Goal: Task Accomplishment & Management: Use online tool/utility

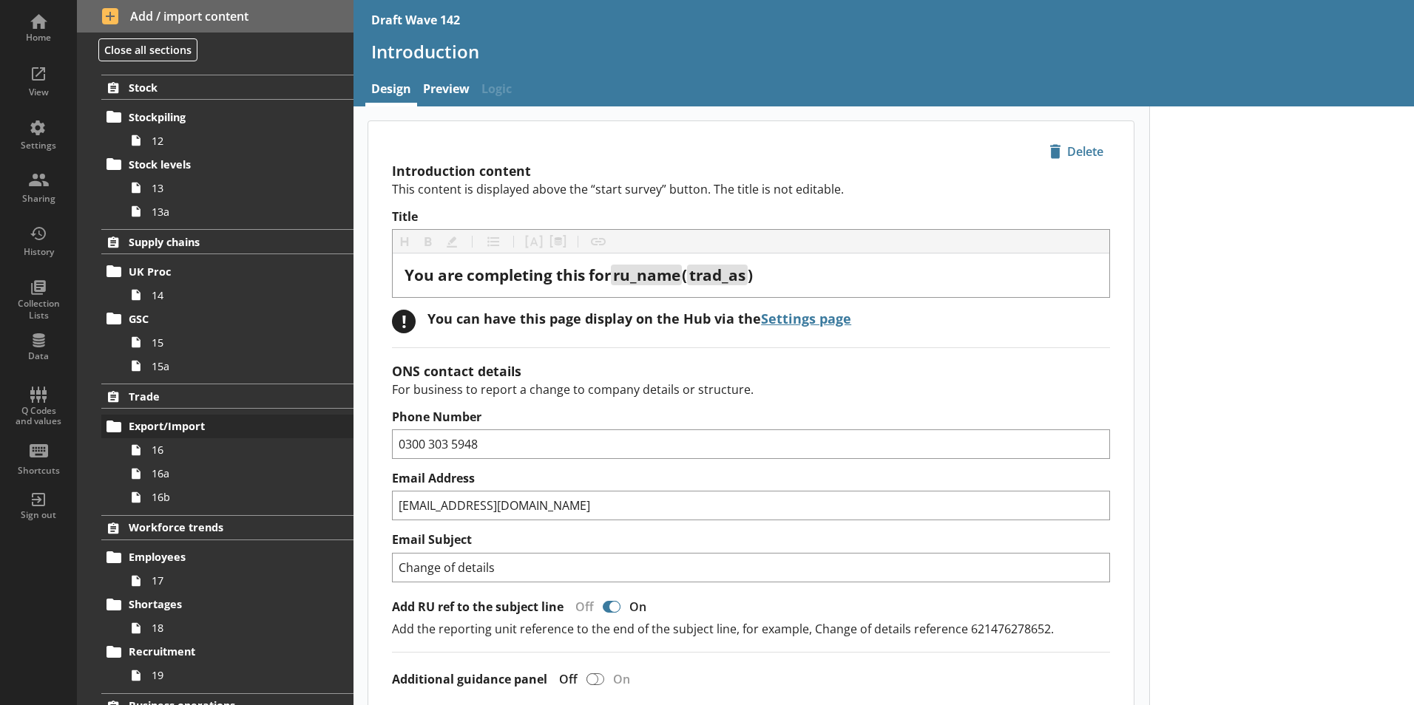
scroll to position [923, 0]
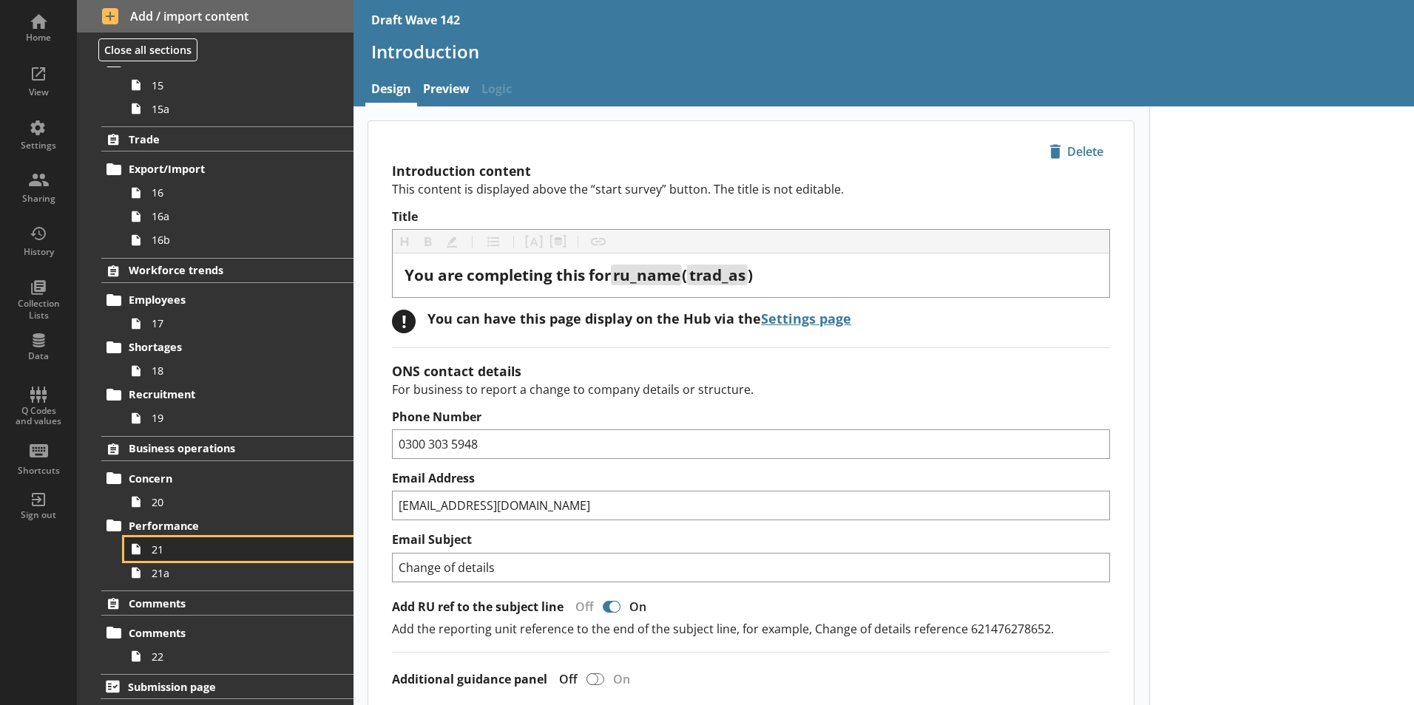
click at [228, 555] on span "21" at bounding box center [234, 550] width 164 height 14
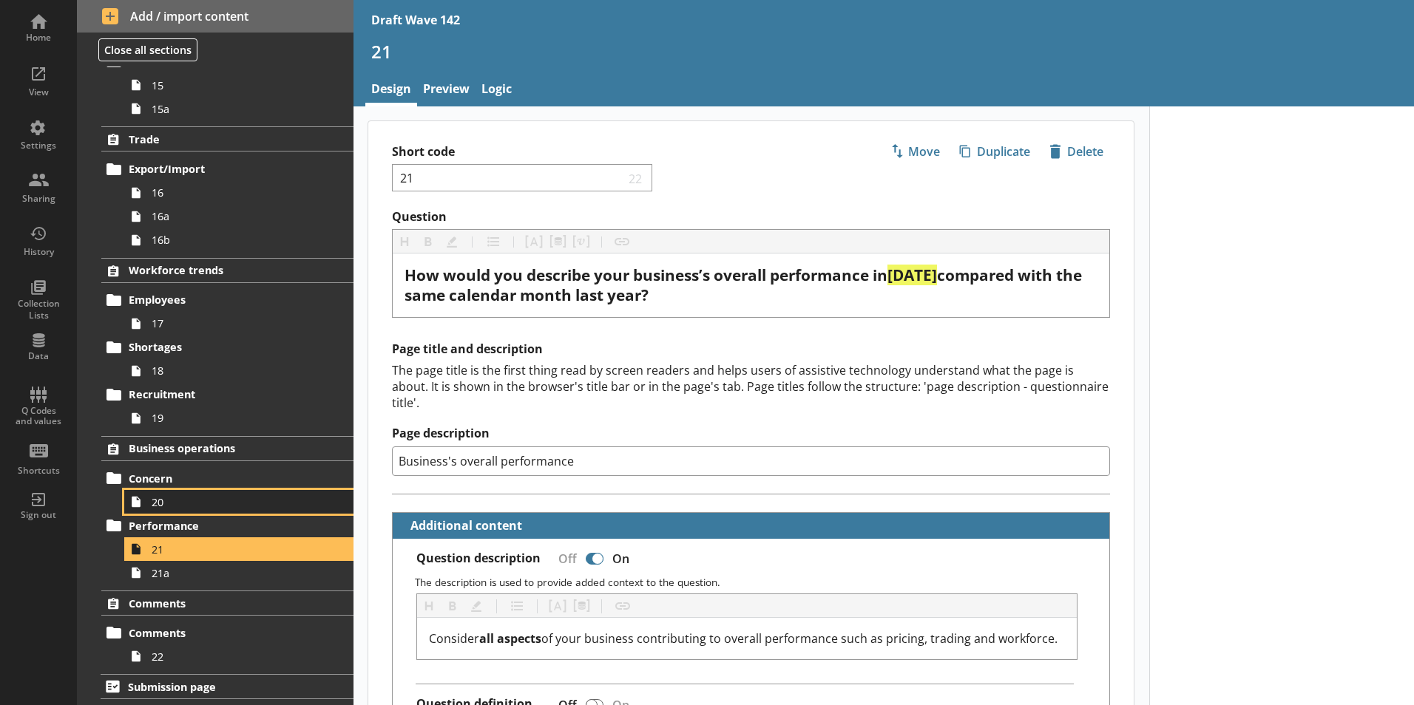
click at [218, 501] on span "20" at bounding box center [234, 502] width 164 height 14
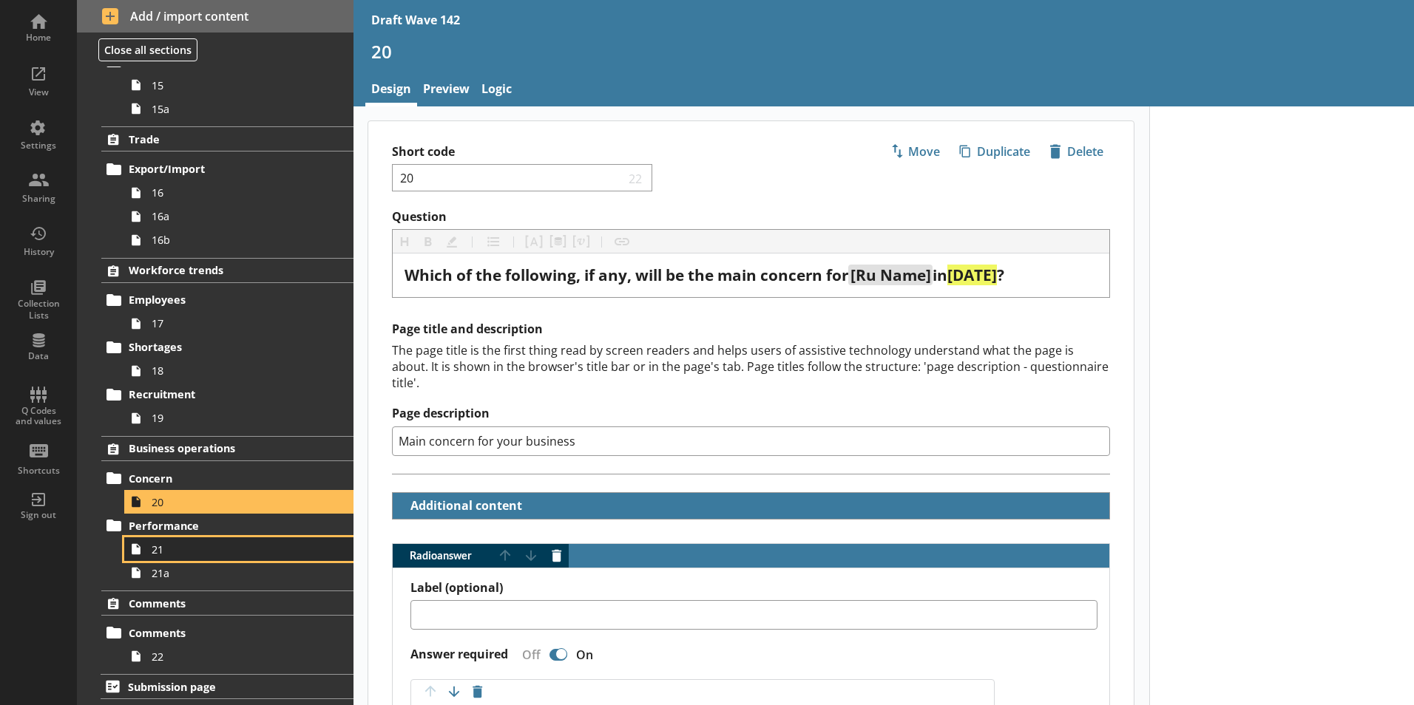
click at [192, 555] on span "21" at bounding box center [234, 550] width 164 height 14
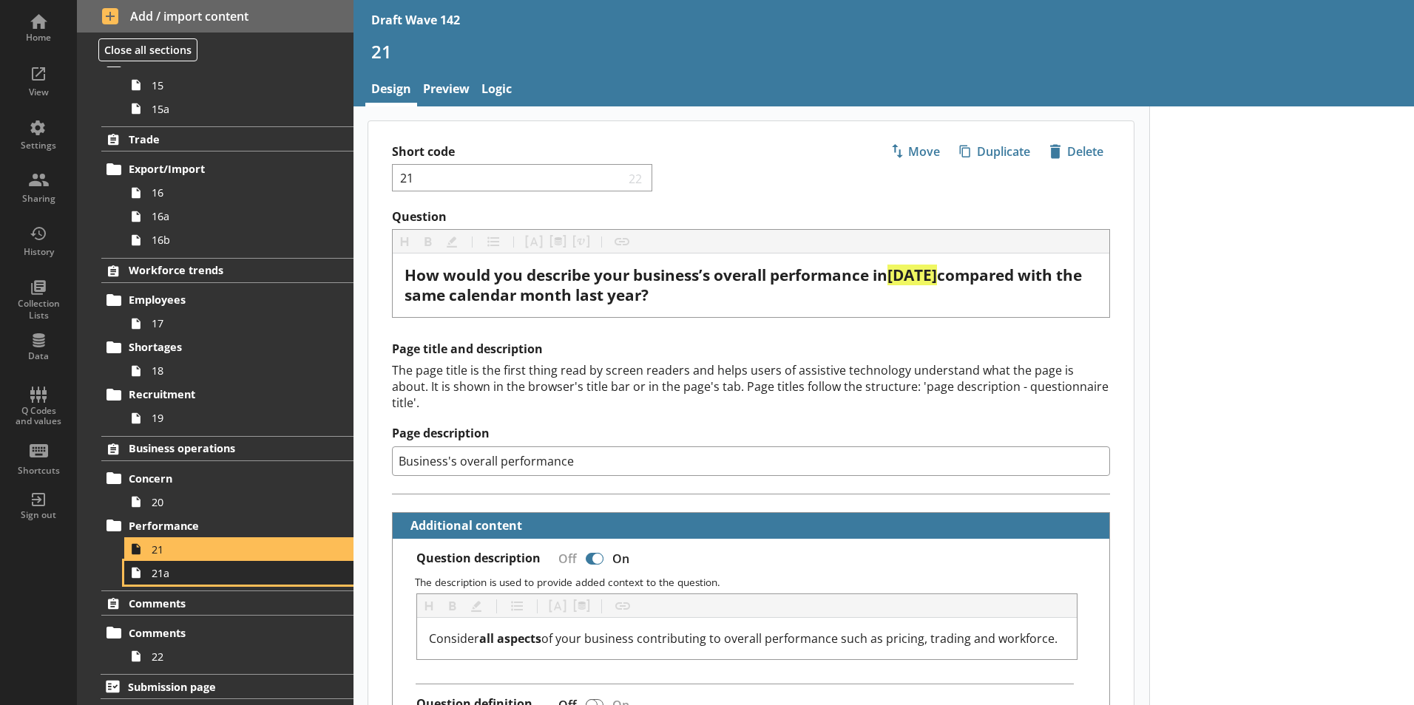
click at [194, 575] on span "21a" at bounding box center [234, 573] width 164 height 14
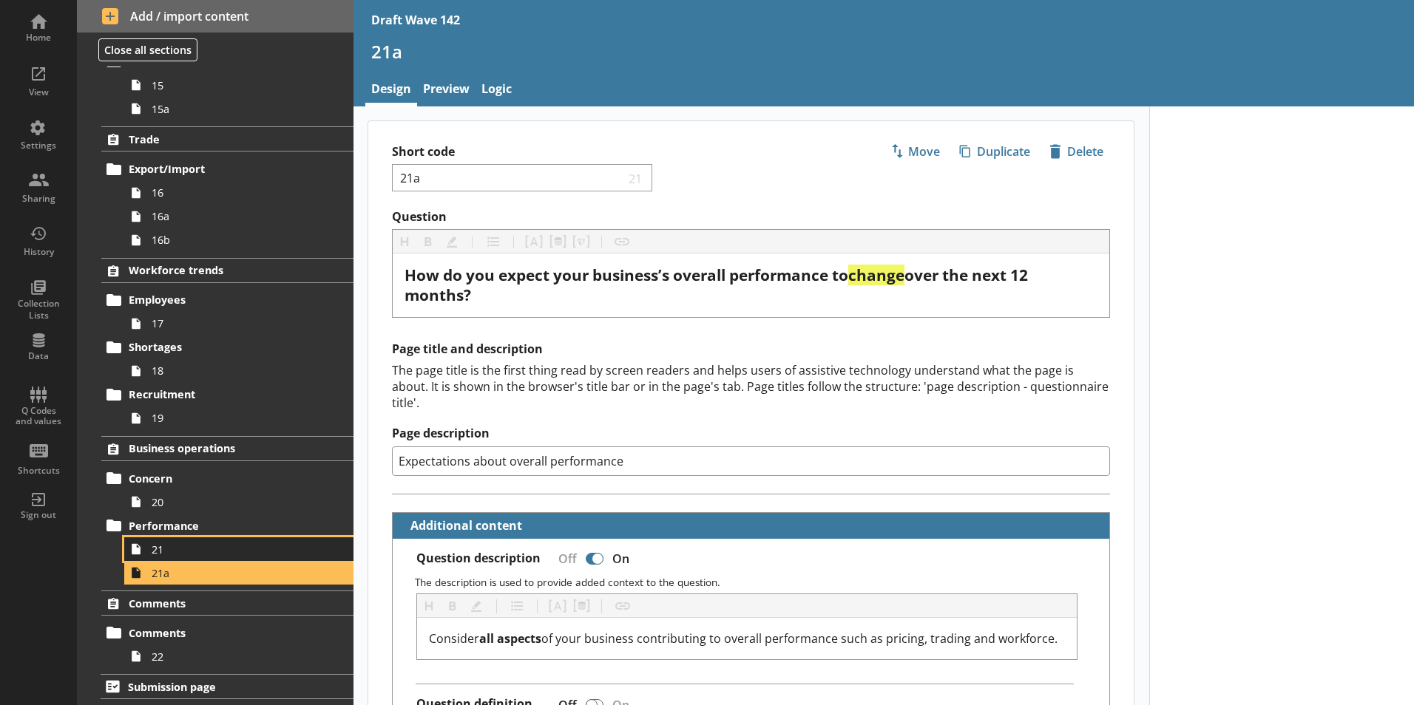
click at [193, 552] on span "21" at bounding box center [234, 550] width 164 height 14
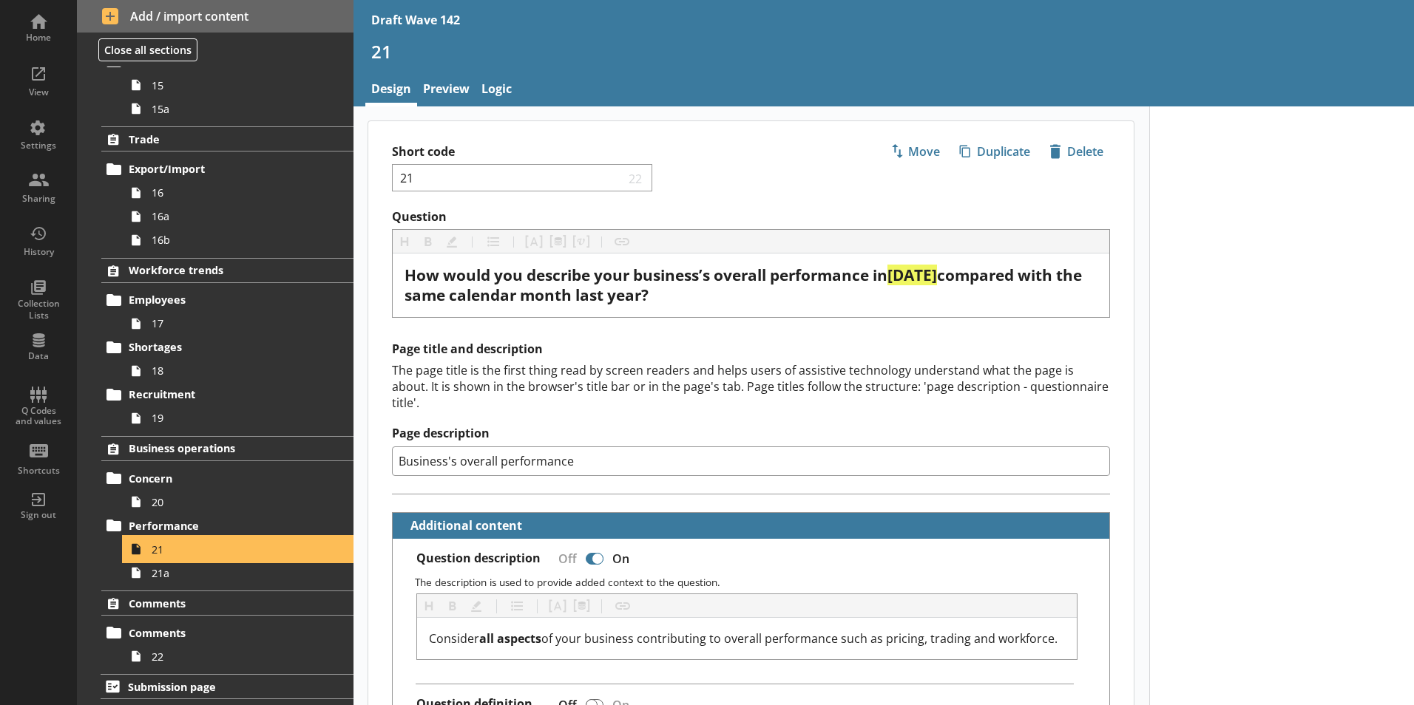
type textarea "x"
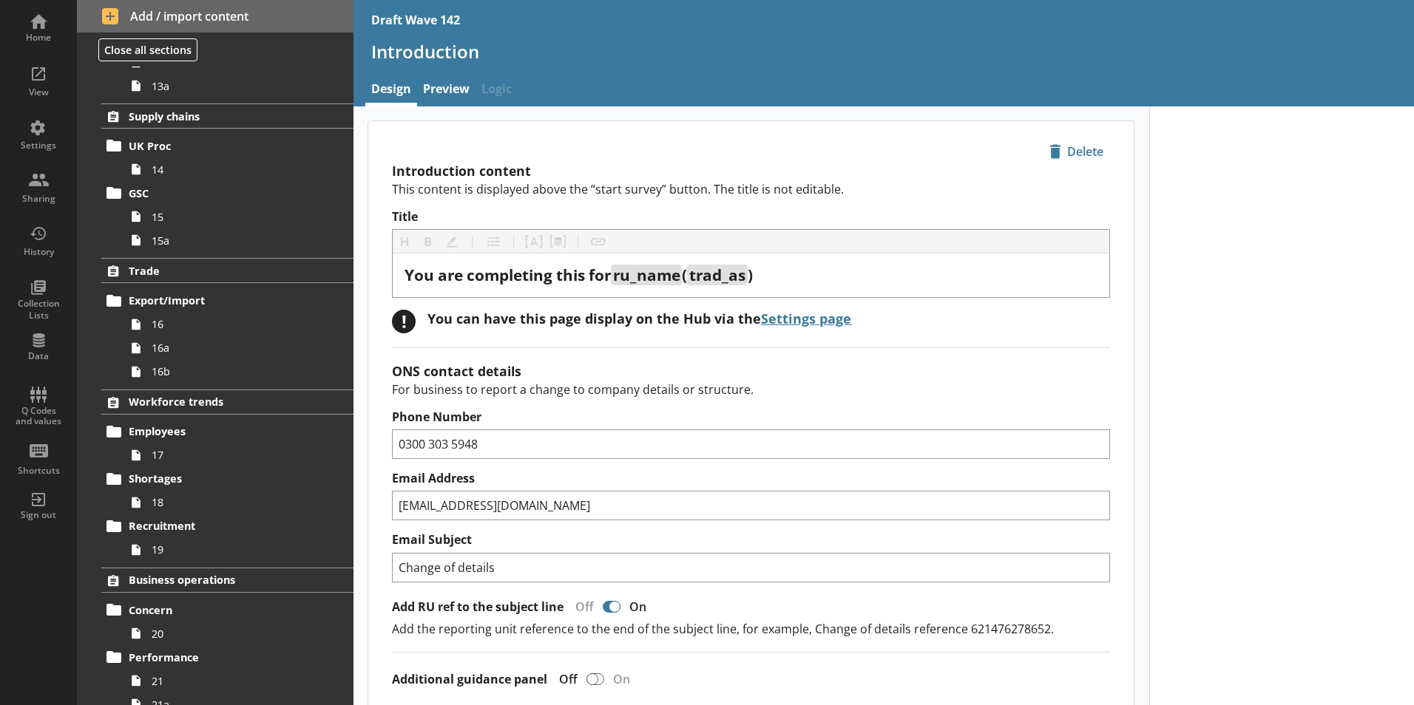
scroll to position [923, 0]
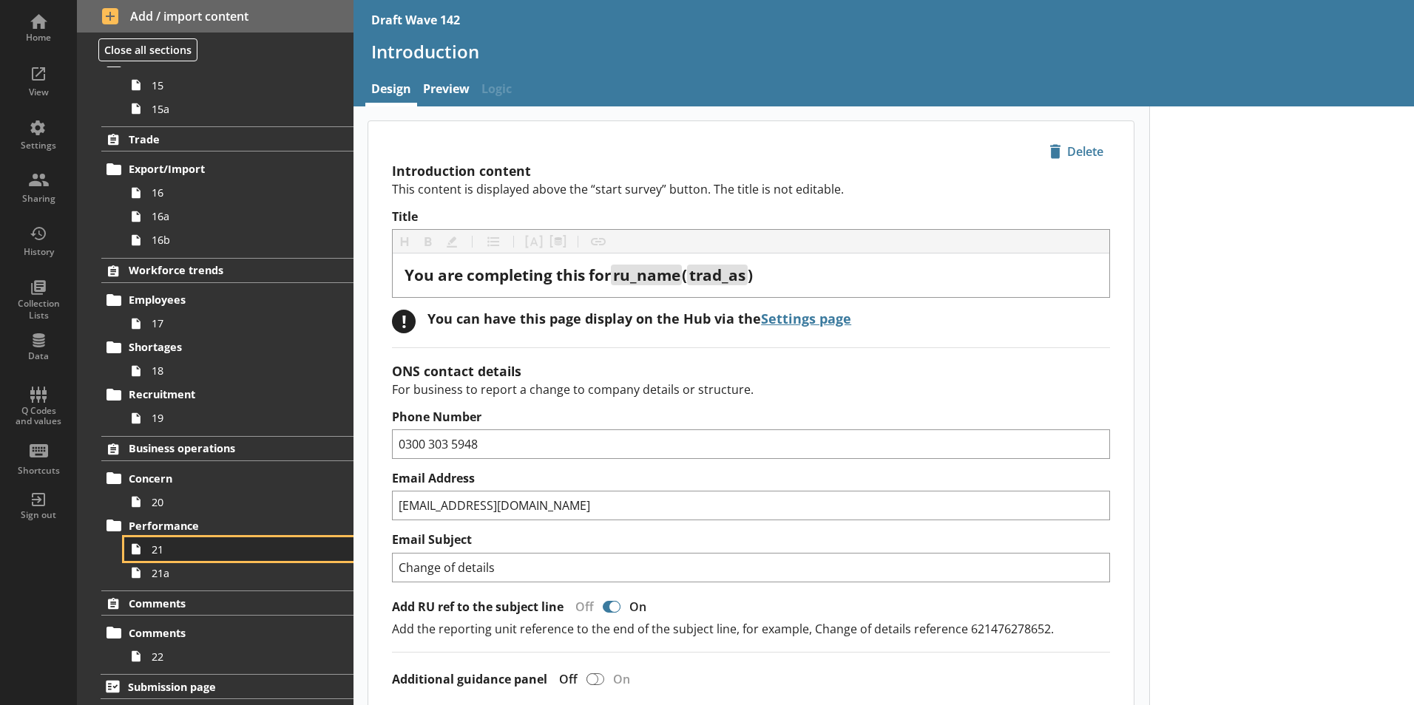
click at [175, 550] on span "21" at bounding box center [234, 550] width 164 height 14
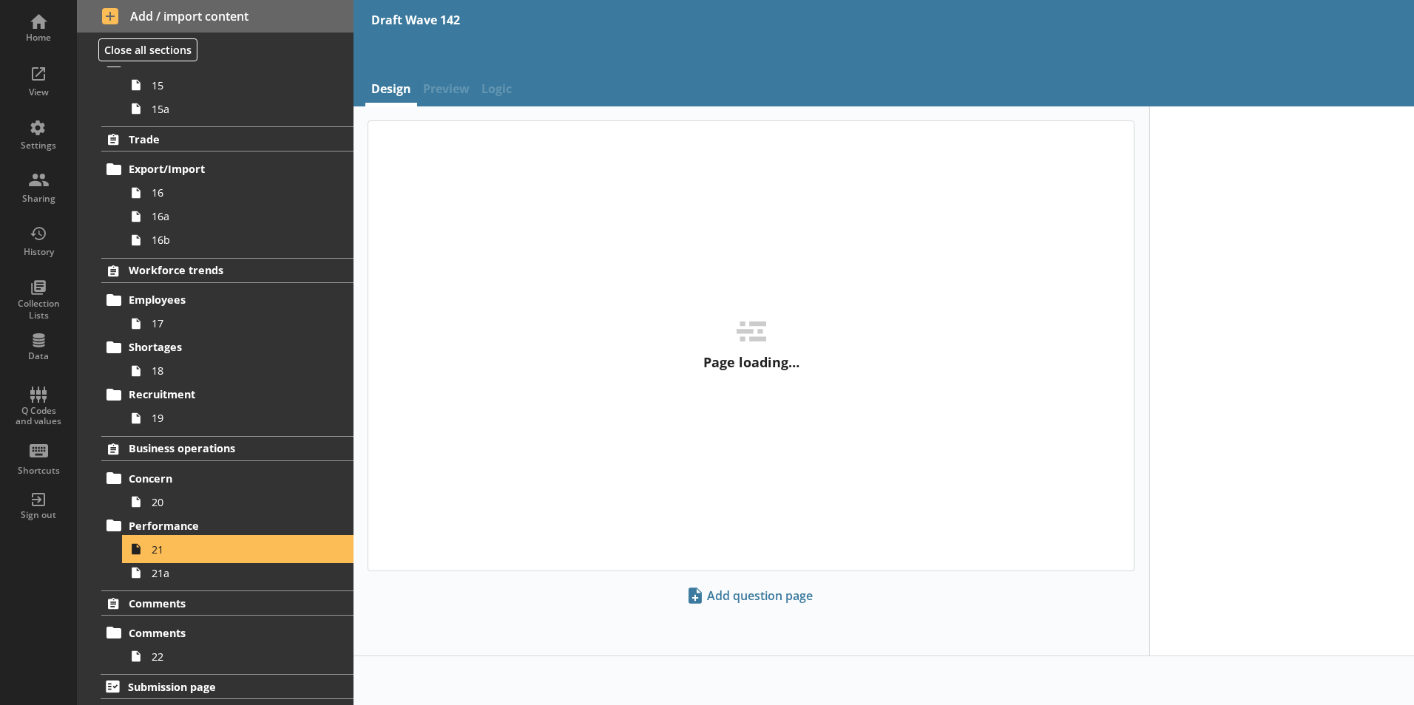
type textarea "x"
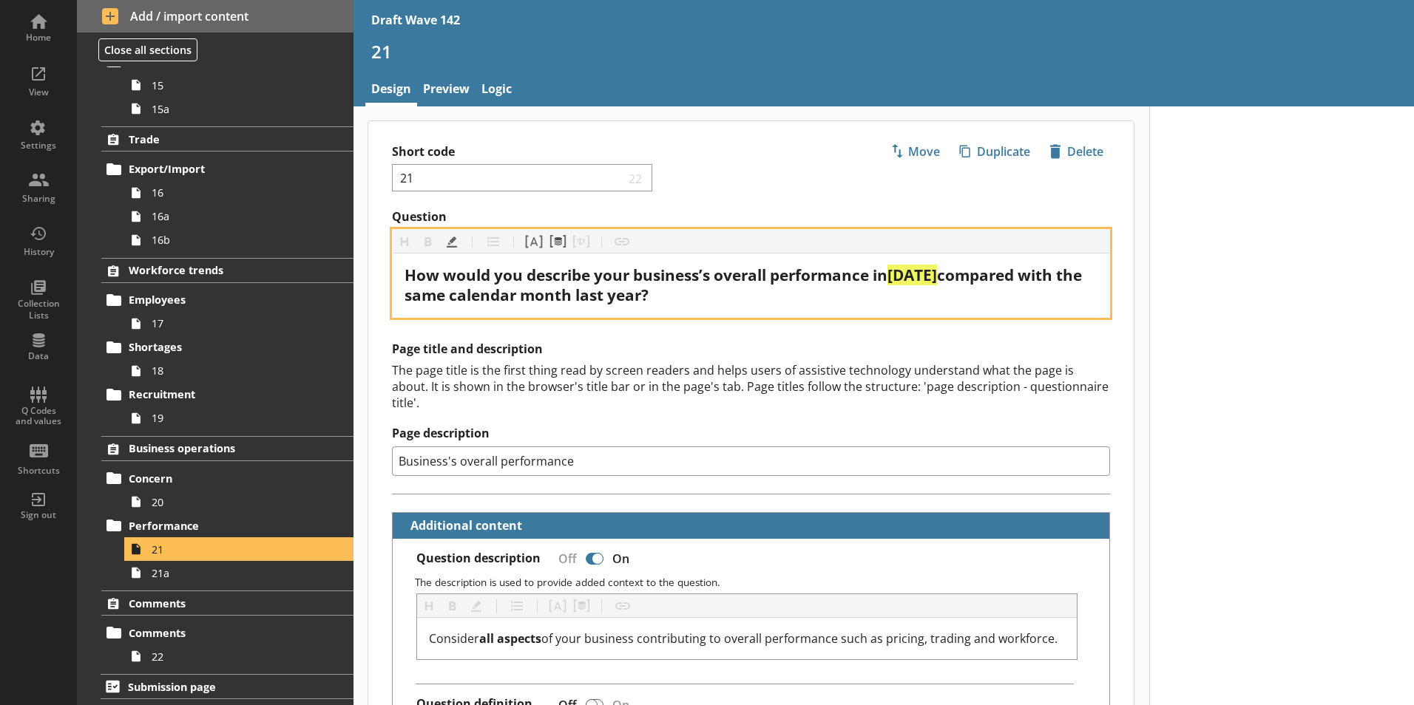
click at [937, 278] on span "September 2025" at bounding box center [912, 275] width 50 height 21
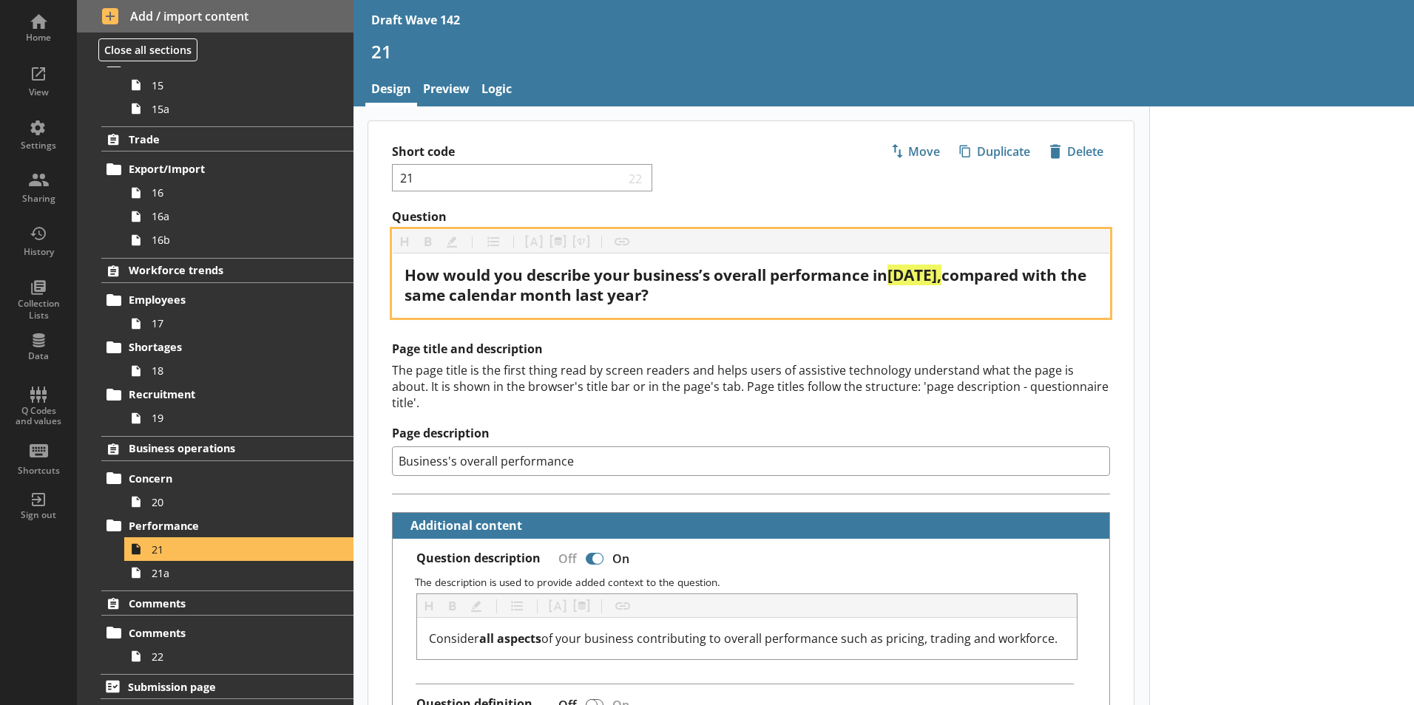
click at [941, 277] on span "September 2025," at bounding box center [914, 275] width 54 height 21
click at [1036, 272] on div "How would you describe your business’s overall performance in September 2025 co…" at bounding box center [750, 285] width 693 height 40
drag, startPoint x: 1032, startPoint y: 275, endPoint x: 1017, endPoint y: 275, distance: 14.8
click at [1017, 275] on div "How would you describe your business’s overall performance in September 2025, c…" at bounding box center [750, 285] width 693 height 40
click at [455, 237] on button "Highlight" at bounding box center [452, 242] width 24 height 24
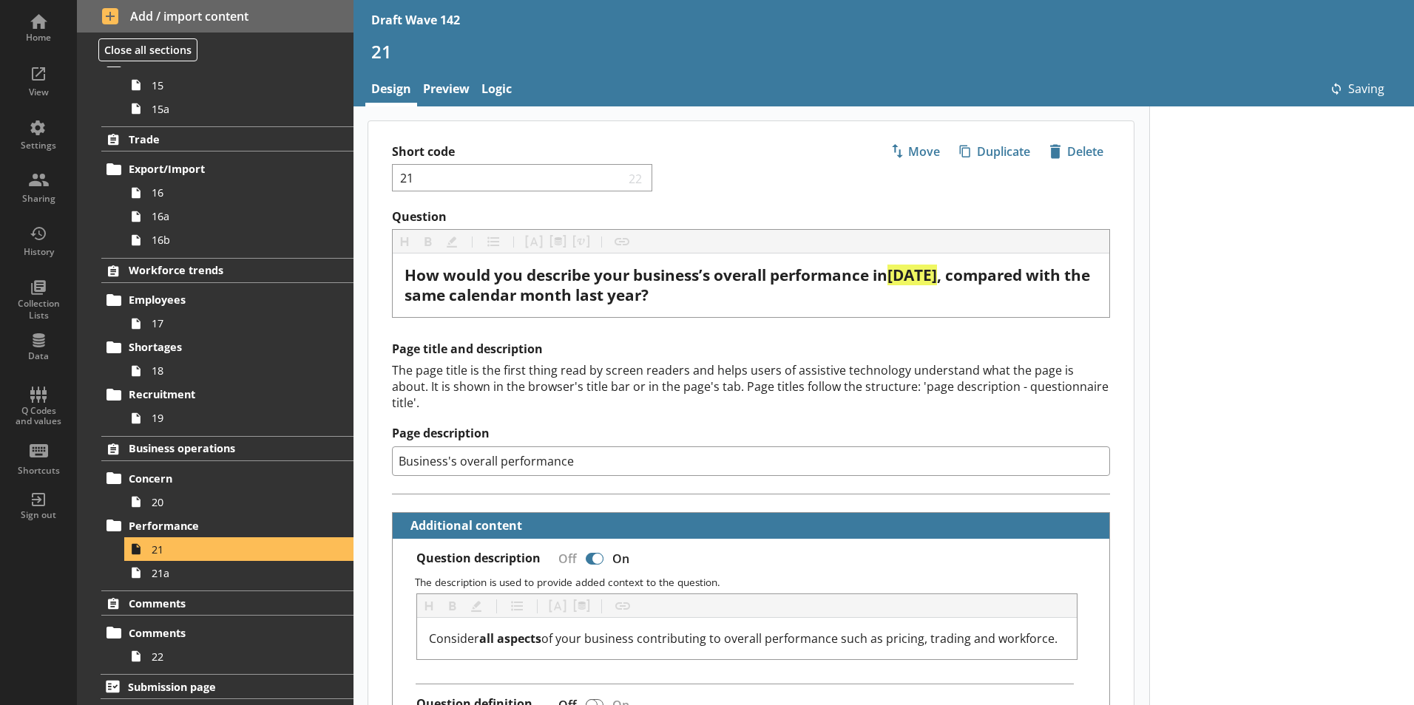
type textarea "x"
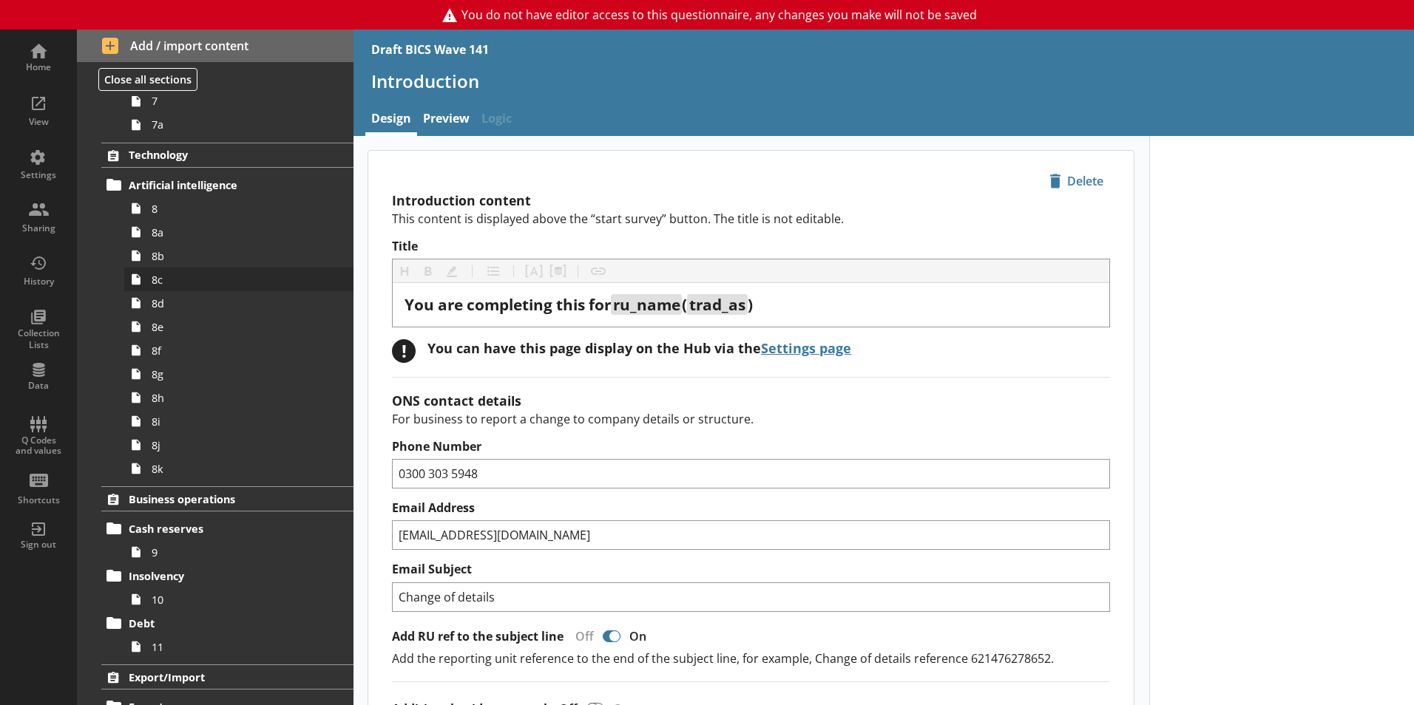
scroll to position [592, 0]
click at [177, 188] on span "Artificial intelligence" at bounding box center [219, 184] width 181 height 14
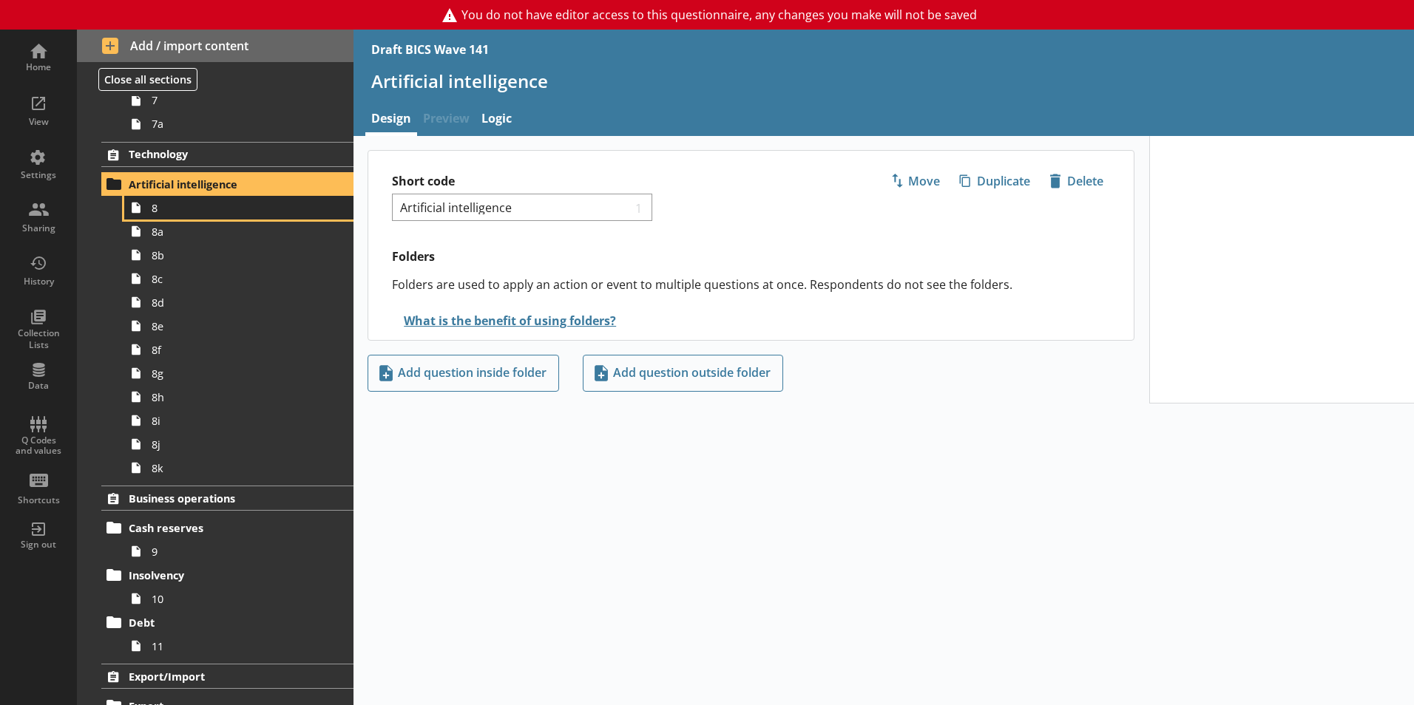
click at [184, 206] on span "8" at bounding box center [234, 208] width 164 height 14
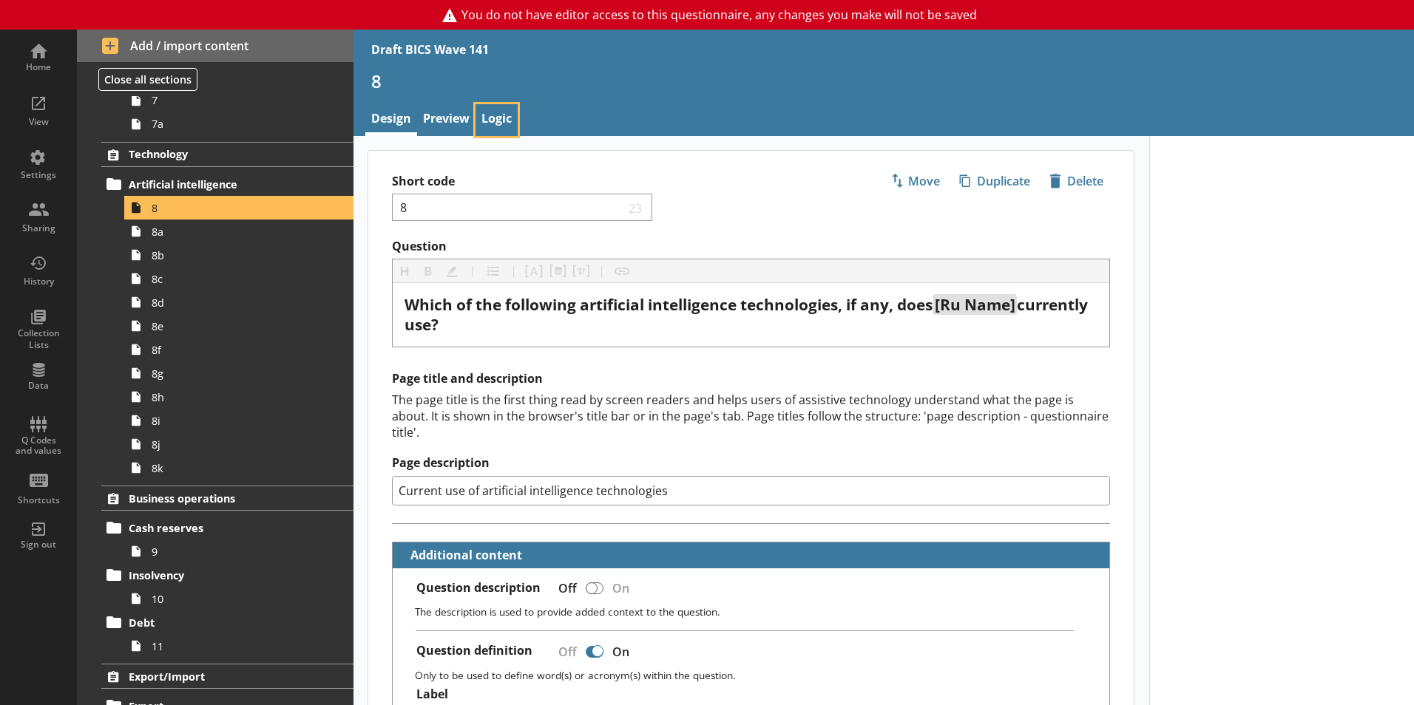
click at [498, 111] on link "Logic" at bounding box center [496, 120] width 42 height 32
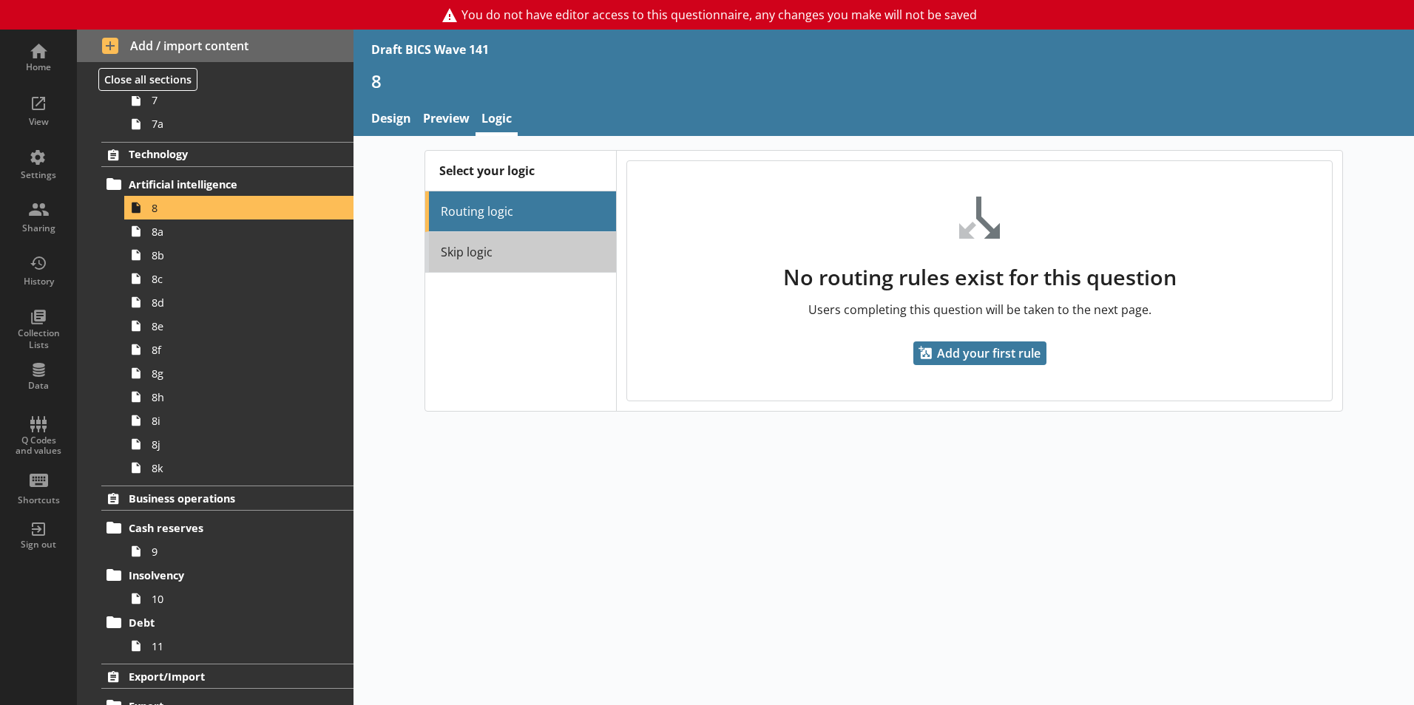
click at [496, 248] on link "Skip logic" at bounding box center [520, 252] width 191 height 41
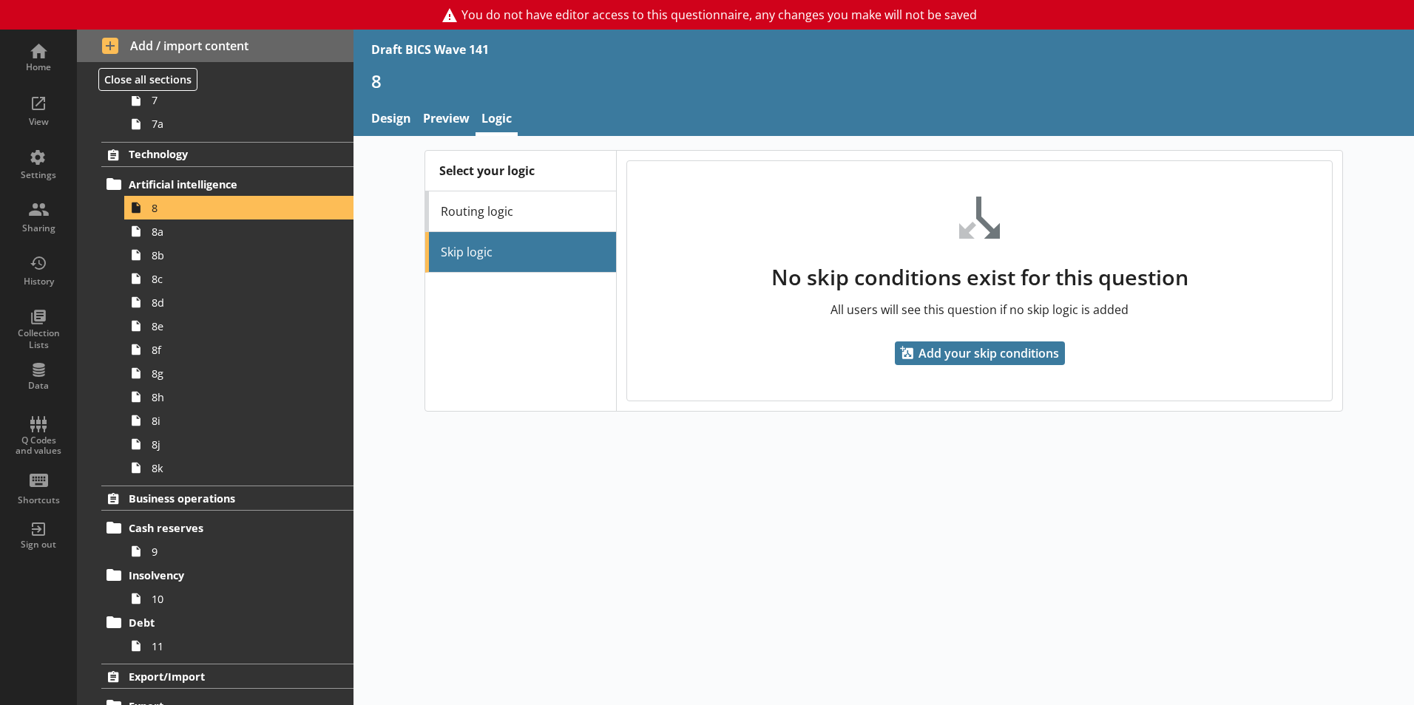
click at [463, 92] on h1 "8" at bounding box center [883, 81] width 1025 height 23
click at [447, 117] on link "Preview" at bounding box center [446, 120] width 58 height 32
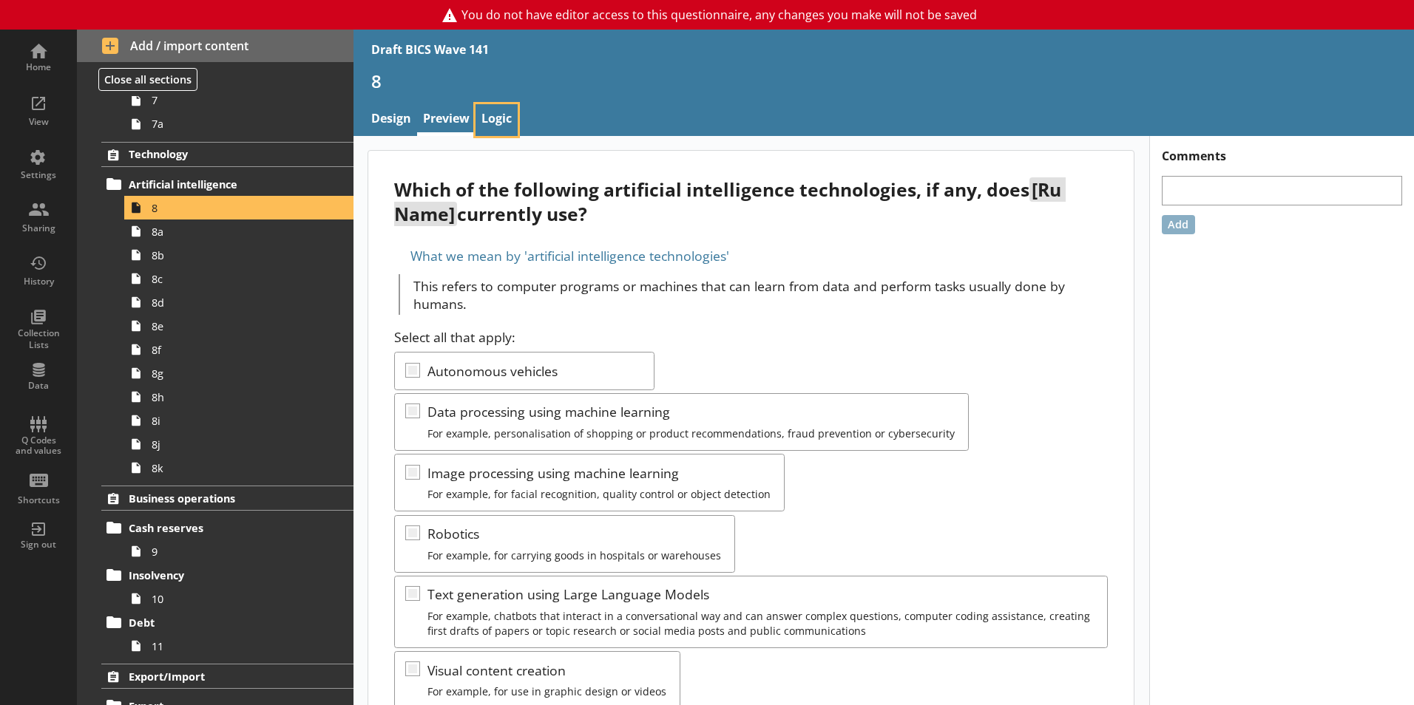
click at [504, 120] on link "Logic" at bounding box center [496, 120] width 42 height 32
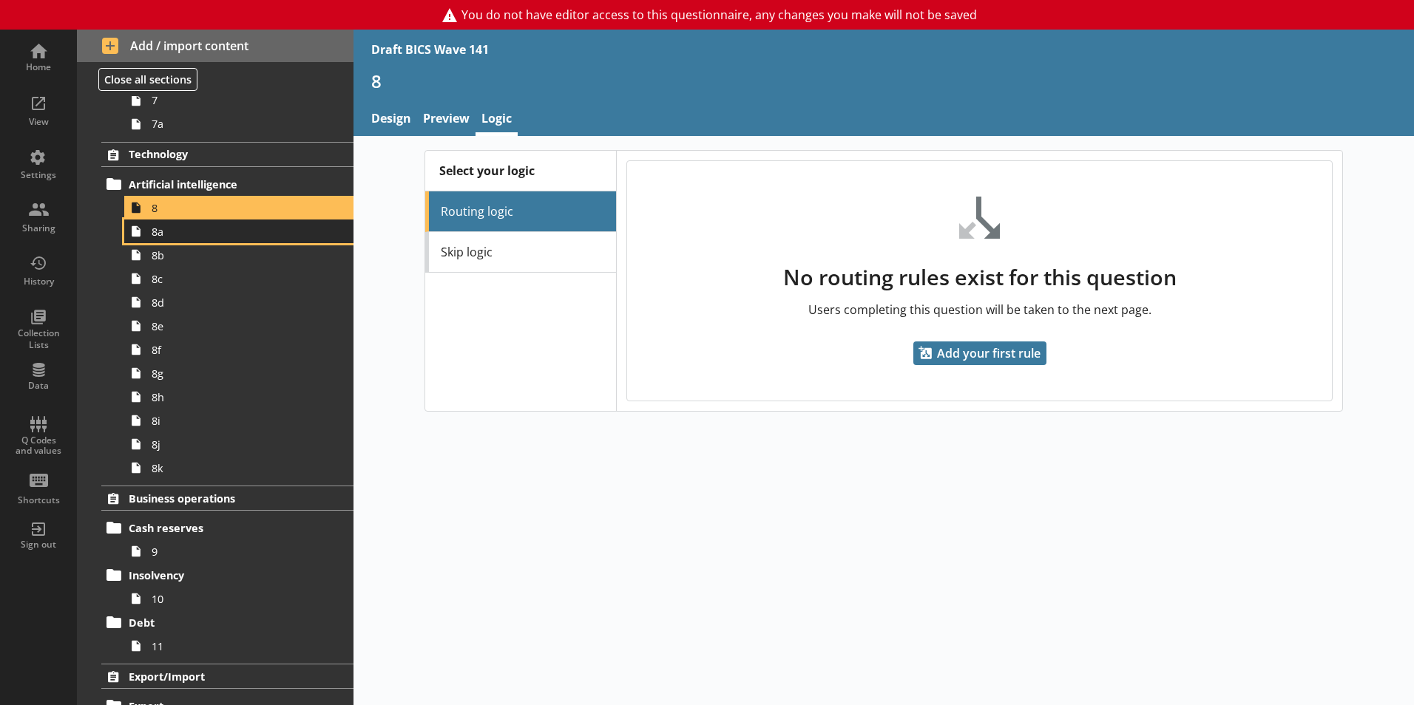
click at [213, 238] on span "8a" at bounding box center [234, 232] width 164 height 14
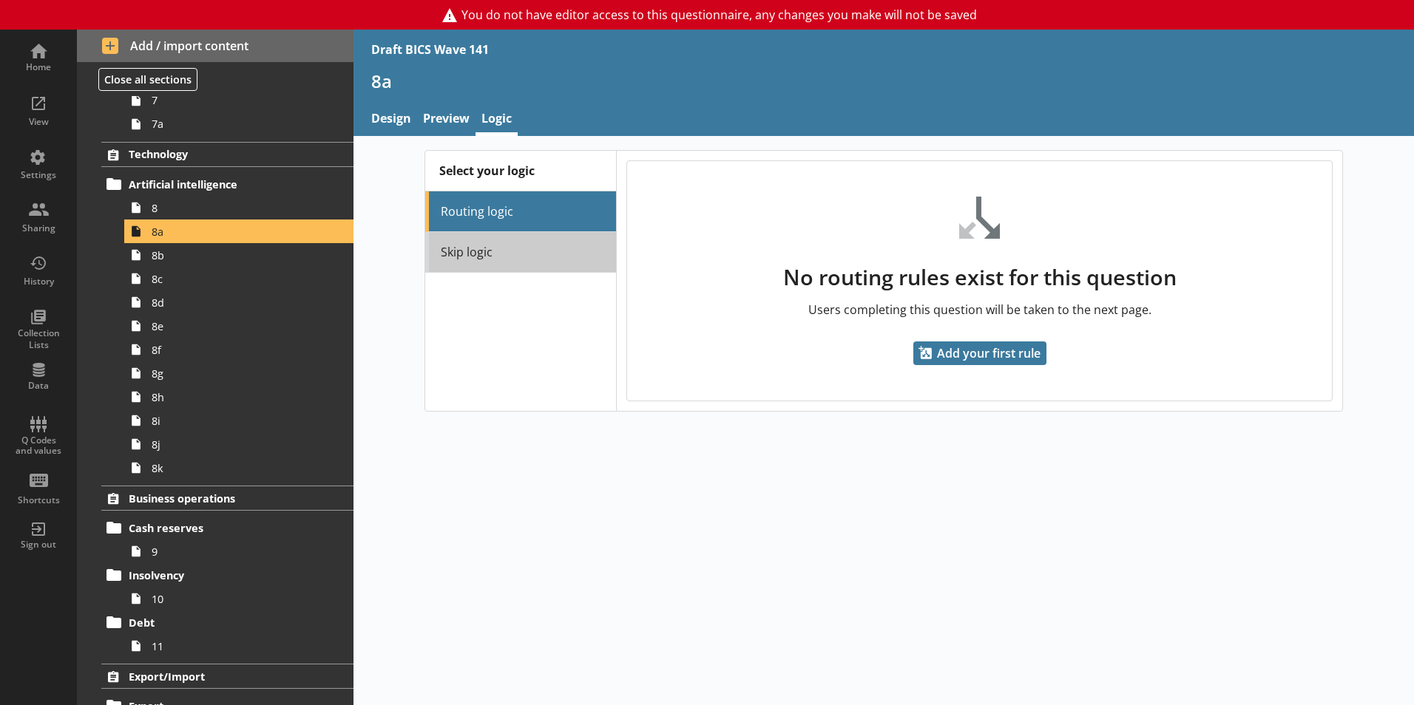
click at [461, 243] on link "Skip logic" at bounding box center [520, 252] width 191 height 41
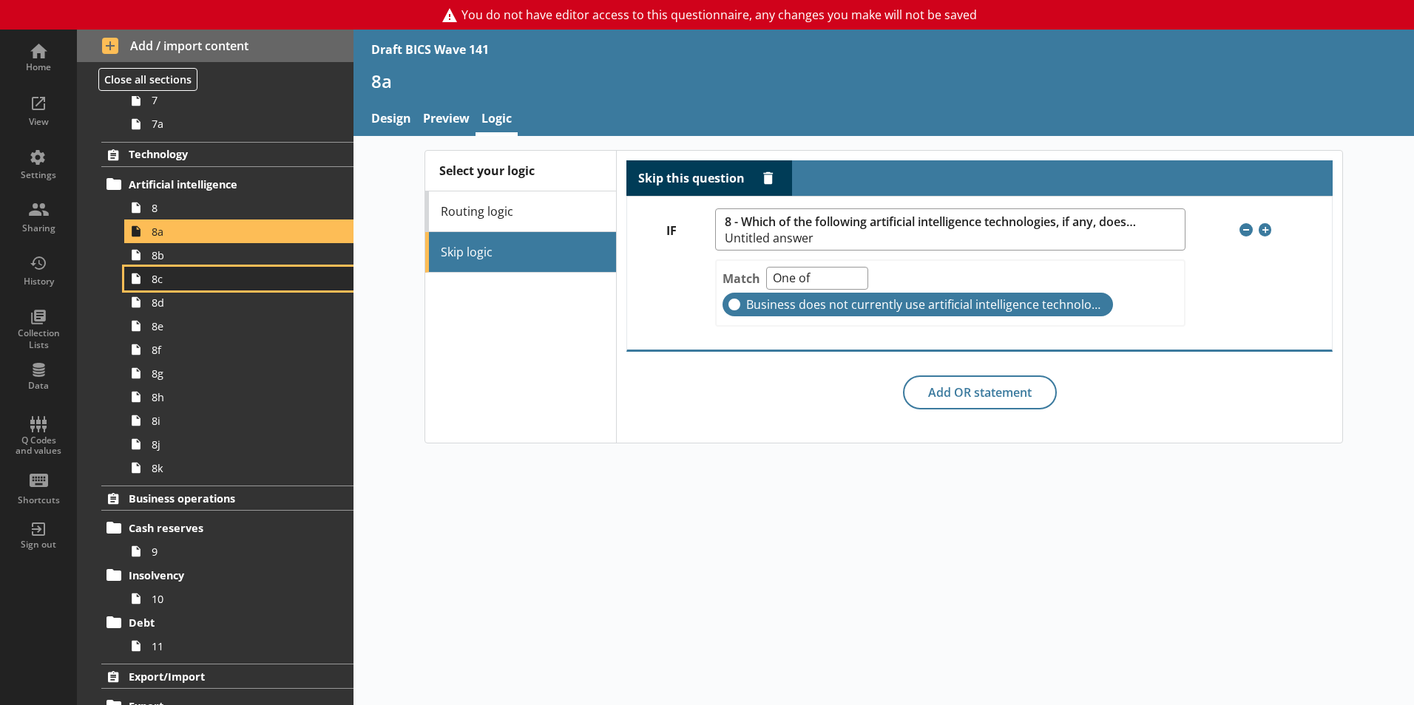
click at [197, 267] on link "8c" at bounding box center [238, 279] width 229 height 24
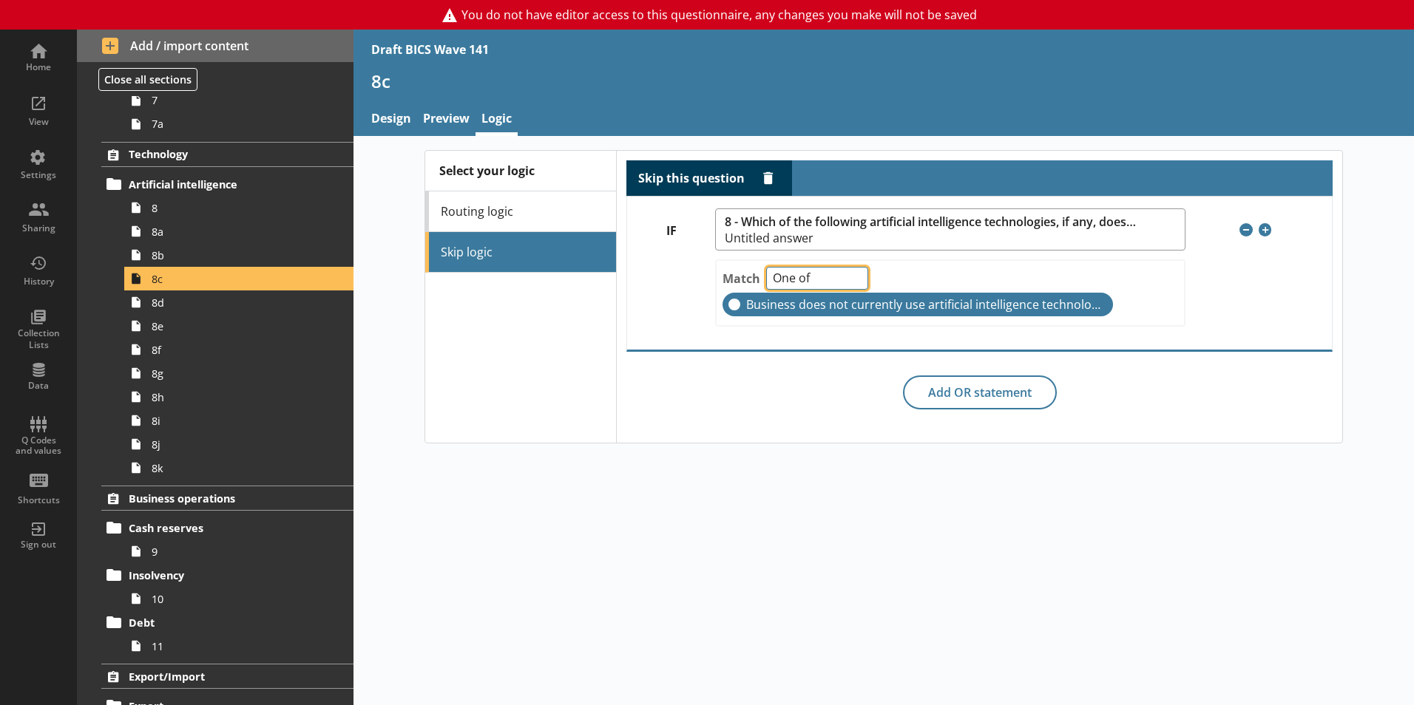
click at [833, 281] on select "One of Unanswered" at bounding box center [817, 278] width 102 height 23
click at [855, 279] on select "One of Unanswered" at bounding box center [817, 278] width 102 height 23
click at [234, 252] on span "8b" at bounding box center [234, 255] width 164 height 14
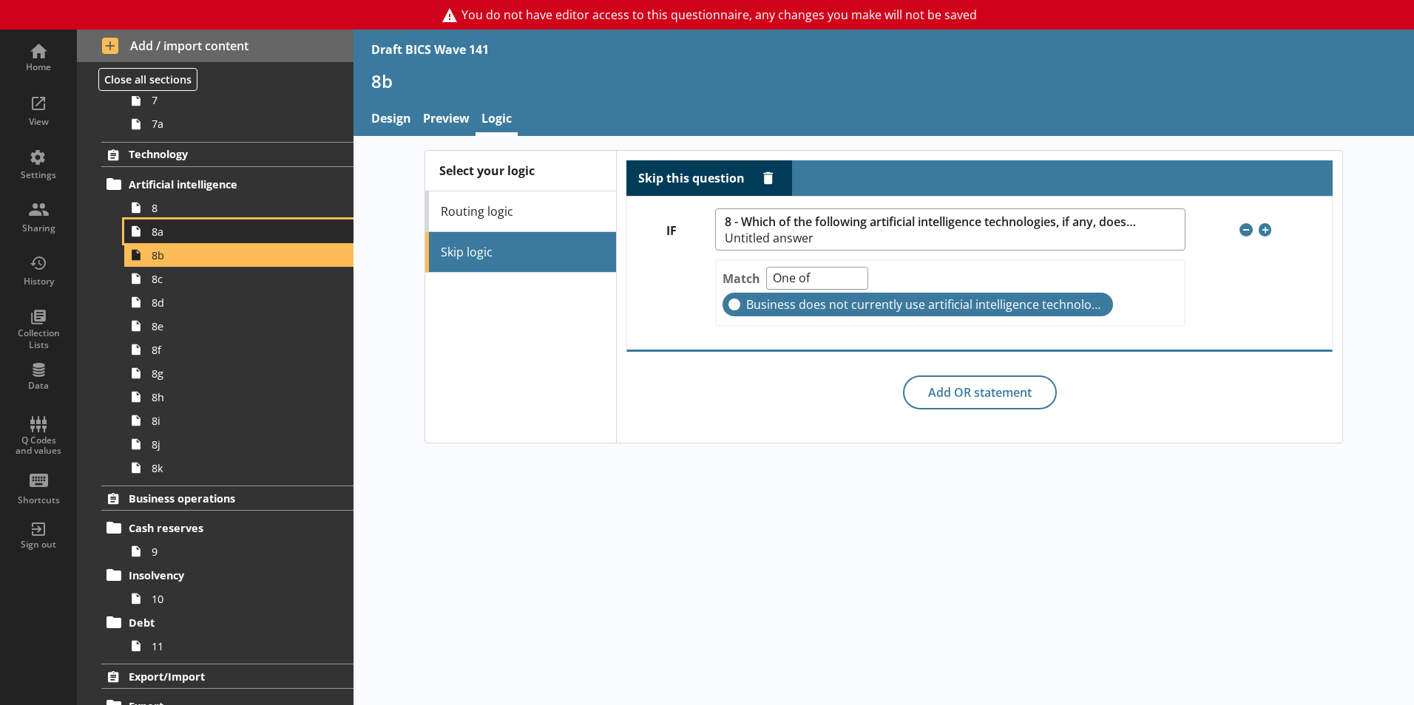
click at [228, 234] on span "8a" at bounding box center [234, 232] width 164 height 14
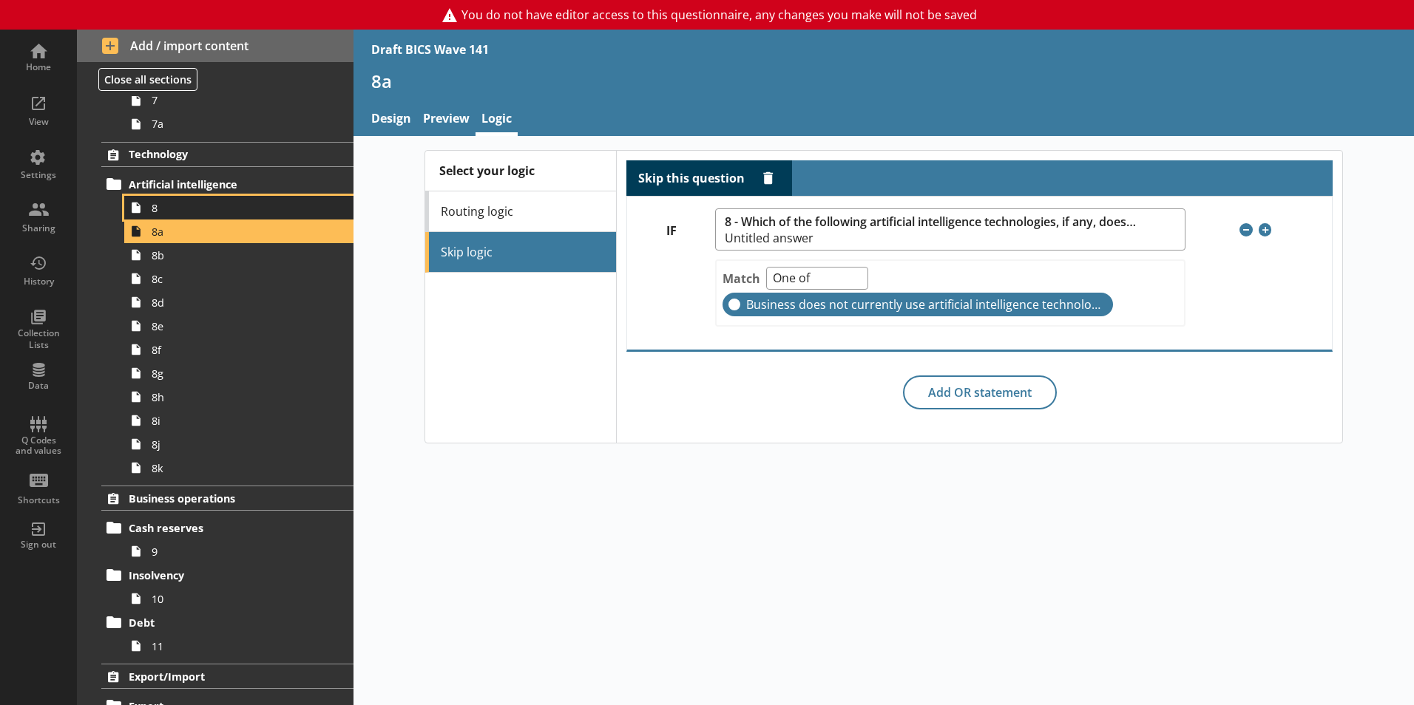
click at [220, 213] on span "8" at bounding box center [234, 208] width 164 height 14
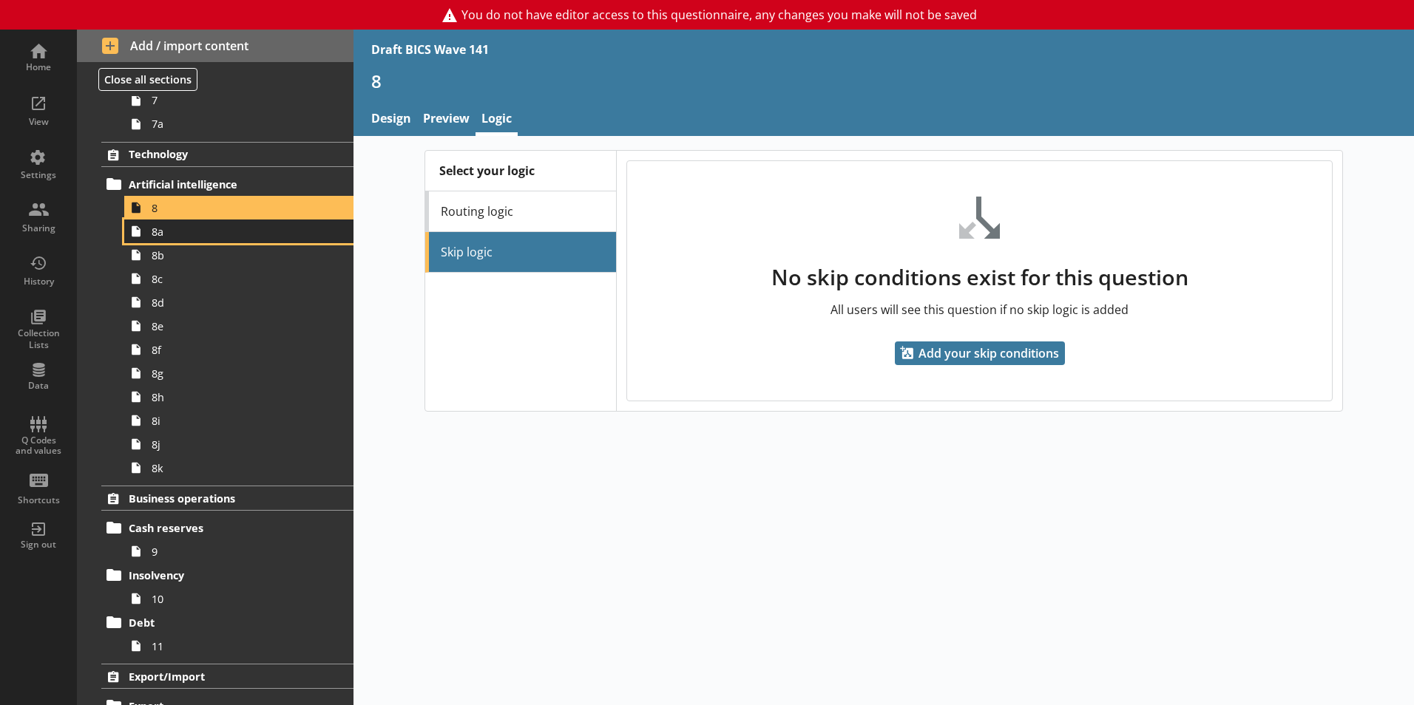
click at [217, 231] on span "8a" at bounding box center [234, 232] width 164 height 14
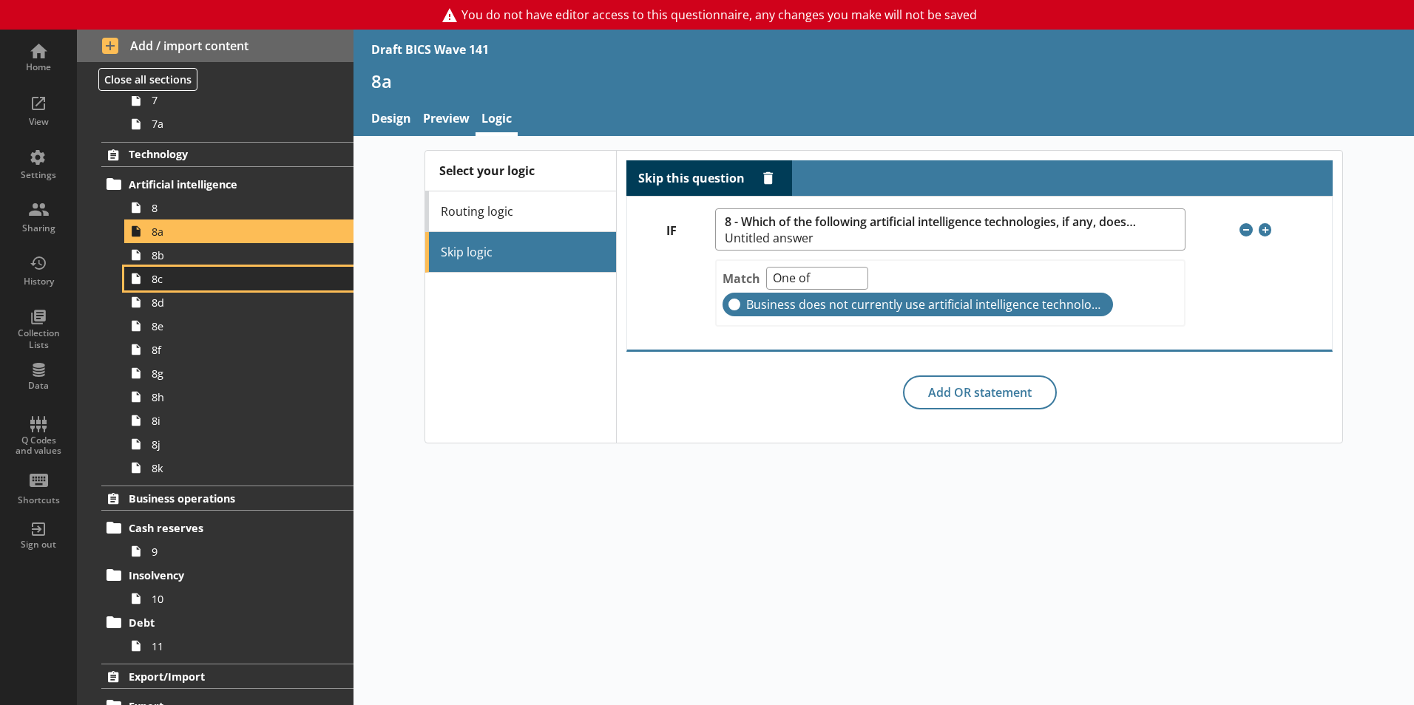
click at [209, 269] on link "8c" at bounding box center [238, 279] width 229 height 24
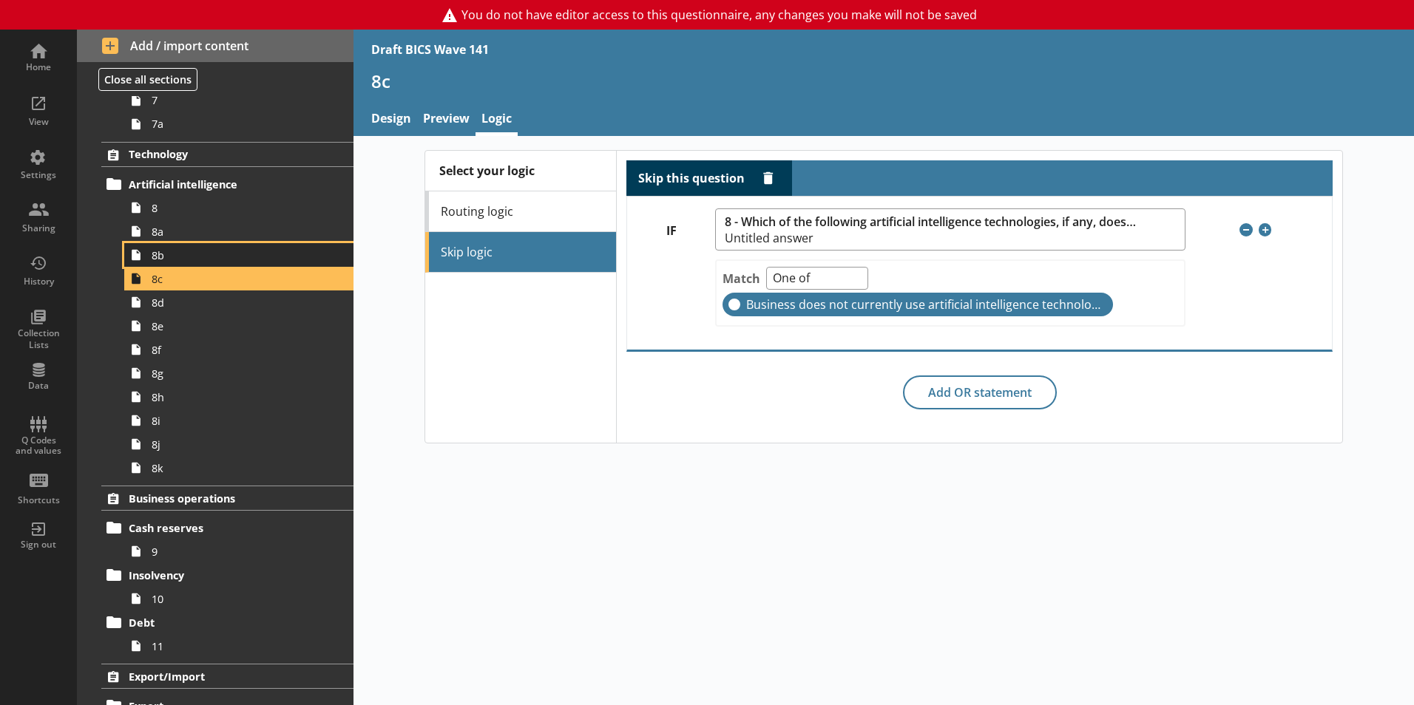
click at [209, 251] on span "8b" at bounding box center [234, 255] width 164 height 14
click at [210, 275] on span "8c" at bounding box center [234, 279] width 164 height 14
click at [211, 305] on span "8d" at bounding box center [234, 303] width 164 height 14
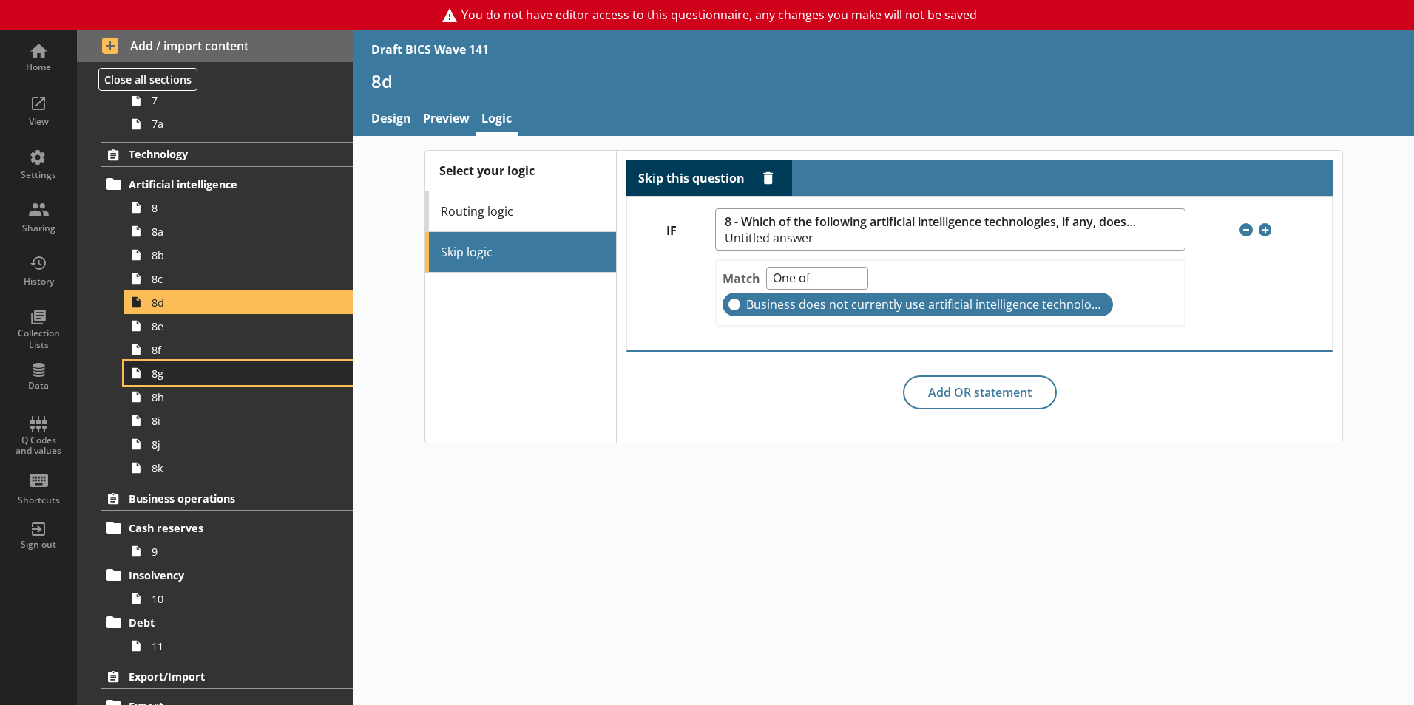
click at [219, 364] on link "8g" at bounding box center [238, 374] width 229 height 24
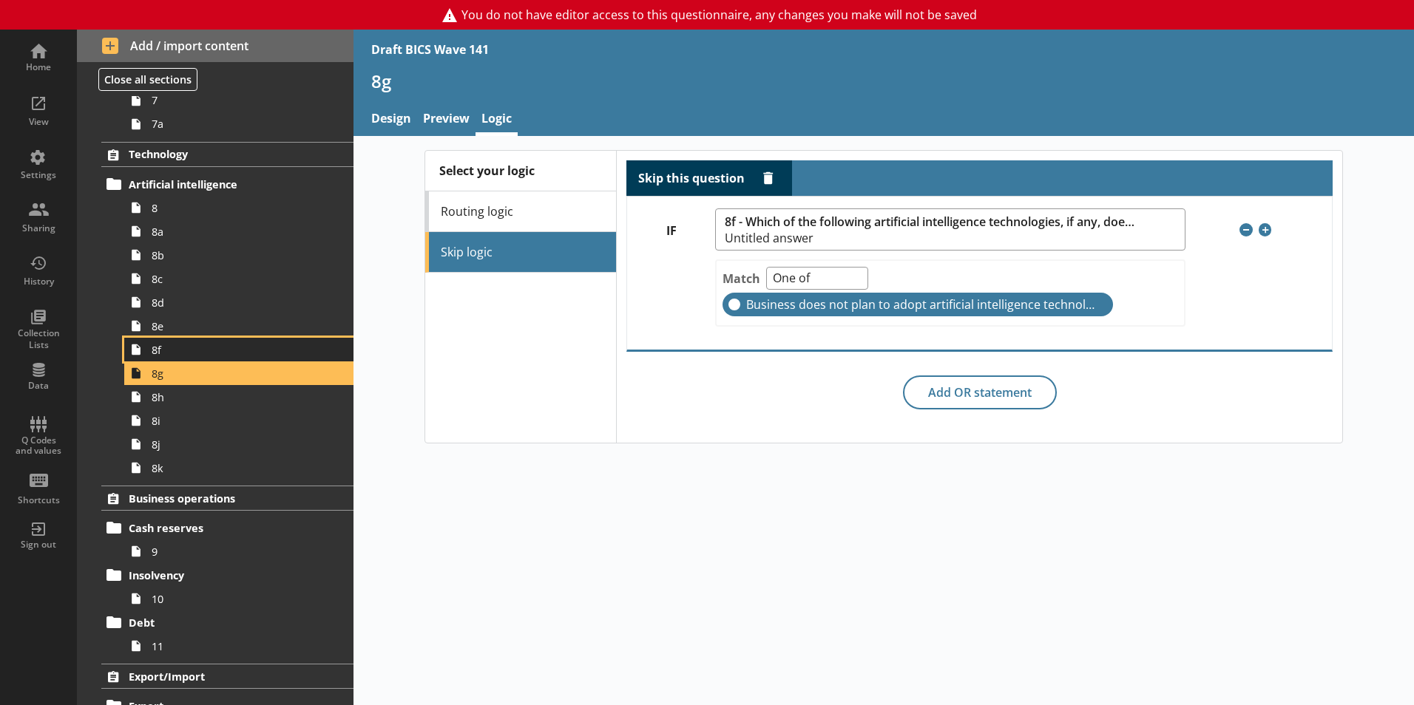
click at [201, 346] on span "8f" at bounding box center [234, 350] width 164 height 14
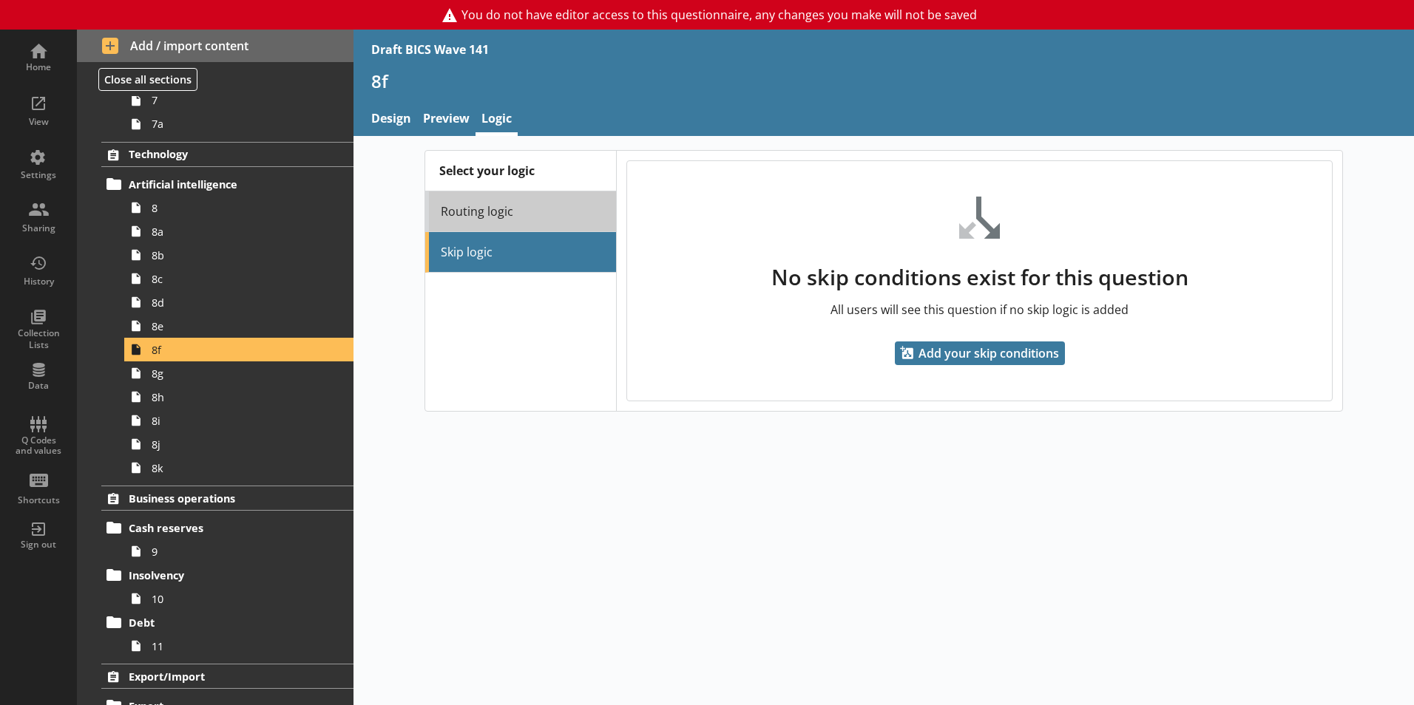
click at [590, 214] on link "Routing logic" at bounding box center [520, 212] width 191 height 41
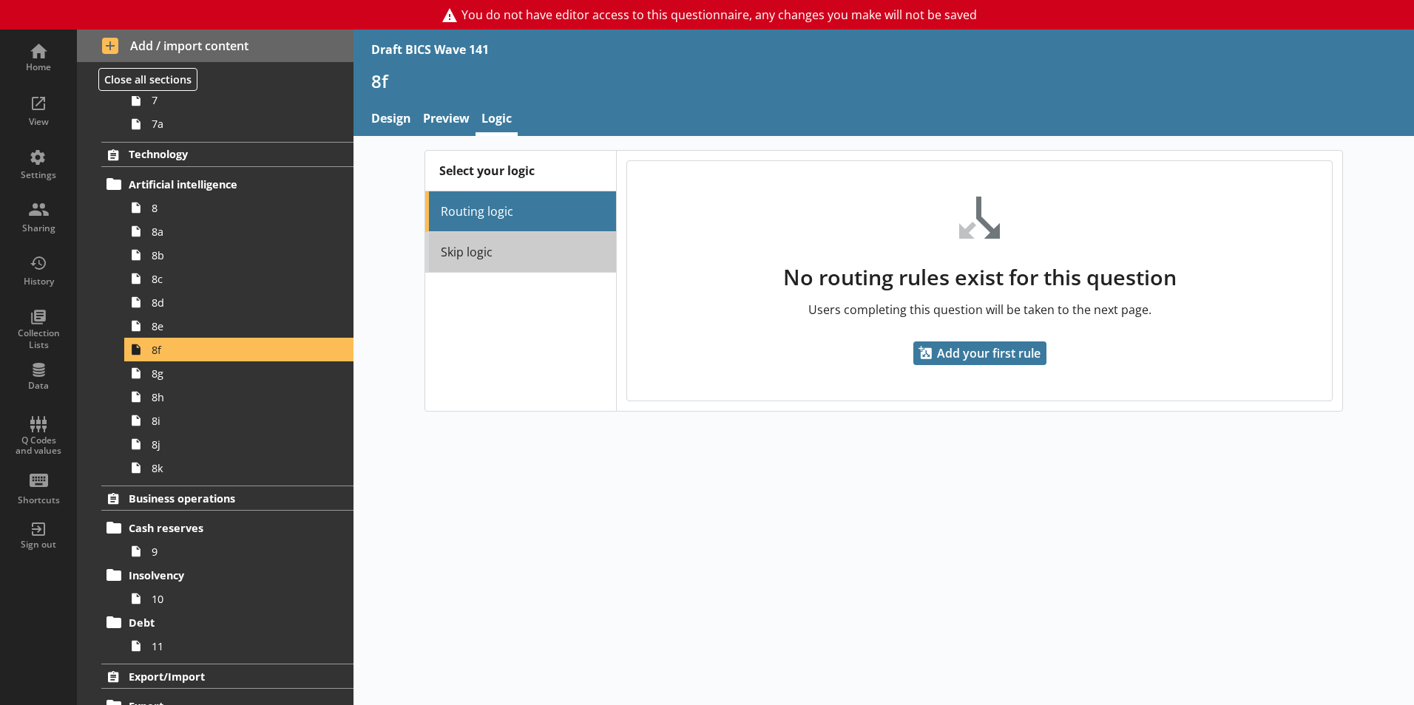
click at [579, 243] on link "Skip logic" at bounding box center [520, 252] width 191 height 41
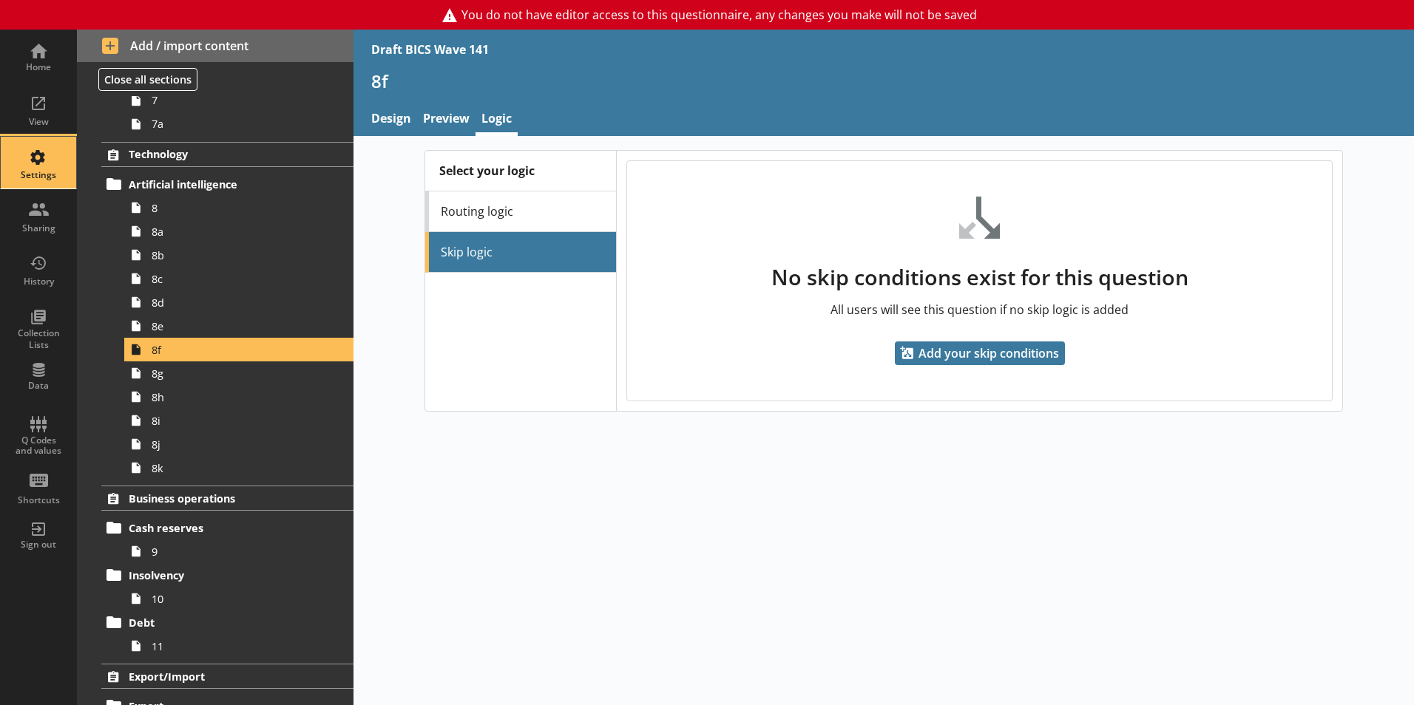
click at [40, 188] on div "Settings" at bounding box center [39, 163] width 52 height 52
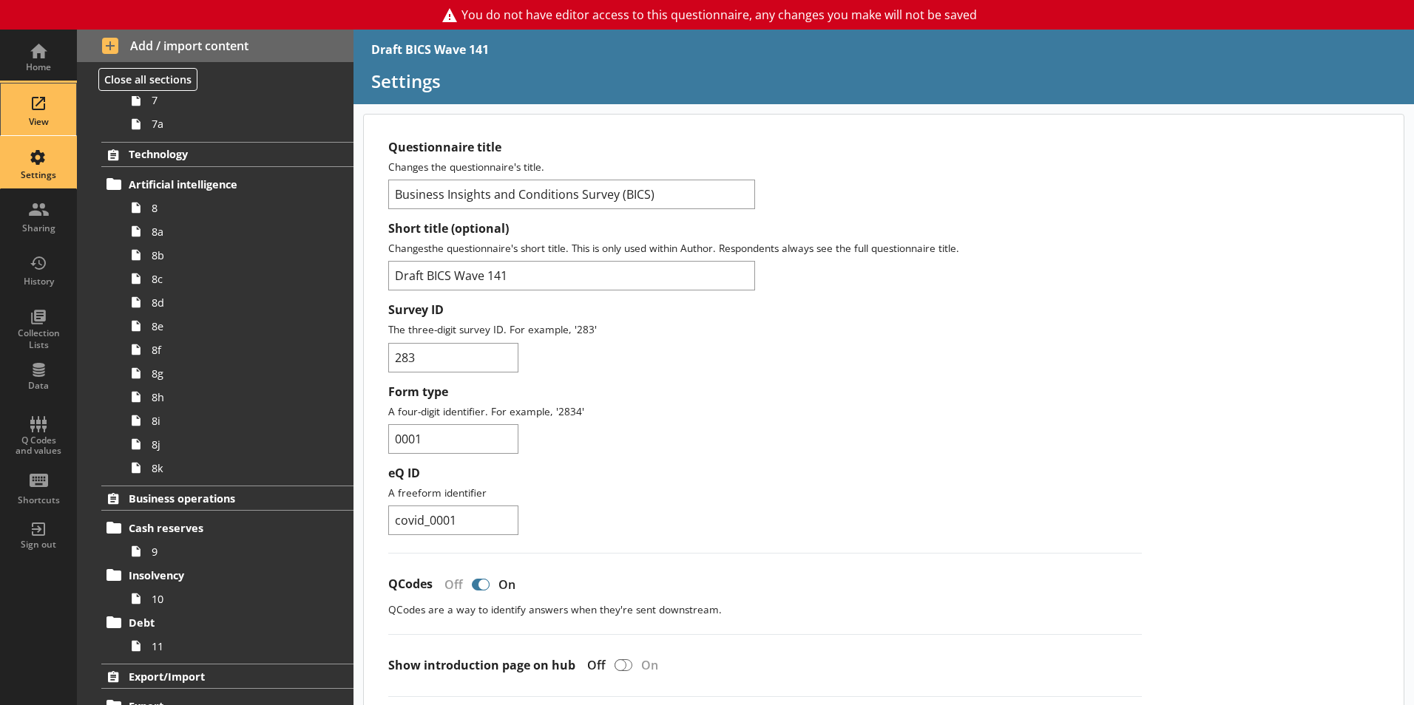
click at [40, 118] on div "View" at bounding box center [39, 122] width 52 height 12
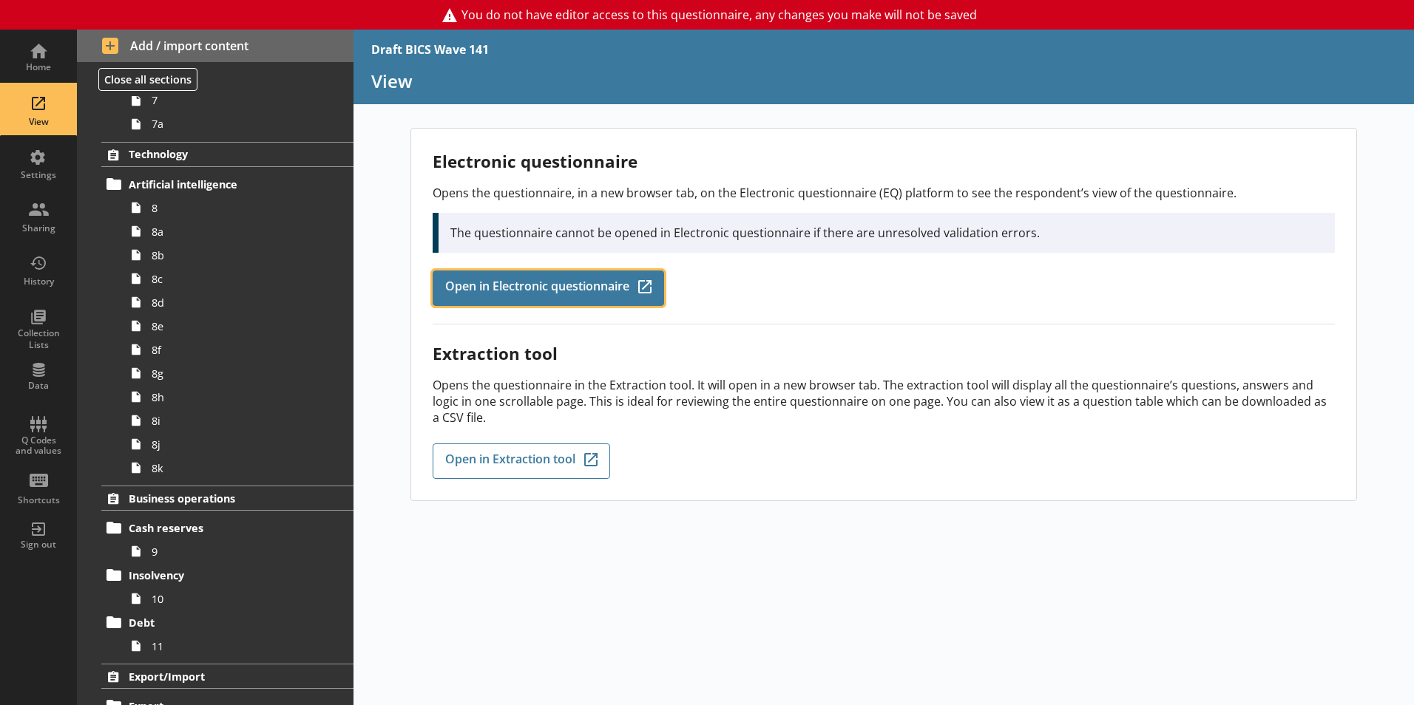
click at [530, 272] on link "Open in Electronic questionnaire Q-Codes_Icon Created with Sketch." at bounding box center [548, 288] width 231 height 35
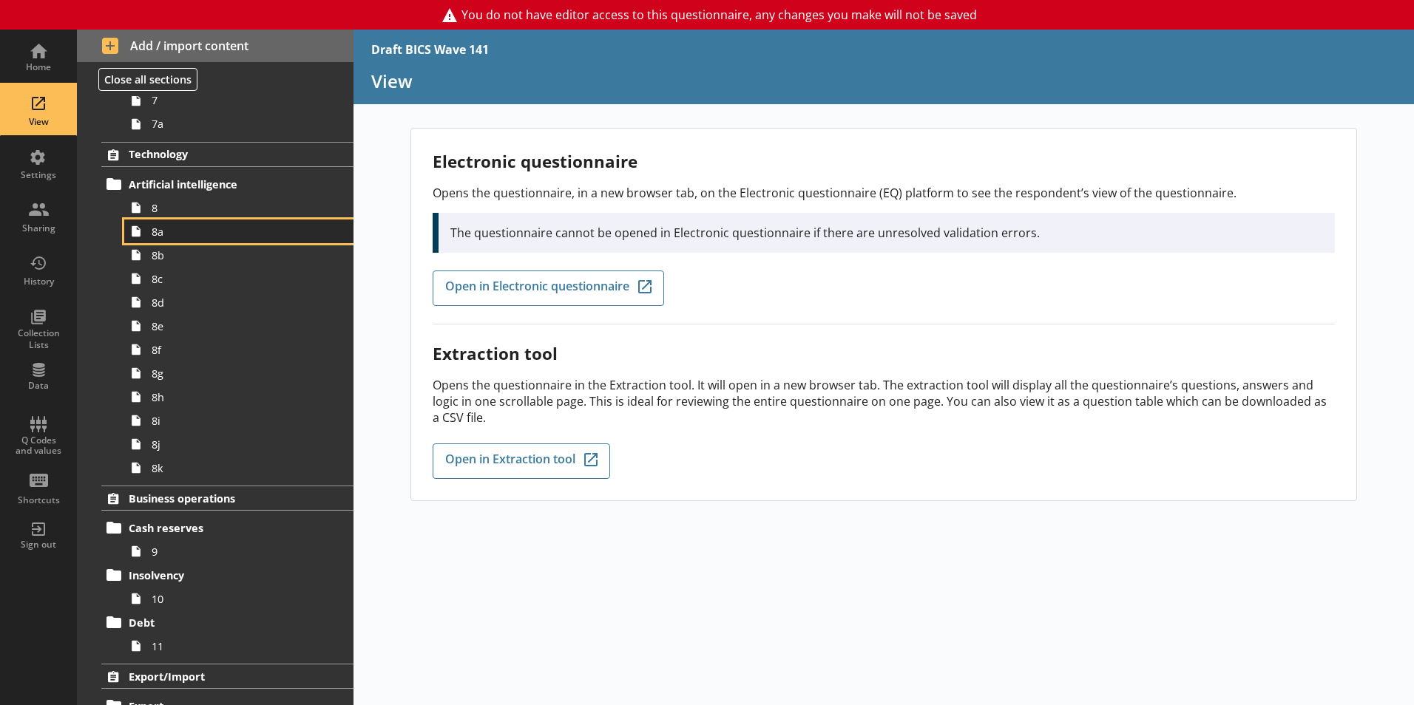
click at [184, 223] on link "8a" at bounding box center [238, 232] width 229 height 24
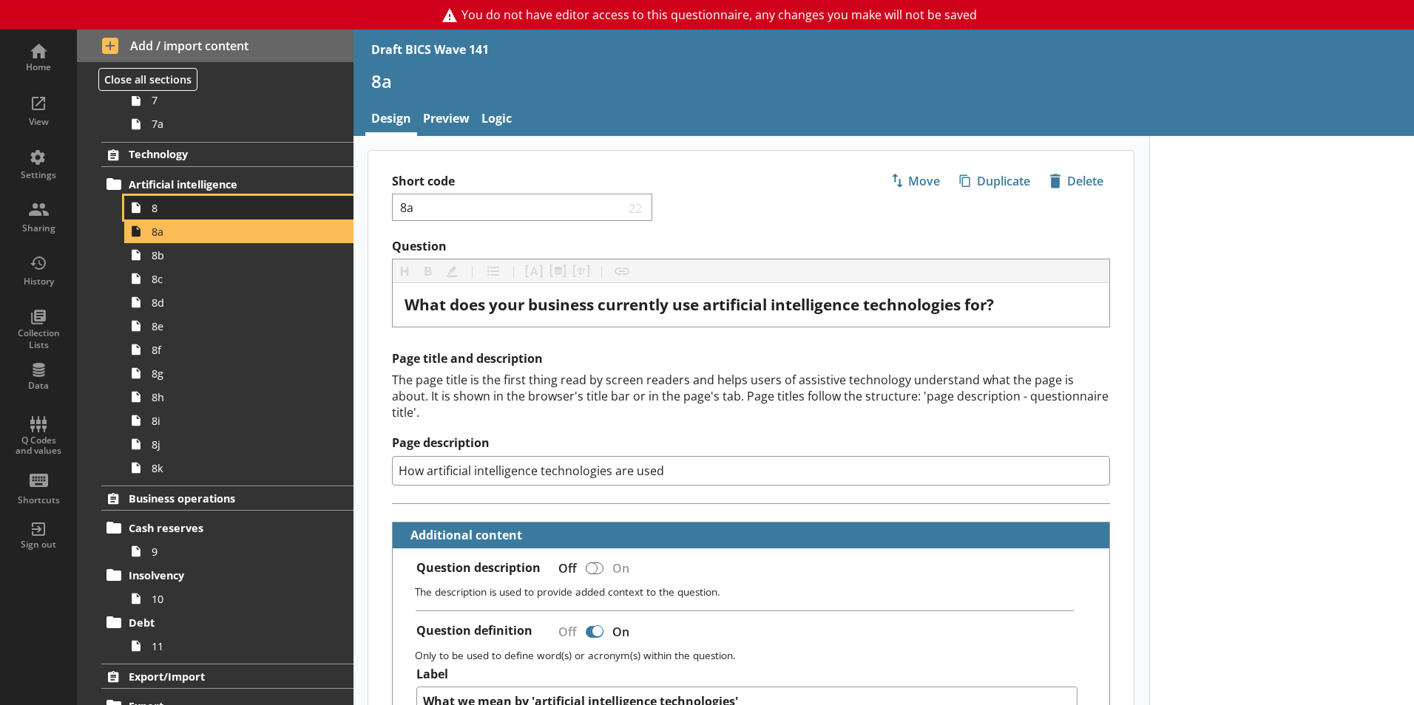
click at [182, 200] on link "8" at bounding box center [238, 208] width 229 height 24
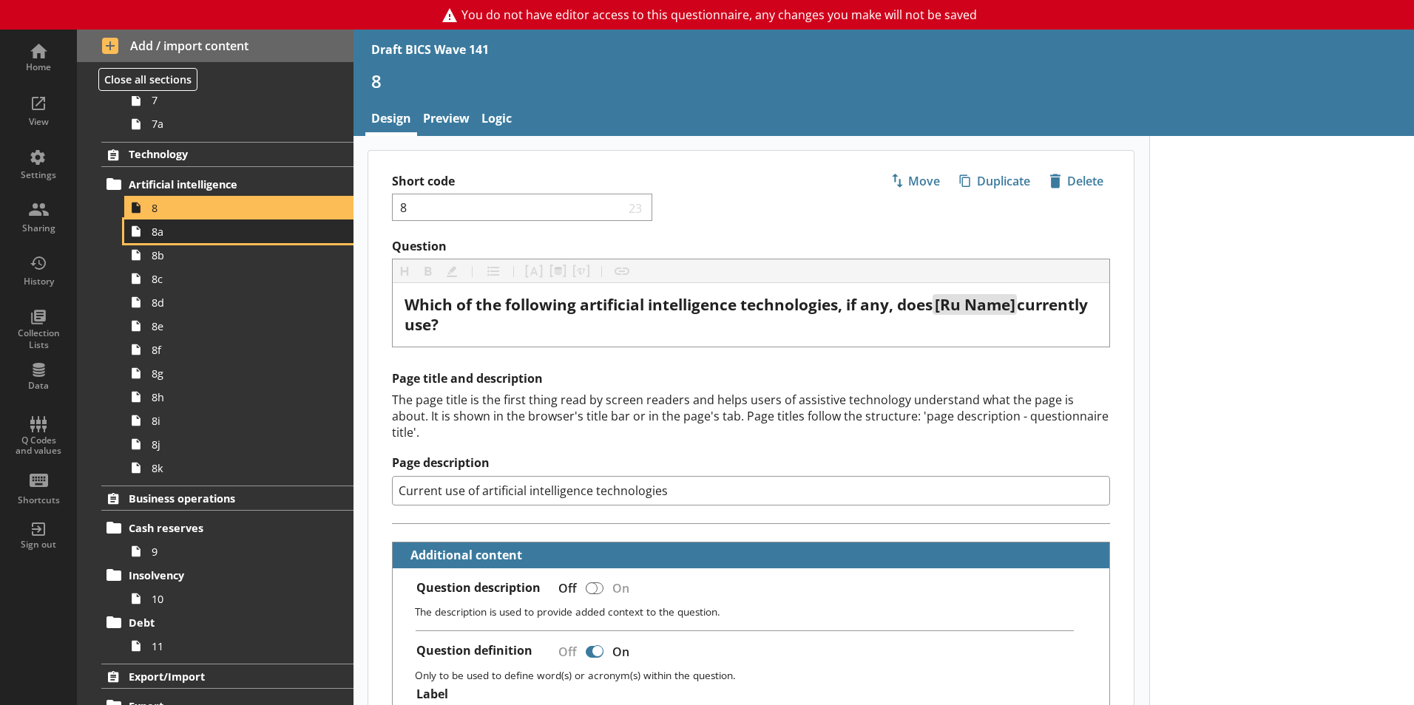
click at [220, 240] on link "8a" at bounding box center [238, 232] width 229 height 24
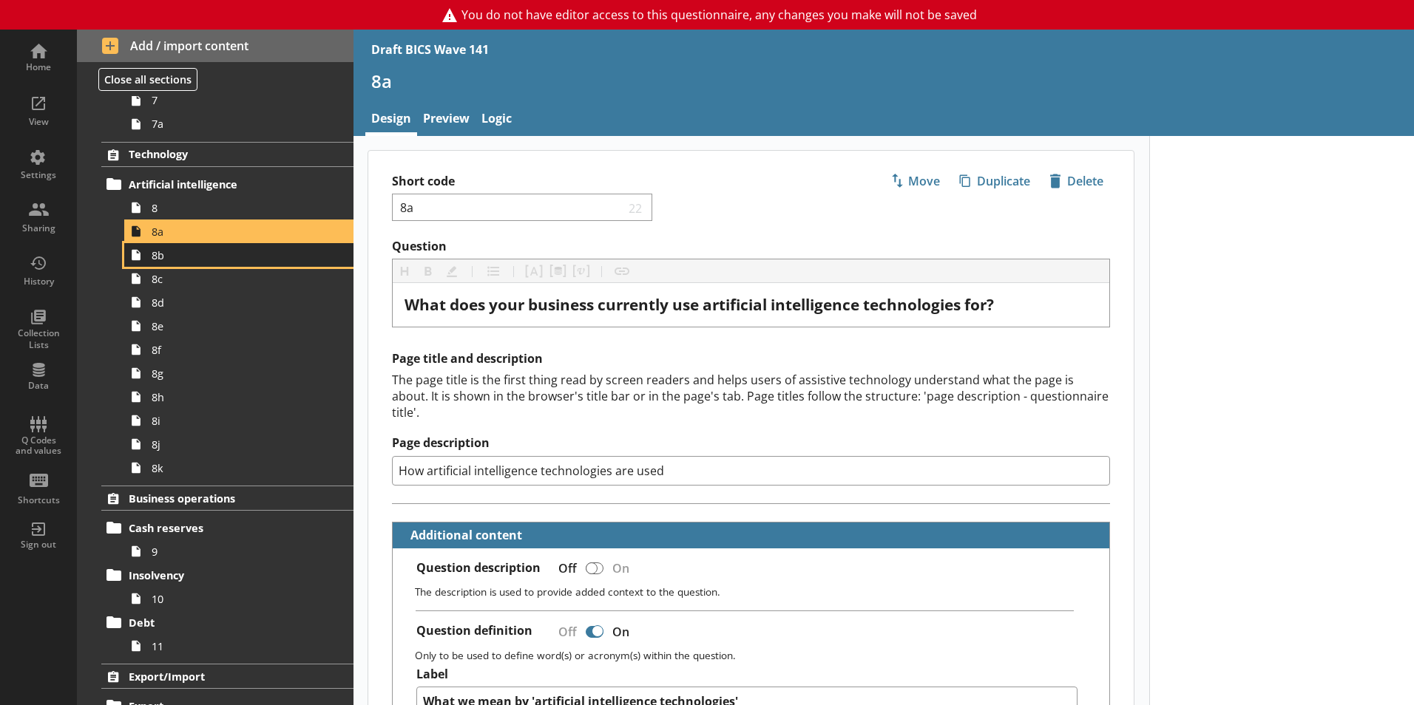
click at [221, 254] on span "8b" at bounding box center [234, 255] width 164 height 14
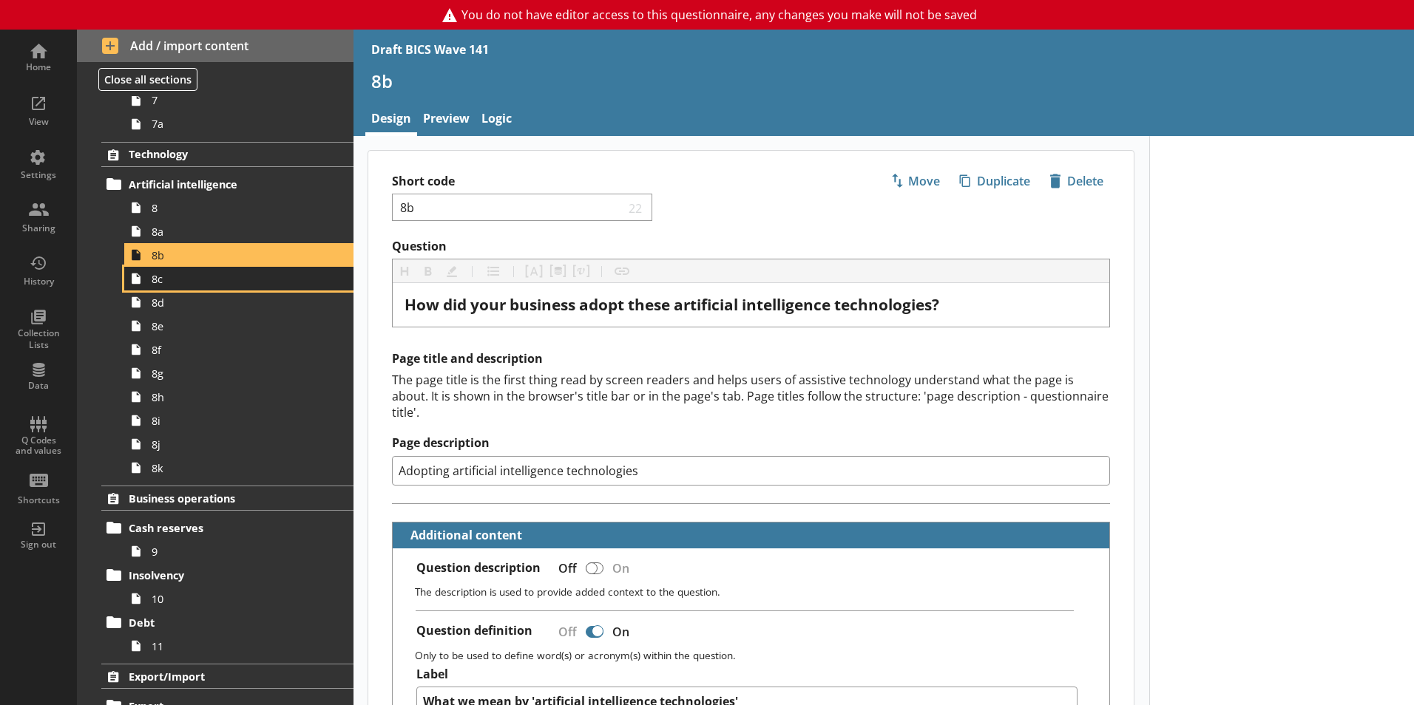
click at [219, 277] on span "8c" at bounding box center [234, 279] width 164 height 14
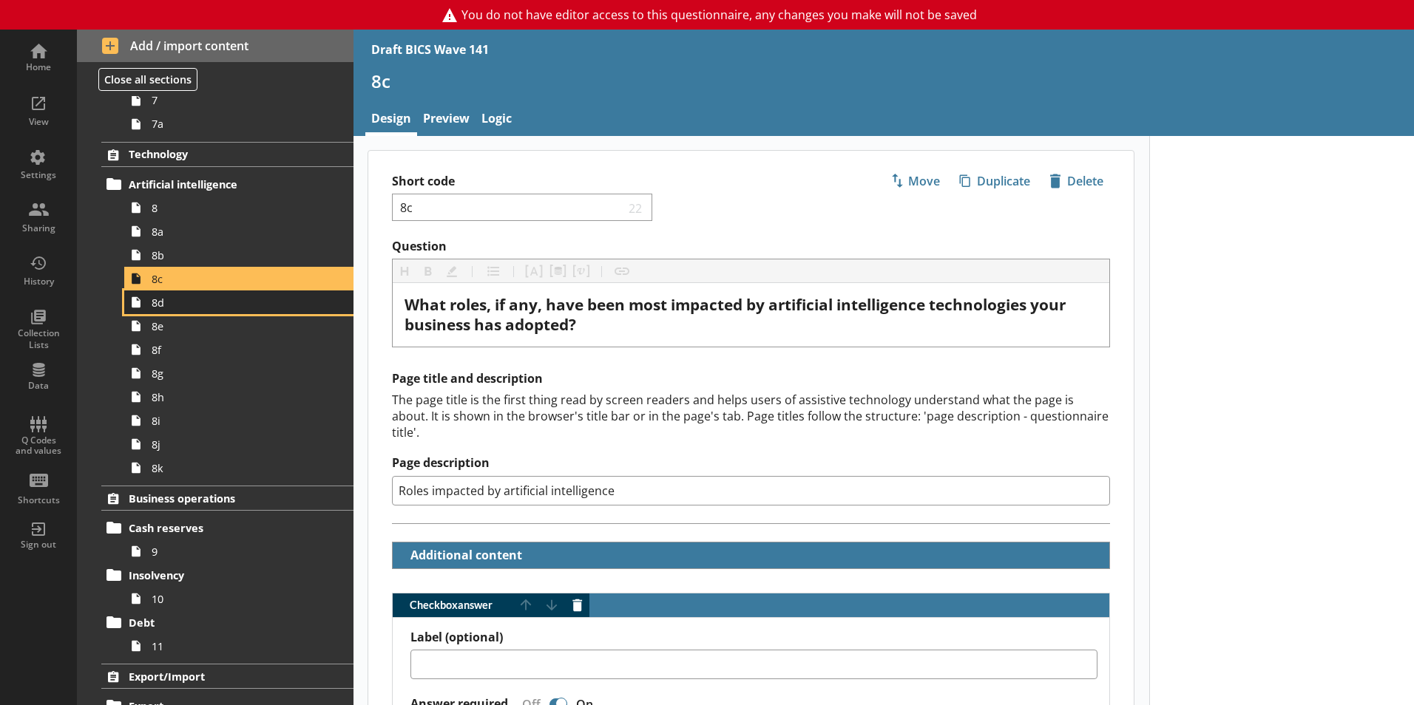
click at [214, 306] on span "8d" at bounding box center [234, 303] width 164 height 14
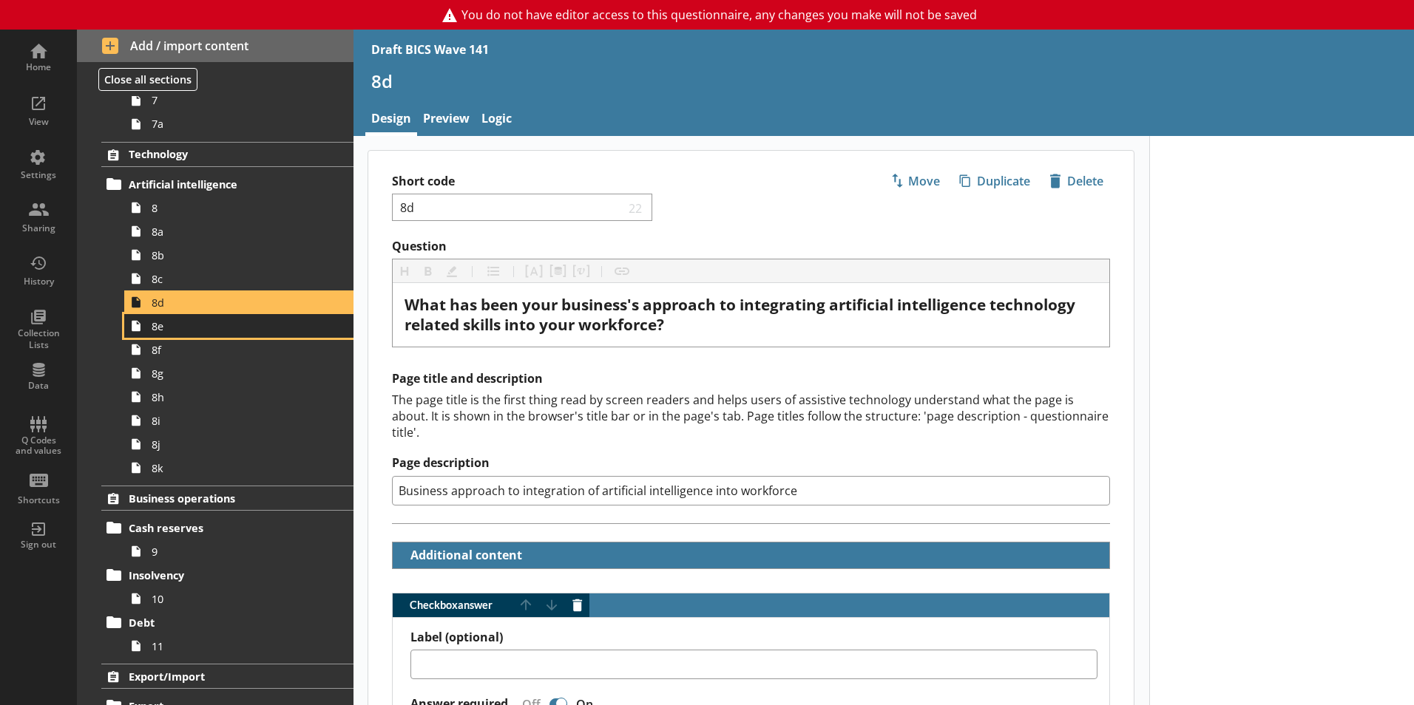
click at [214, 323] on span "8e" at bounding box center [234, 326] width 164 height 14
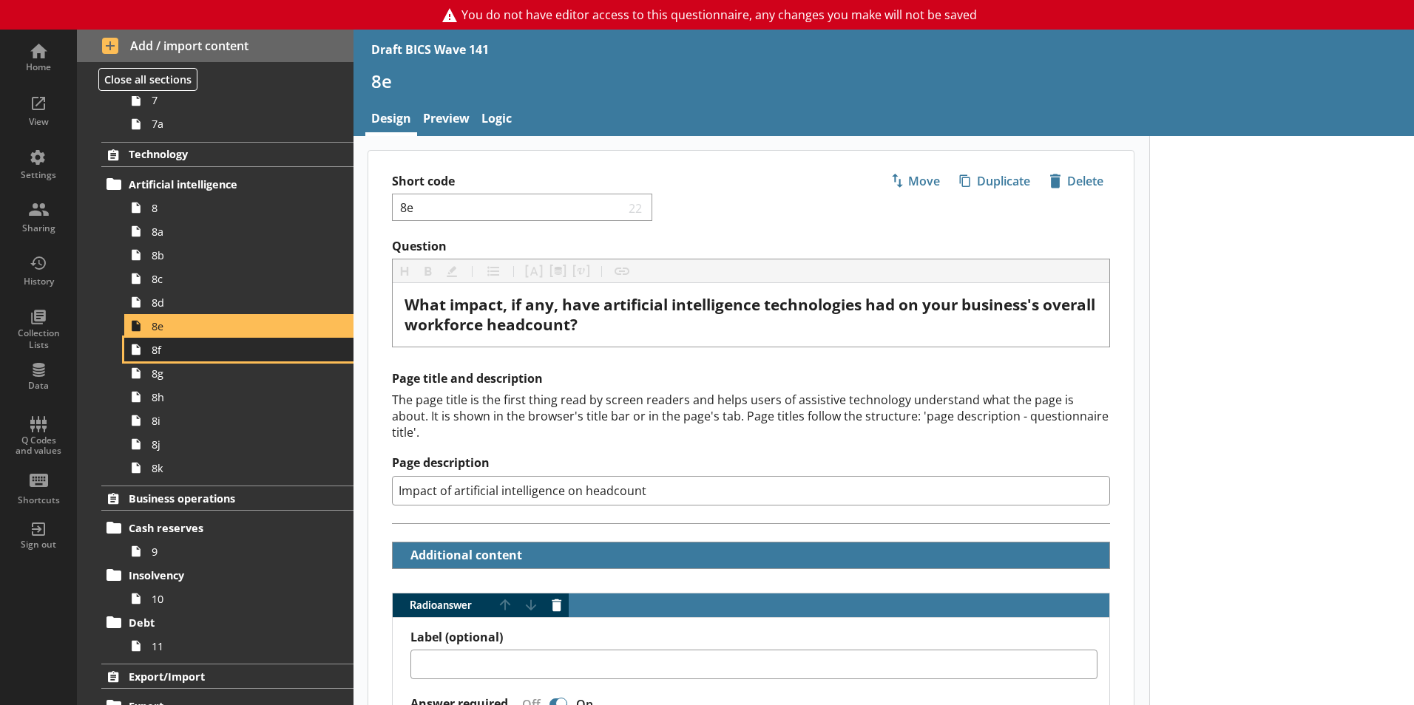
click at [212, 343] on span "8f" at bounding box center [234, 350] width 164 height 14
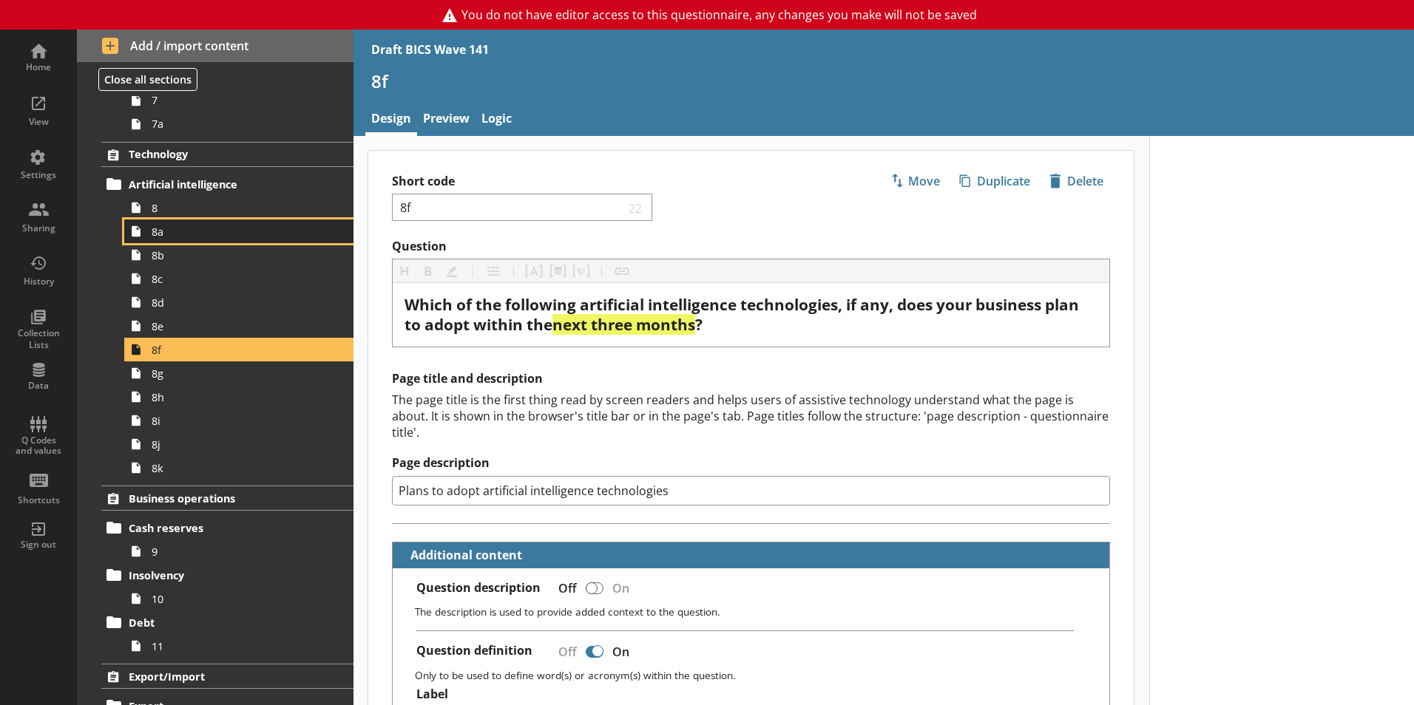
click at [218, 221] on link "8a" at bounding box center [238, 232] width 229 height 24
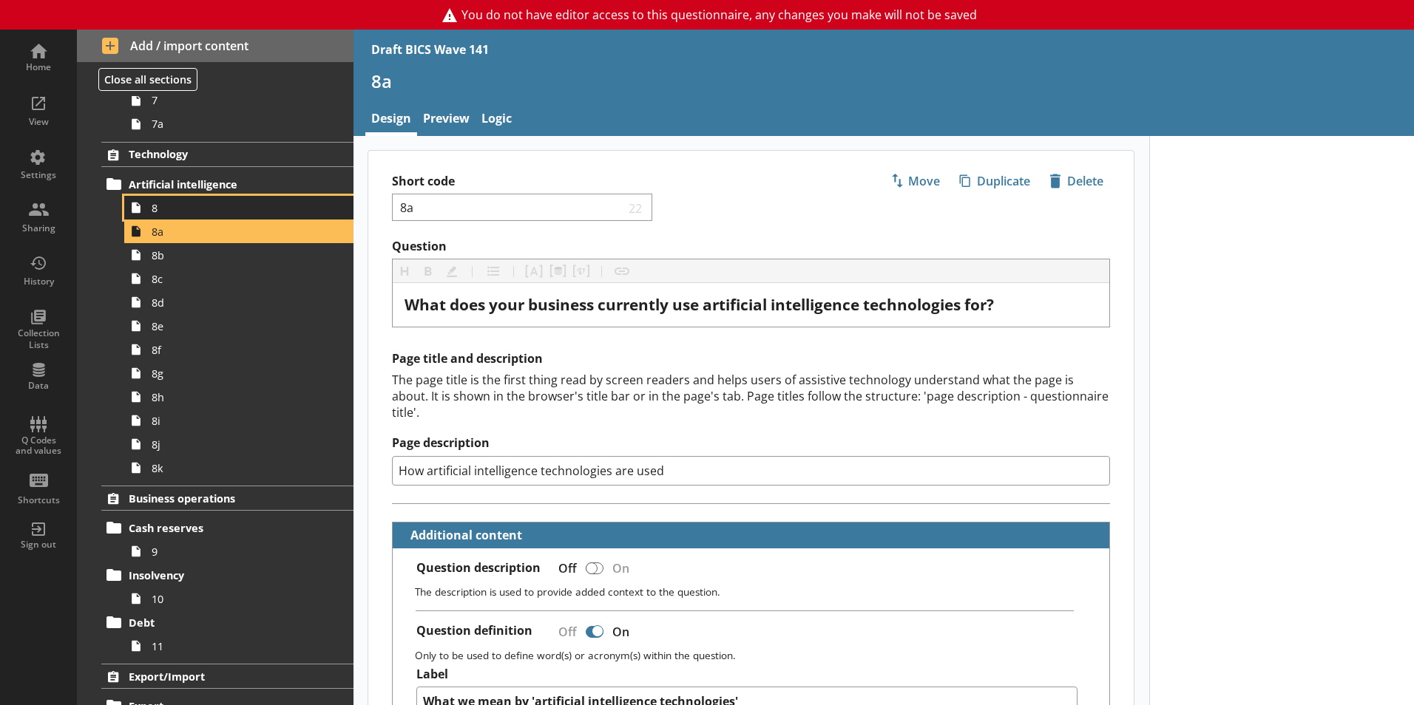
click at [218, 213] on span "8" at bounding box center [234, 208] width 164 height 14
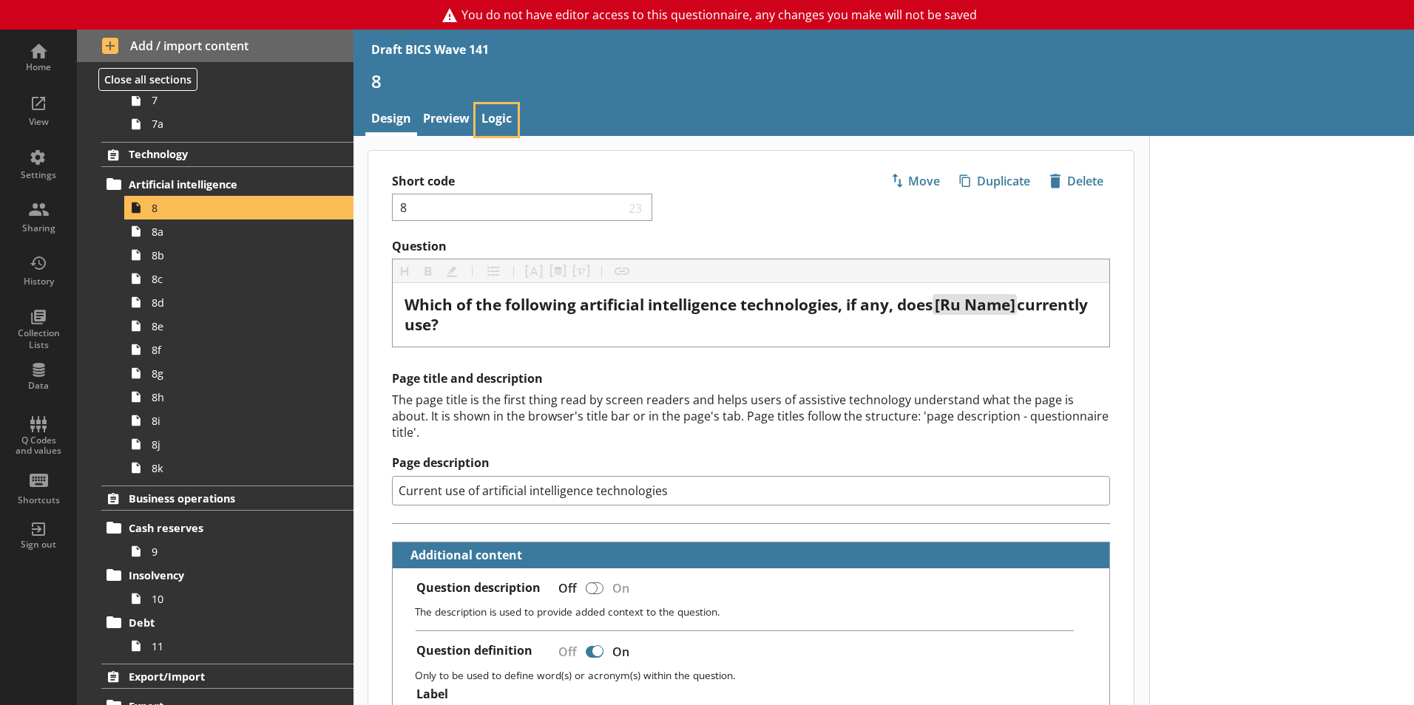
click at [493, 115] on link "Logic" at bounding box center [496, 120] width 42 height 32
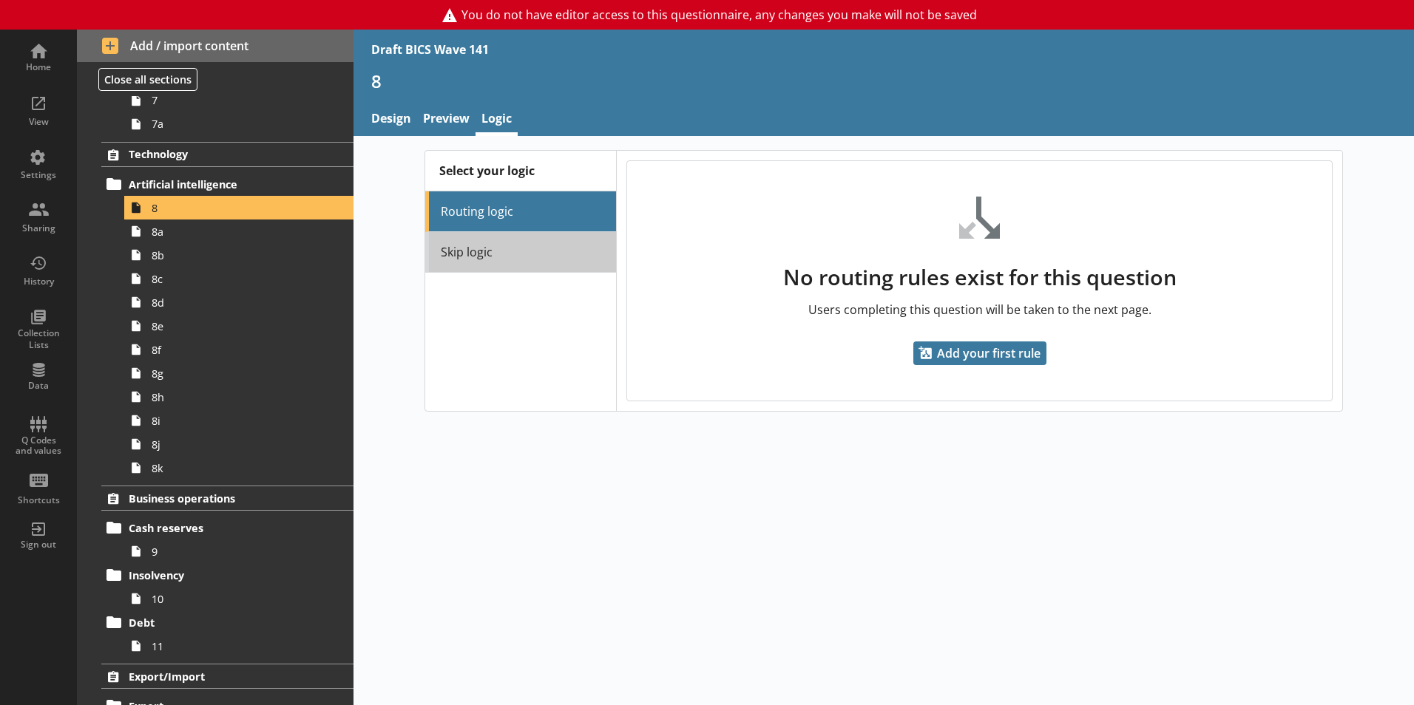
click at [512, 245] on link "Skip logic" at bounding box center [520, 252] width 191 height 41
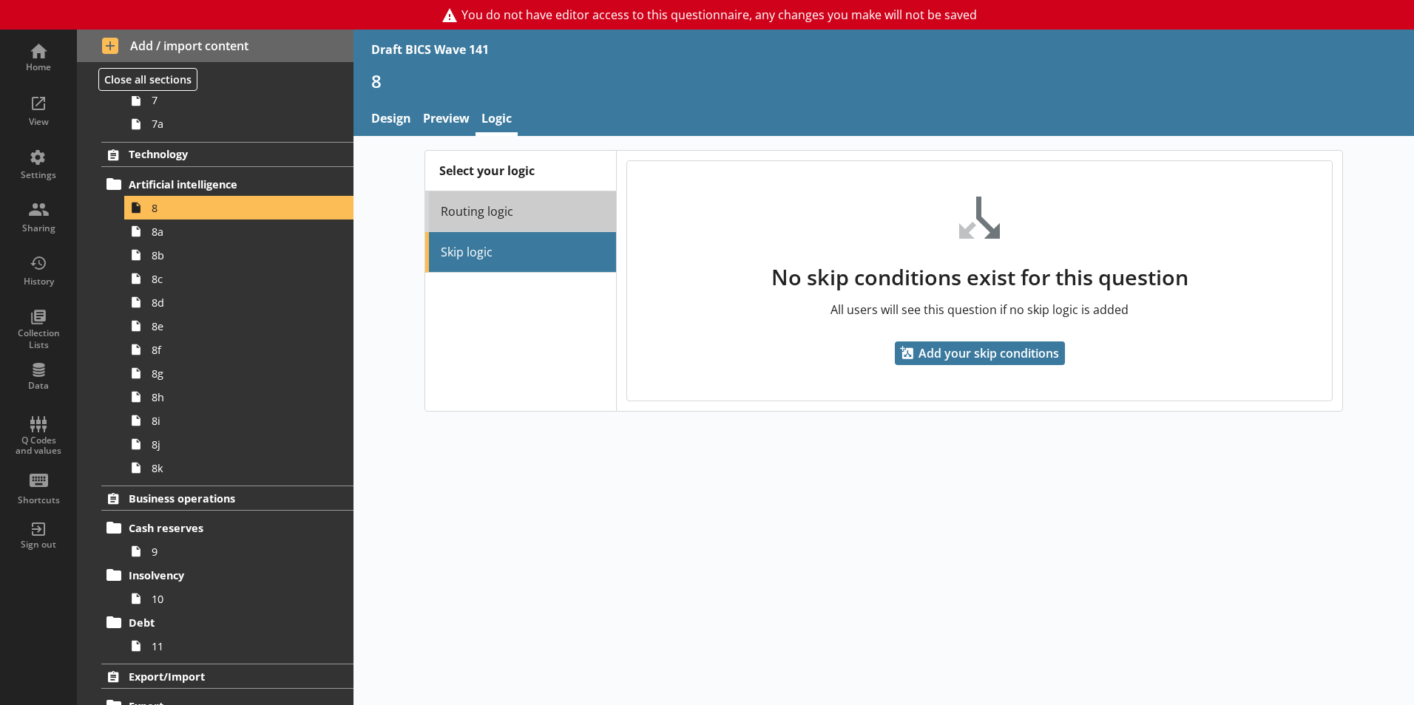
click at [502, 207] on link "Routing logic" at bounding box center [520, 212] width 191 height 41
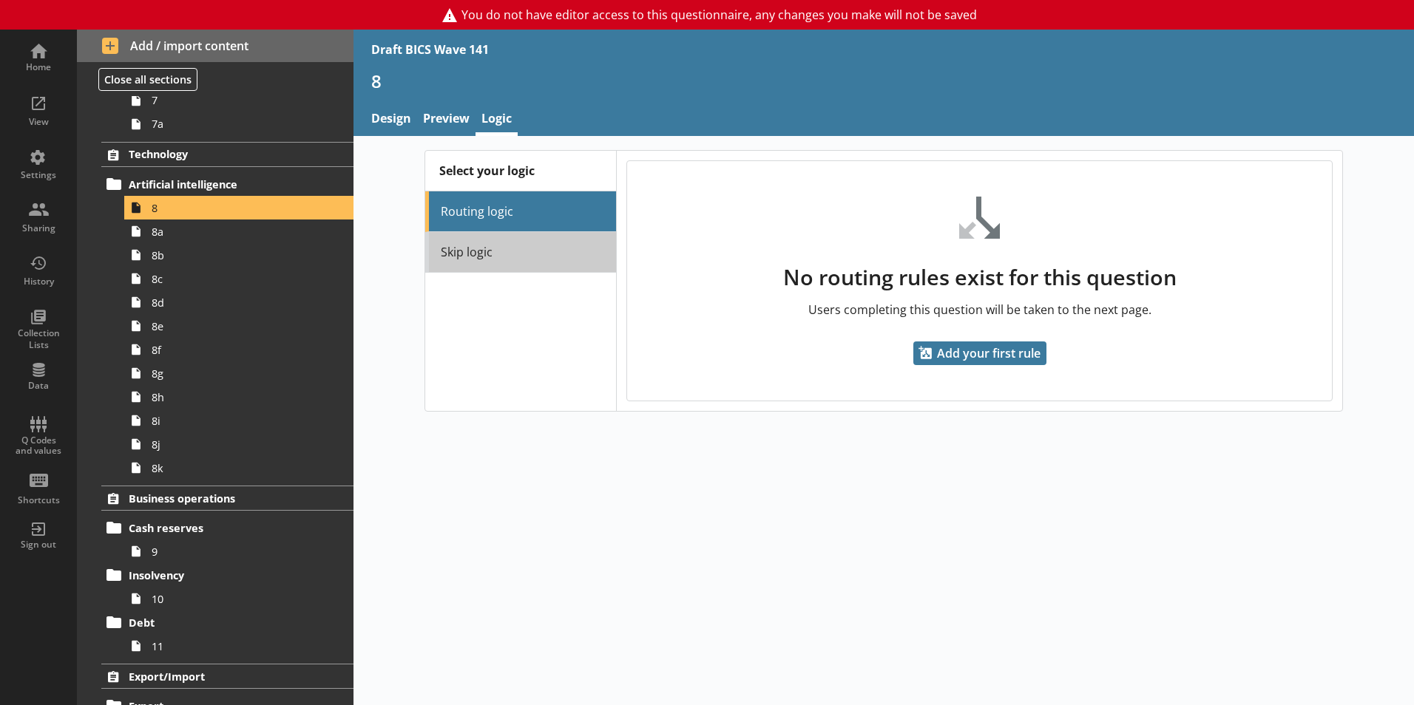
click at [497, 245] on link "Skip logic" at bounding box center [520, 252] width 191 height 41
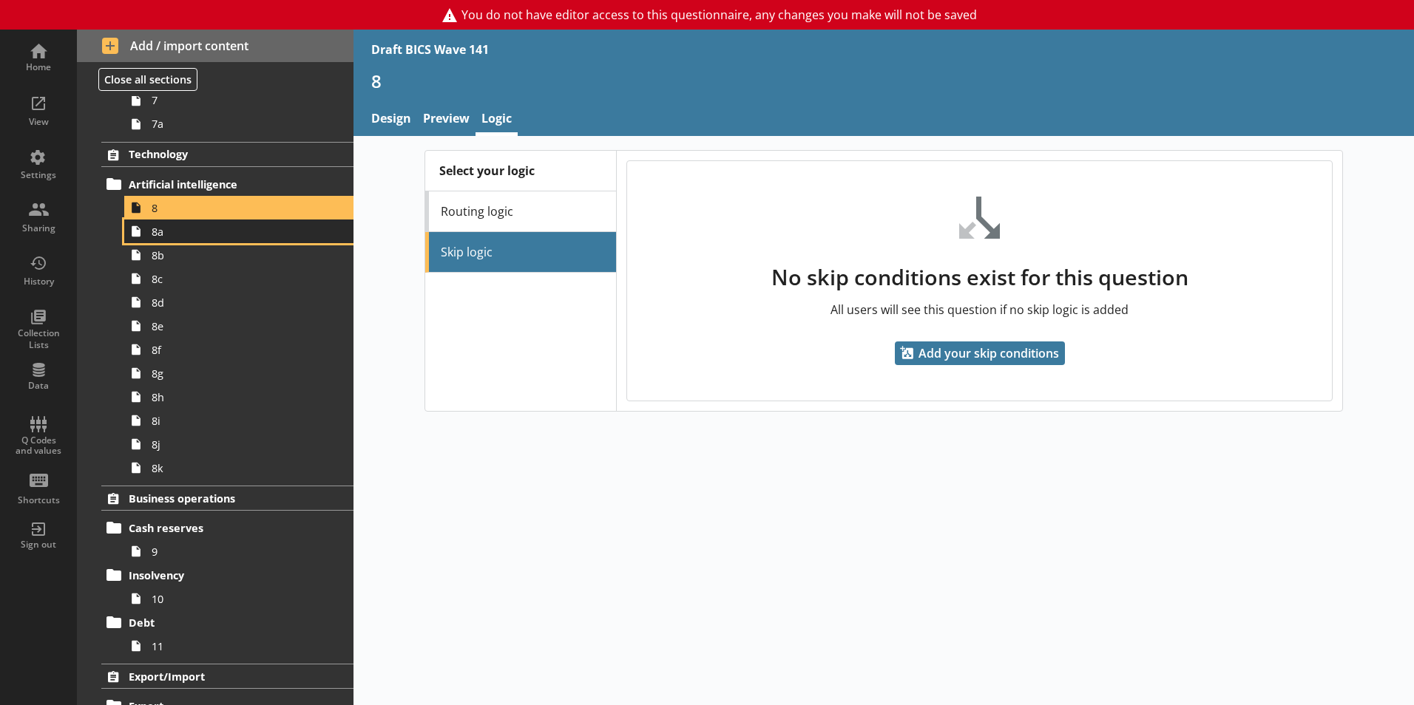
click at [215, 234] on span "8a" at bounding box center [234, 232] width 164 height 14
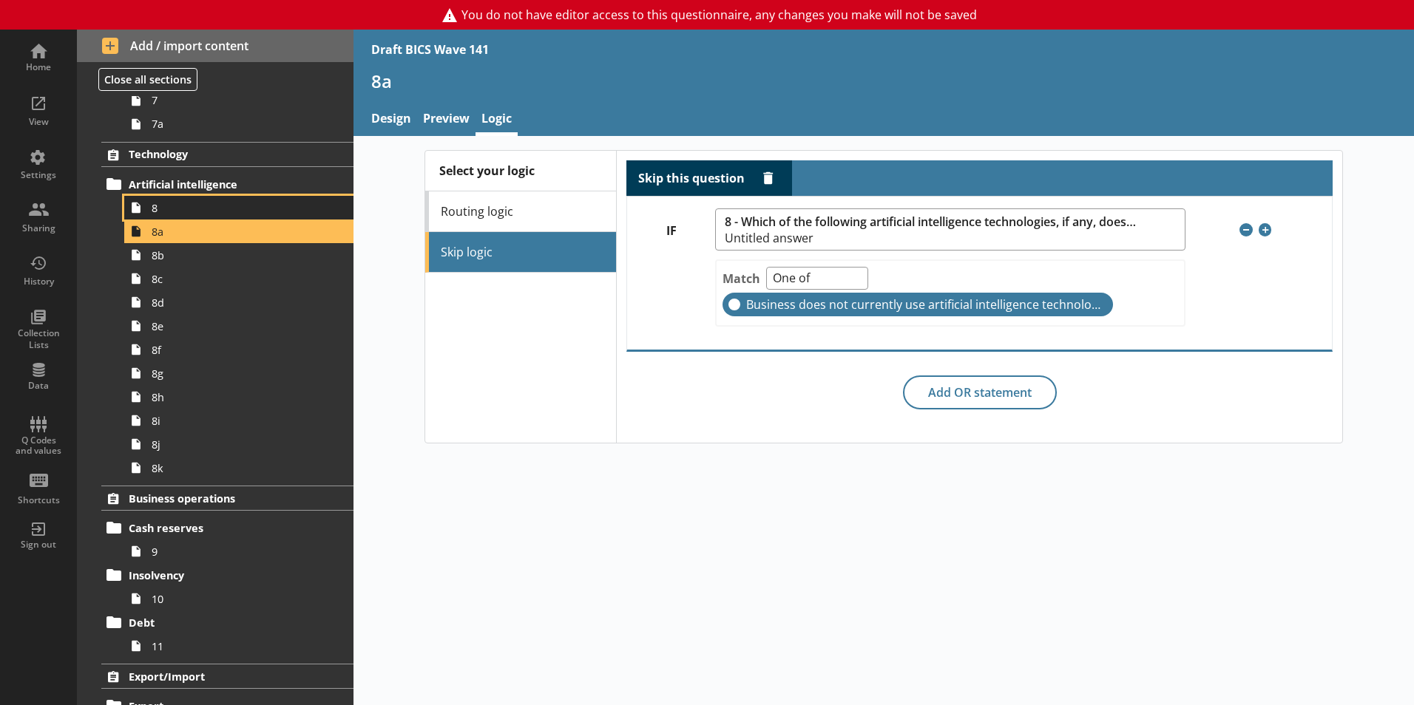
click at [215, 214] on span "8" at bounding box center [234, 208] width 164 height 14
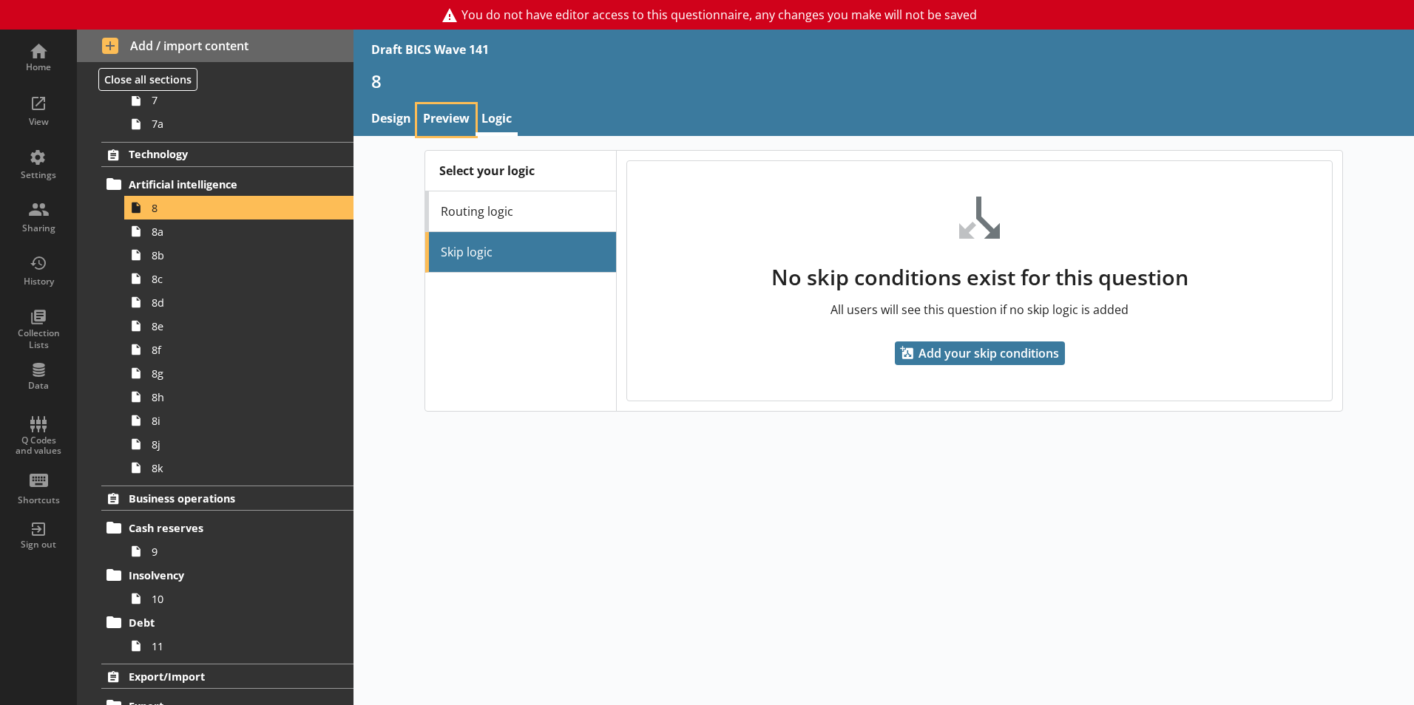
click at [446, 118] on link "Preview" at bounding box center [446, 120] width 58 height 32
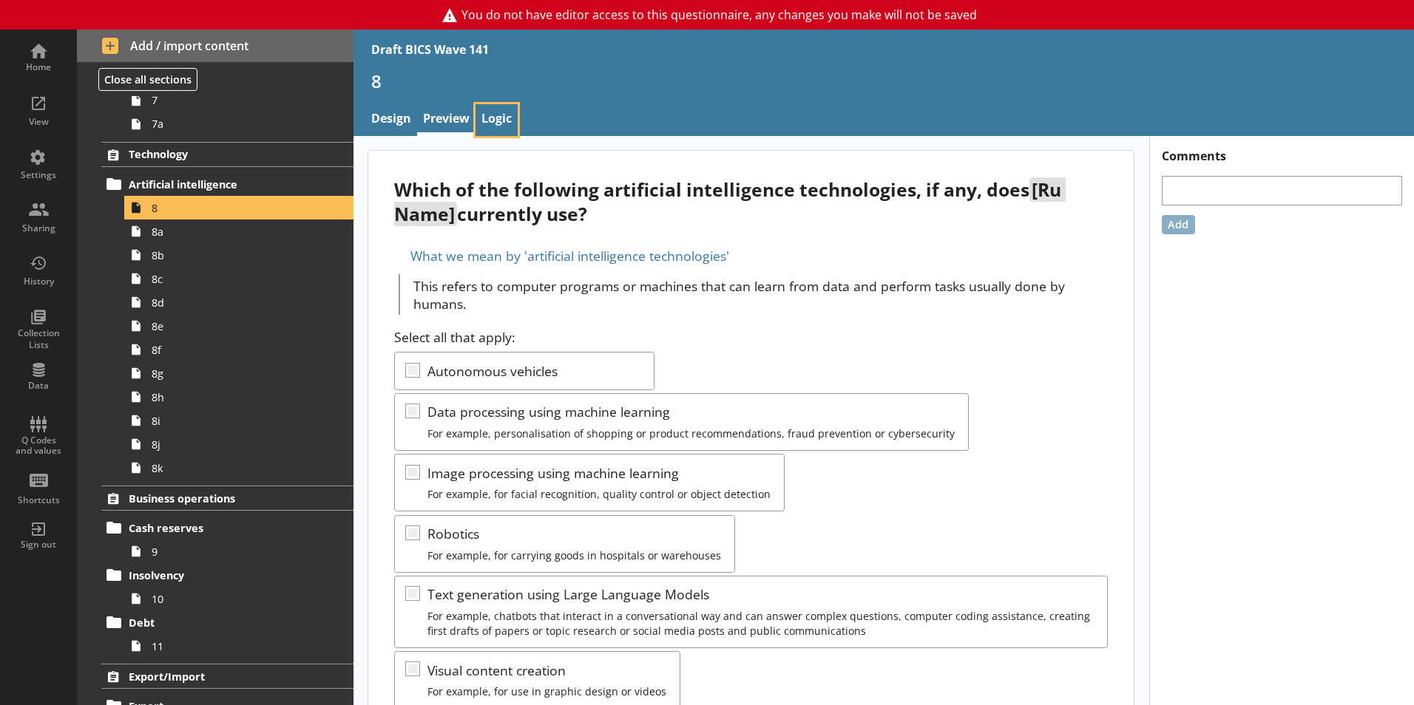
click at [509, 118] on link "Logic" at bounding box center [496, 120] width 42 height 32
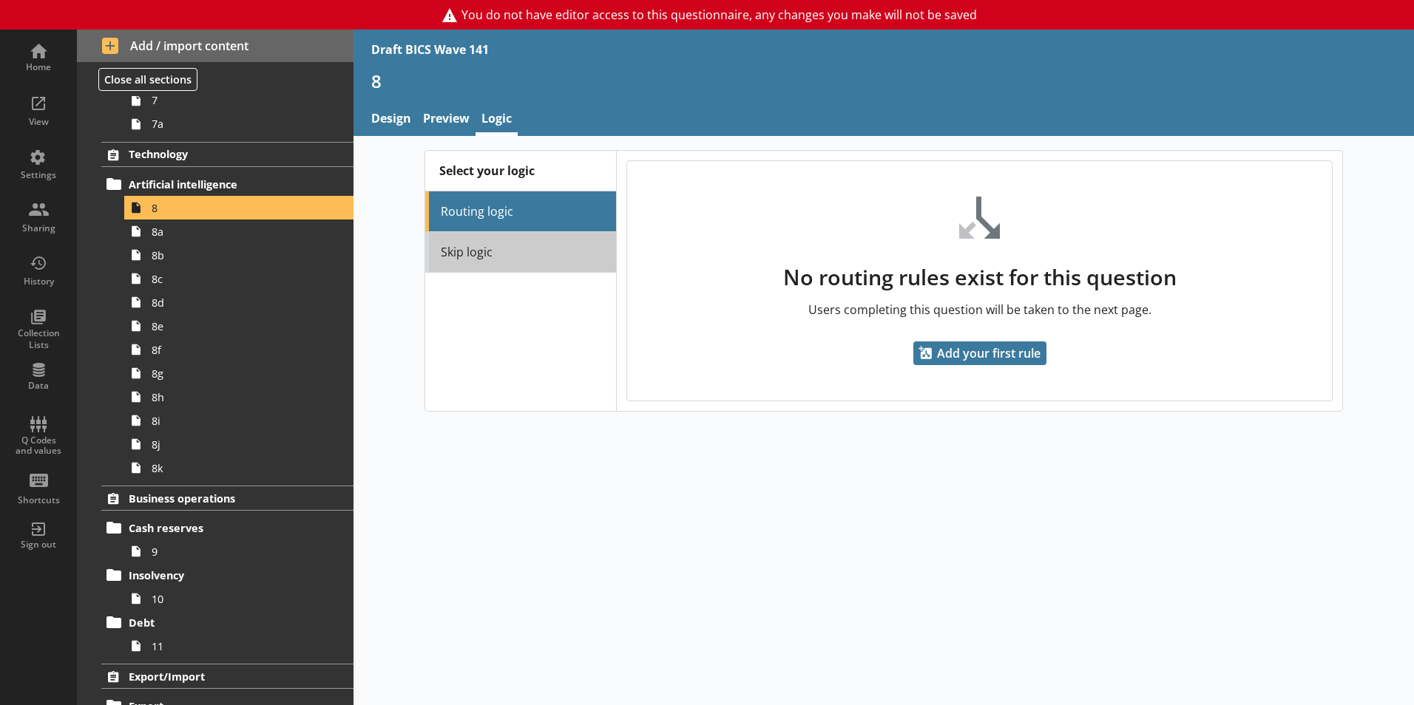
click at [459, 244] on link "Skip logic" at bounding box center [520, 252] width 191 height 41
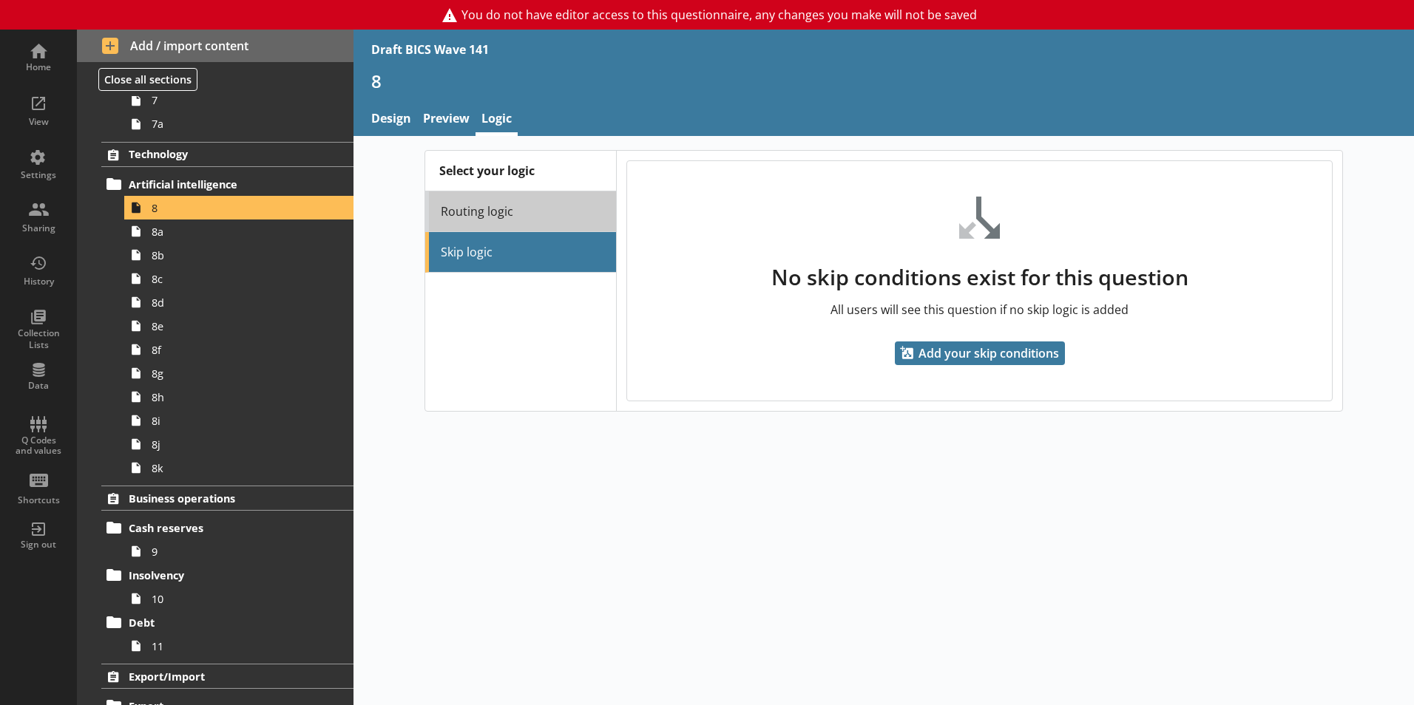
click at [462, 222] on link "Routing logic" at bounding box center [520, 212] width 191 height 41
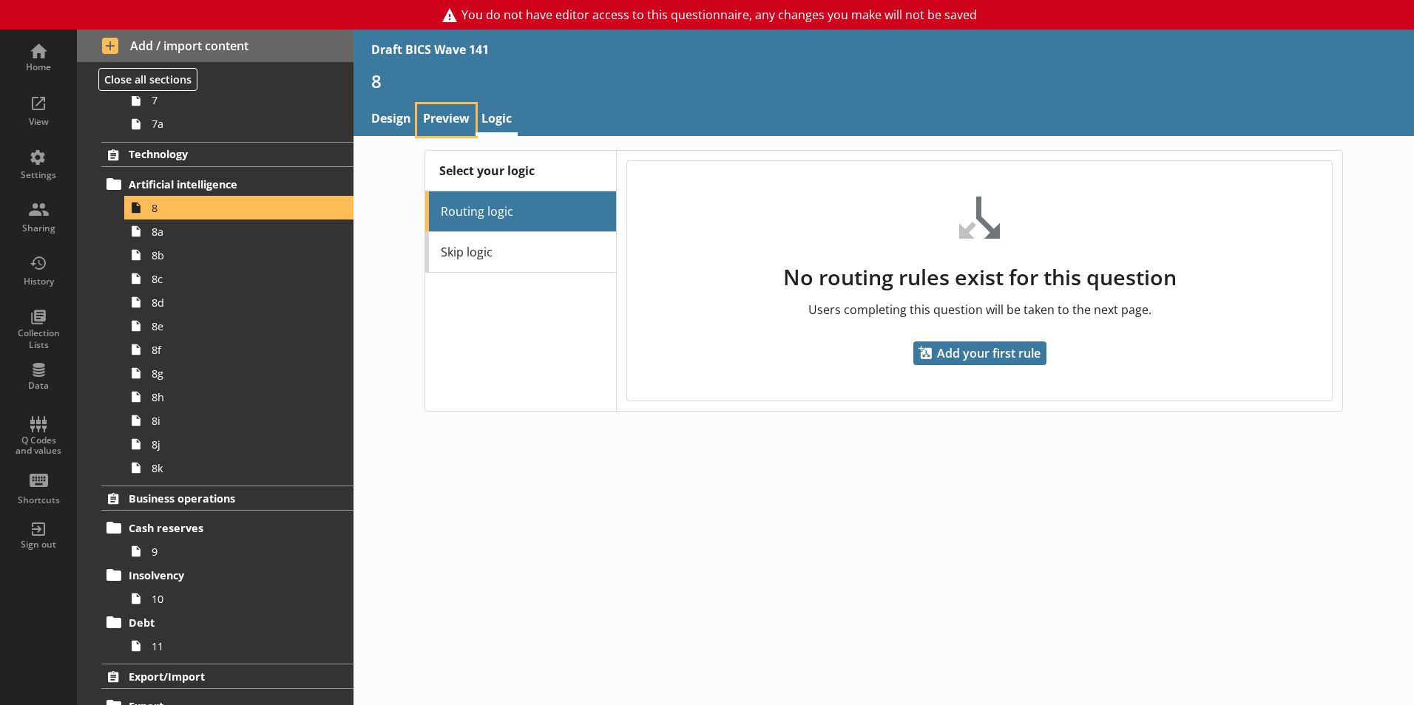
click at [436, 117] on link "Preview" at bounding box center [446, 120] width 58 height 32
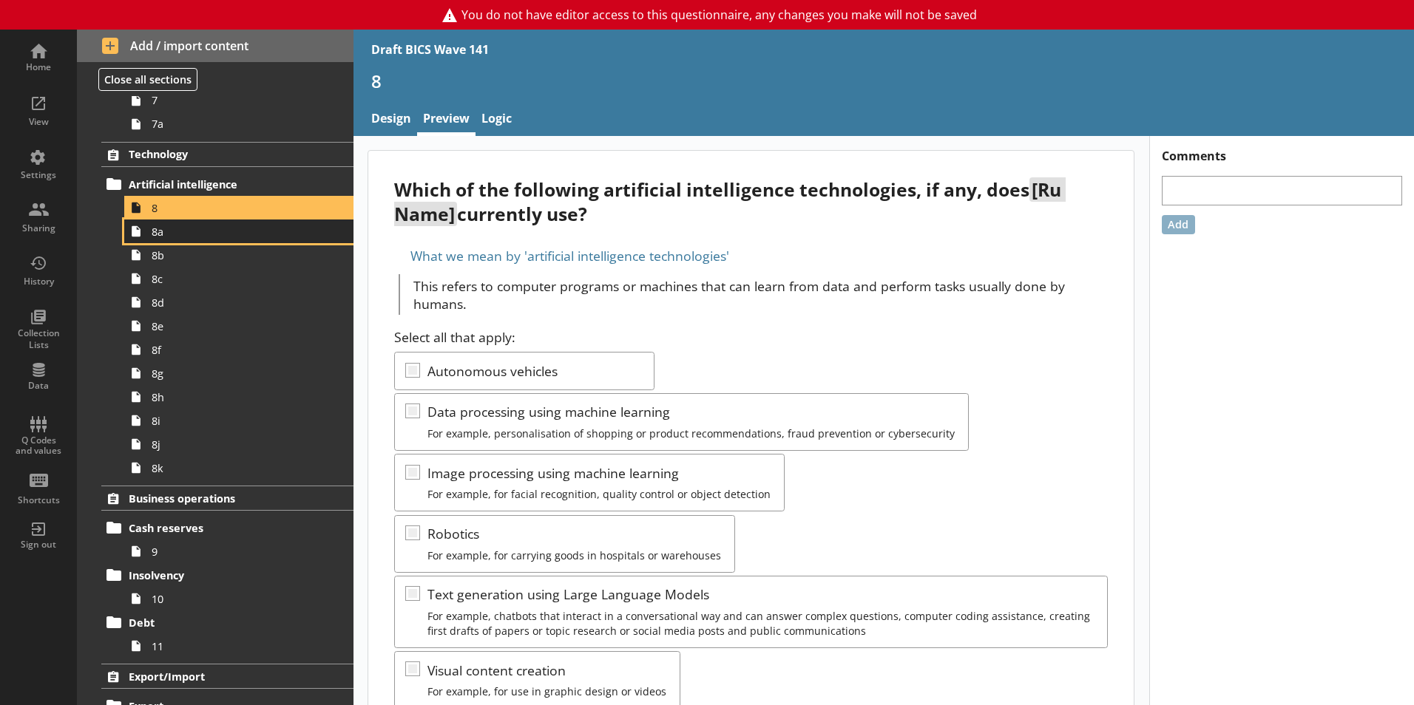
click at [222, 237] on span "8a" at bounding box center [234, 232] width 164 height 14
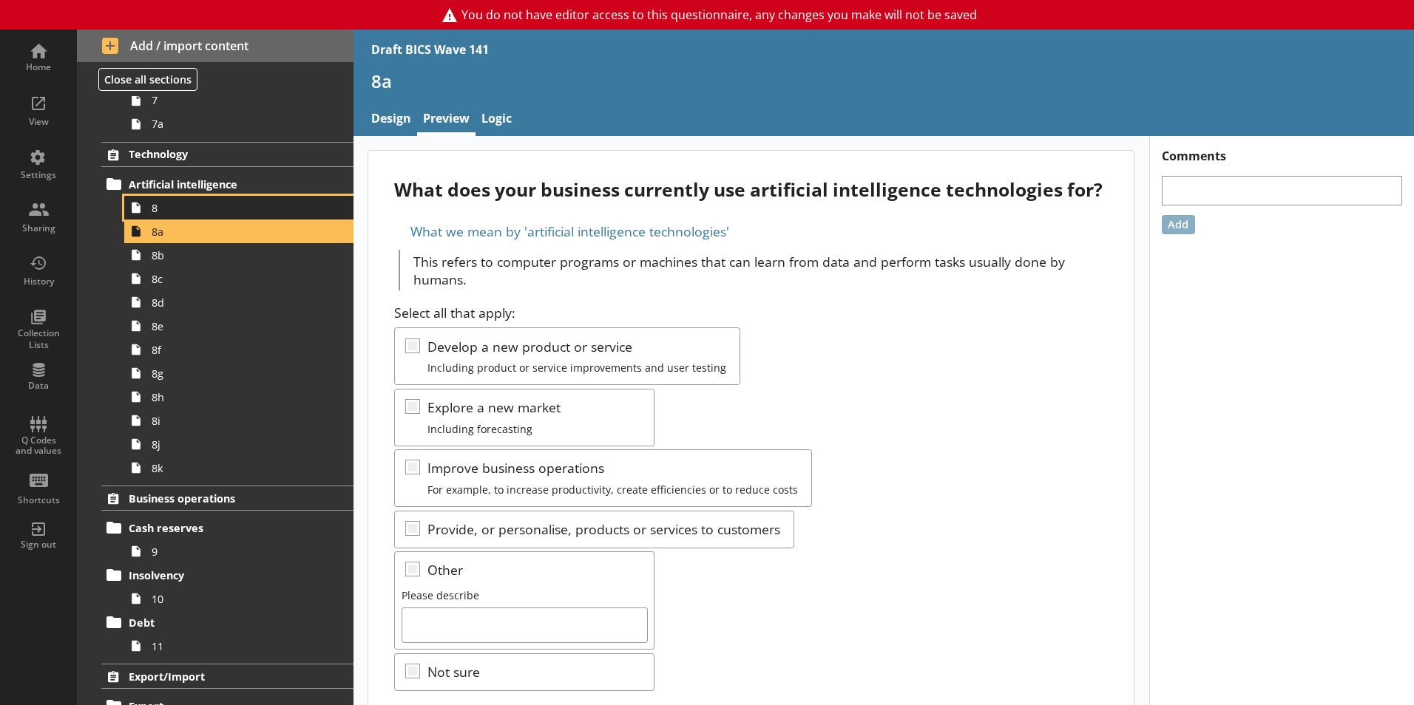
click at [220, 205] on span "8" at bounding box center [234, 208] width 164 height 14
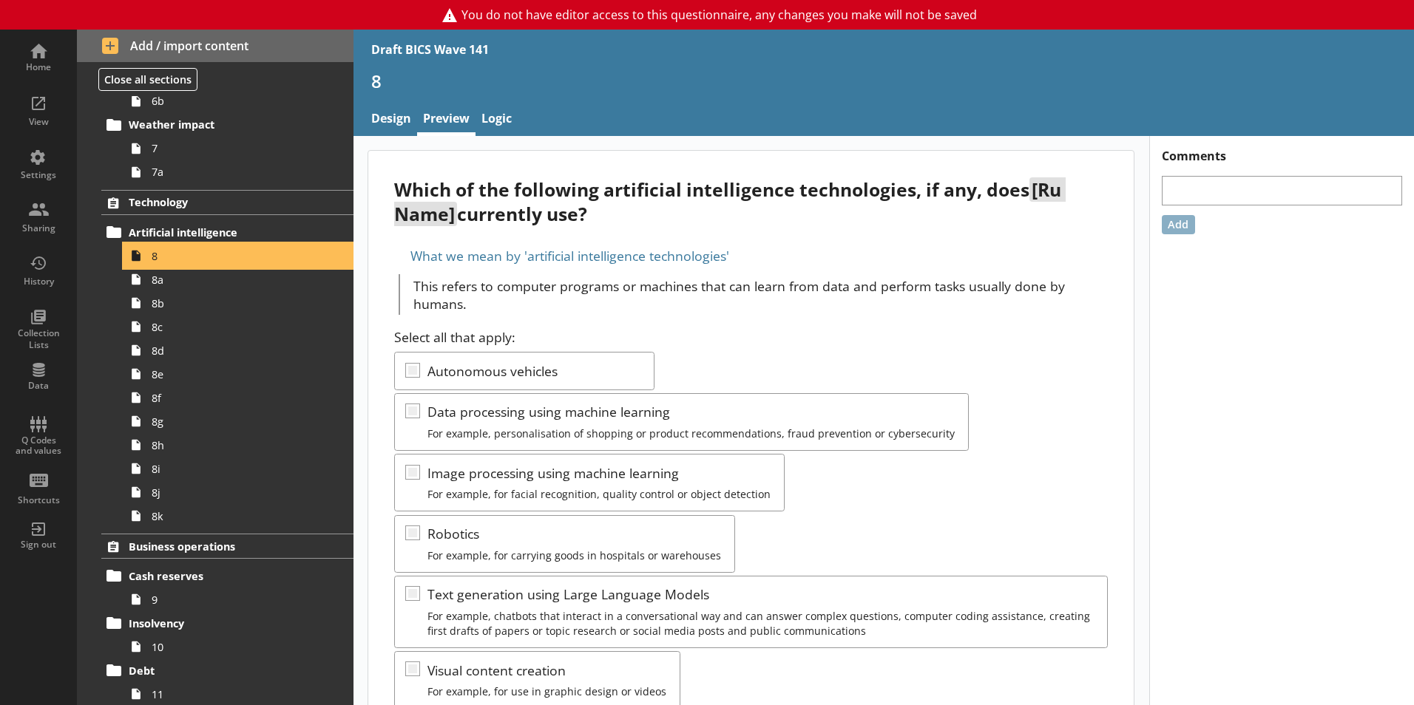
scroll to position [518, 0]
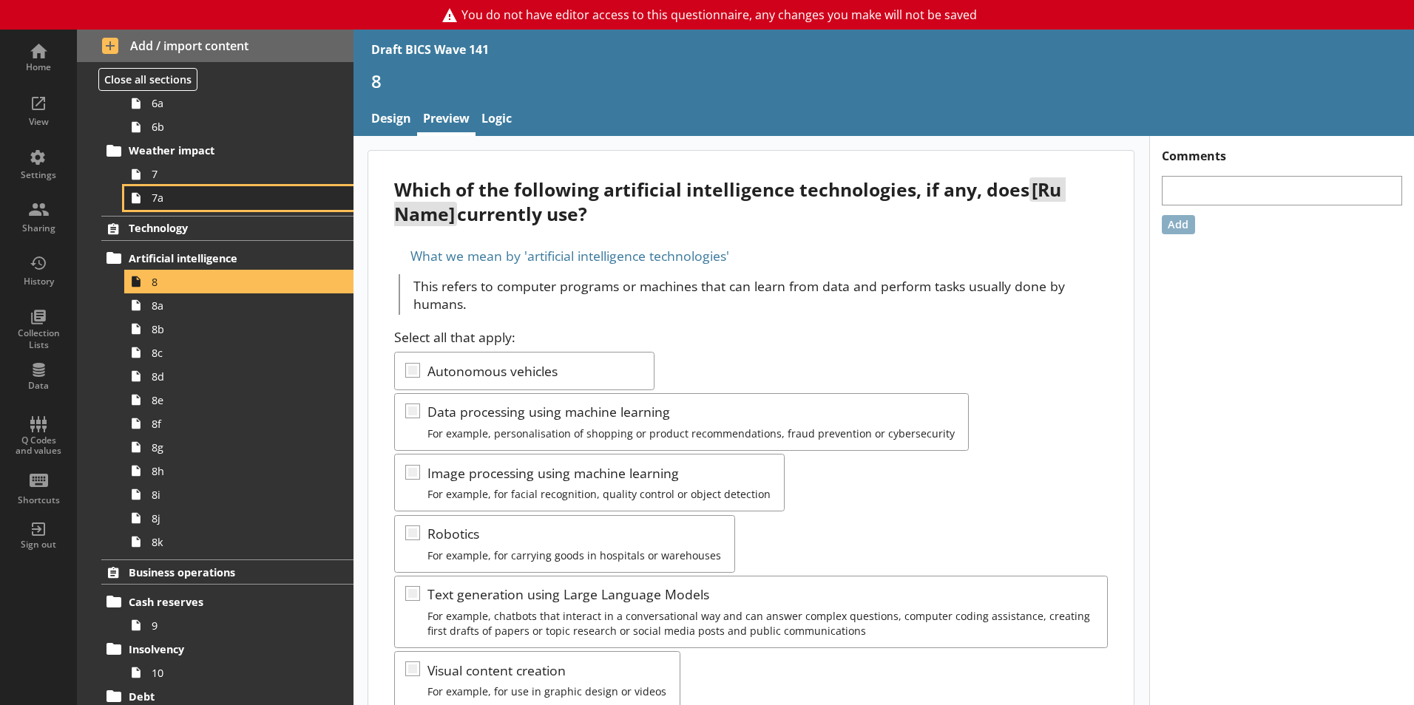
click at [194, 201] on span "7a" at bounding box center [234, 198] width 164 height 14
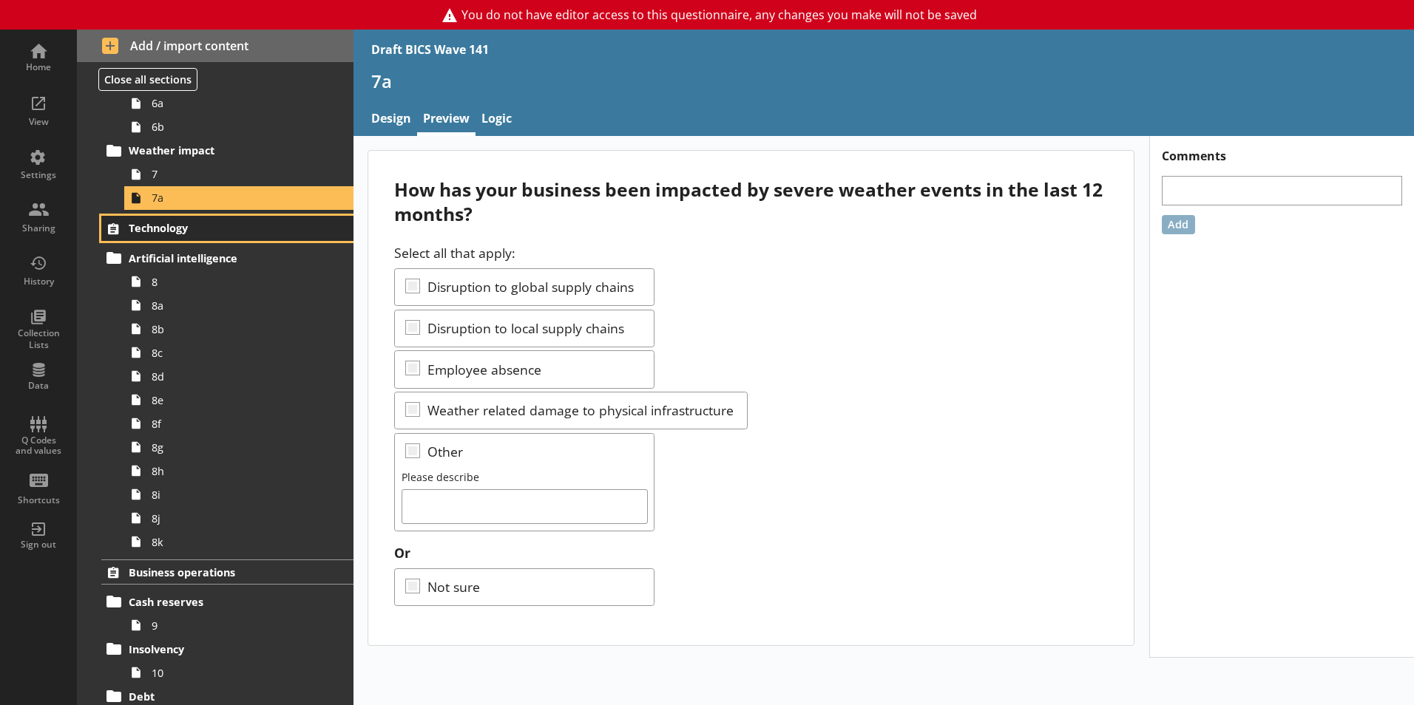
click at [181, 229] on span "Technology" at bounding box center [219, 228] width 181 height 14
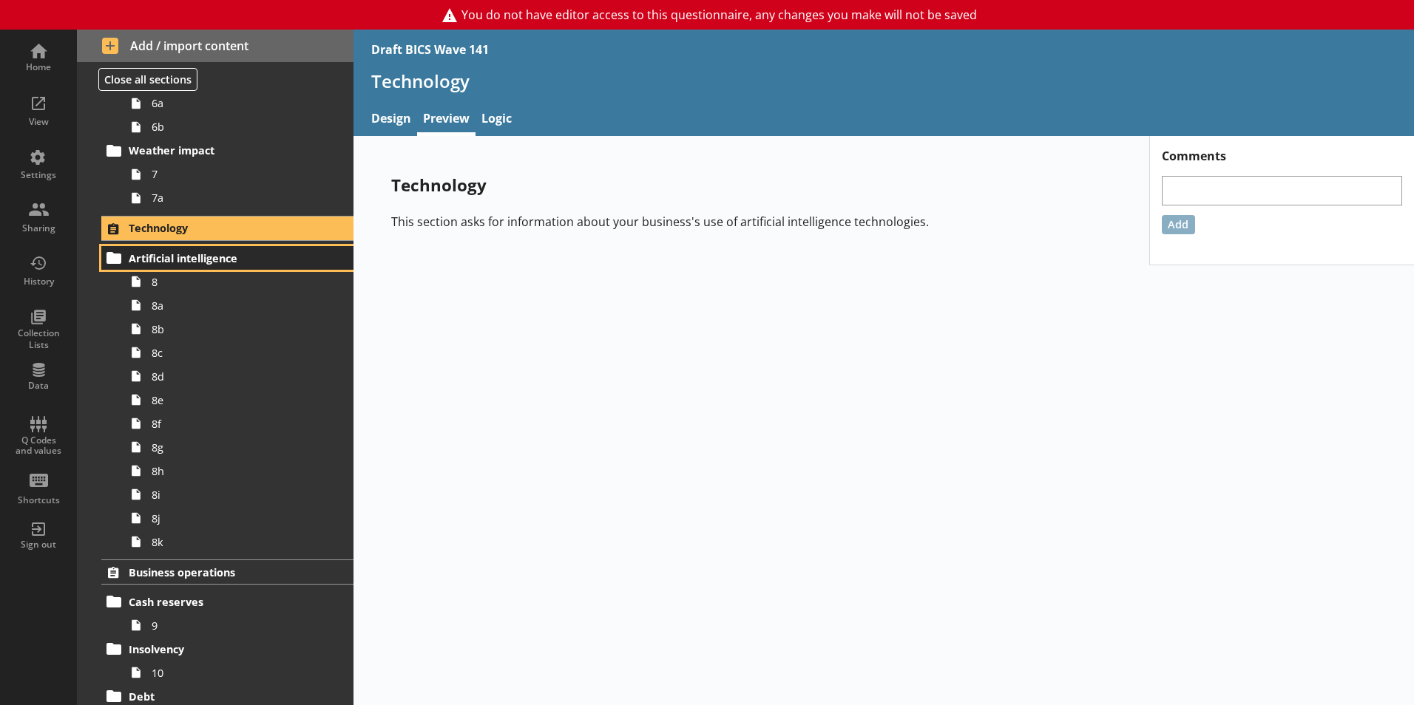
click at [178, 257] on span "Artificial intelligence" at bounding box center [219, 258] width 181 height 14
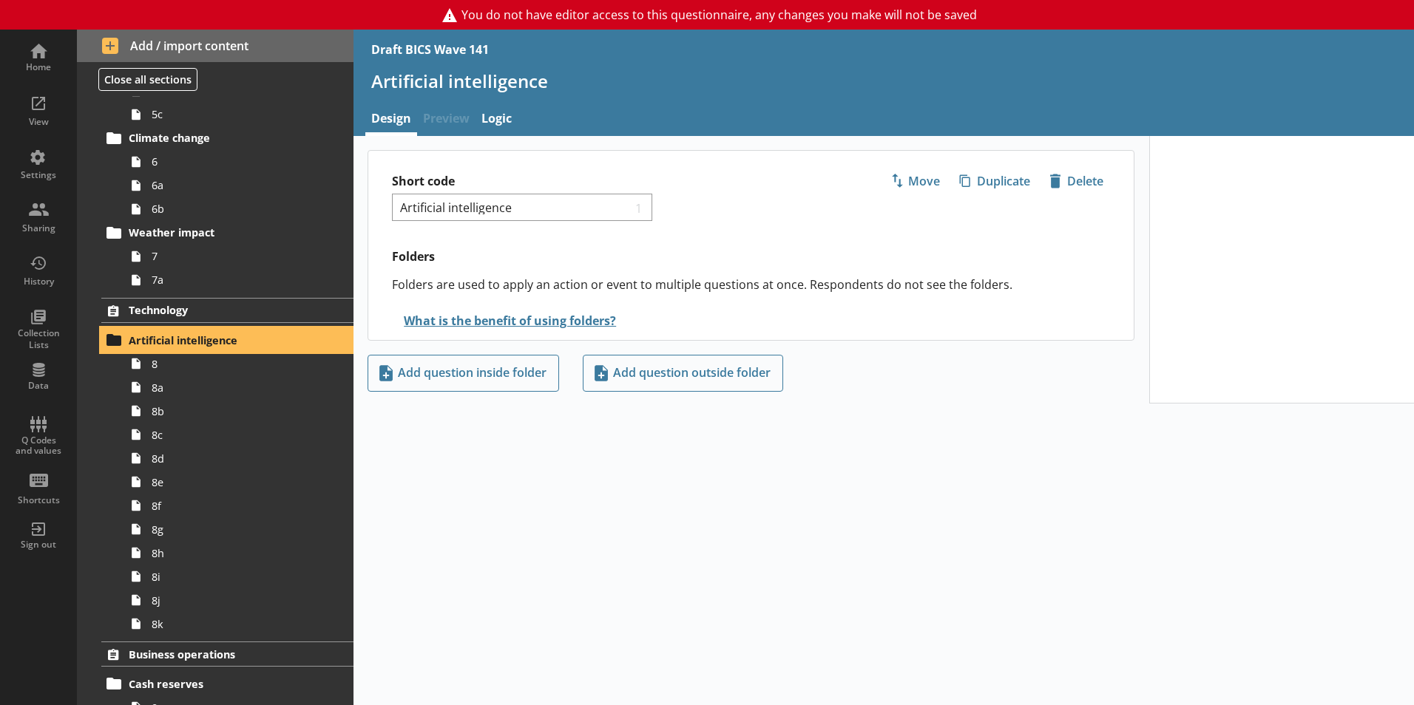
scroll to position [518, 0]
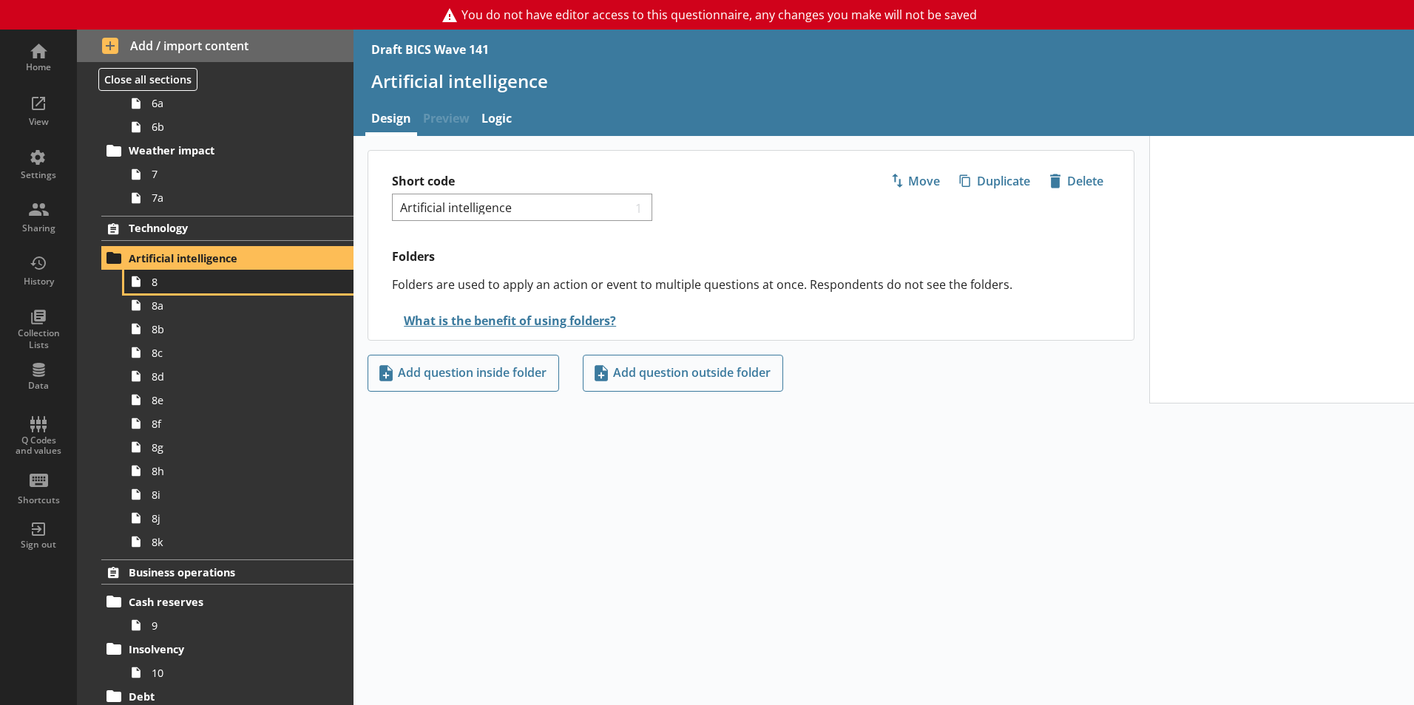
click at [196, 282] on span "8" at bounding box center [234, 282] width 164 height 14
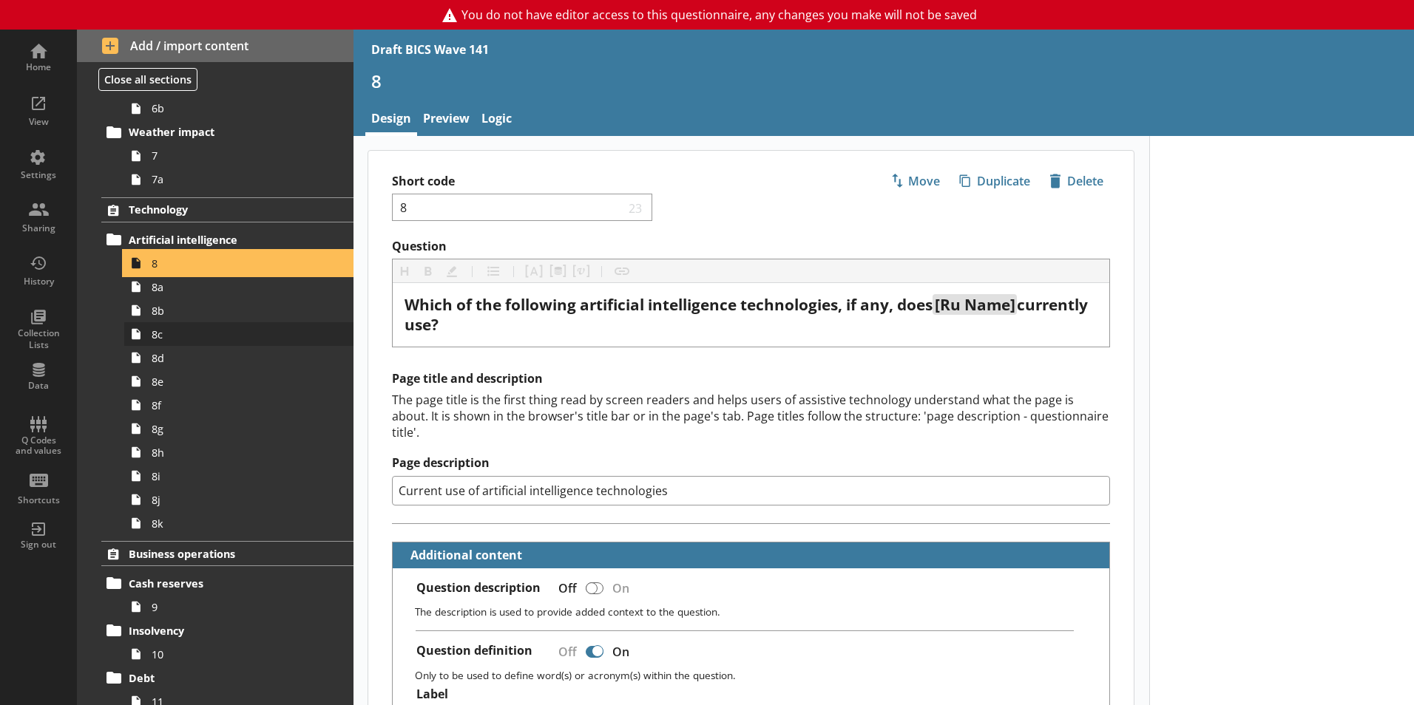
scroll to position [531, 0]
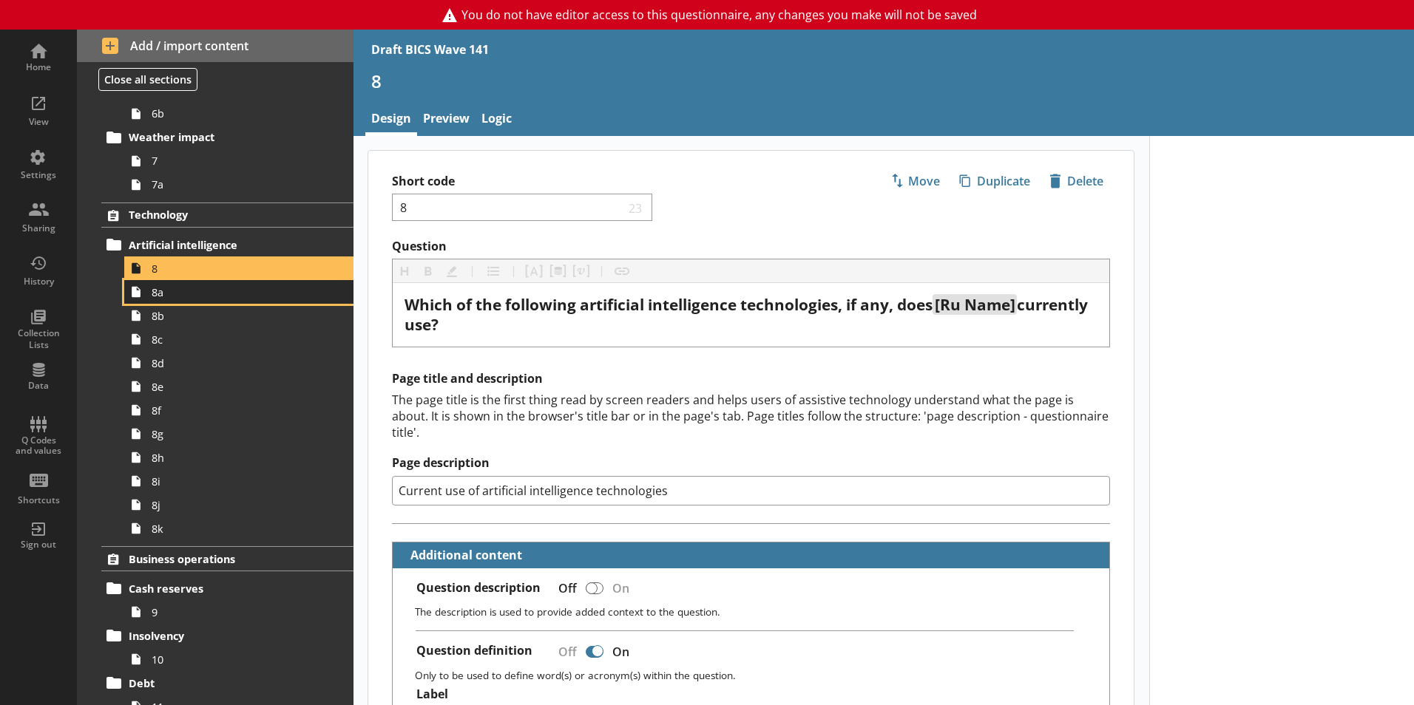
click at [195, 295] on span "8a" at bounding box center [234, 292] width 164 height 14
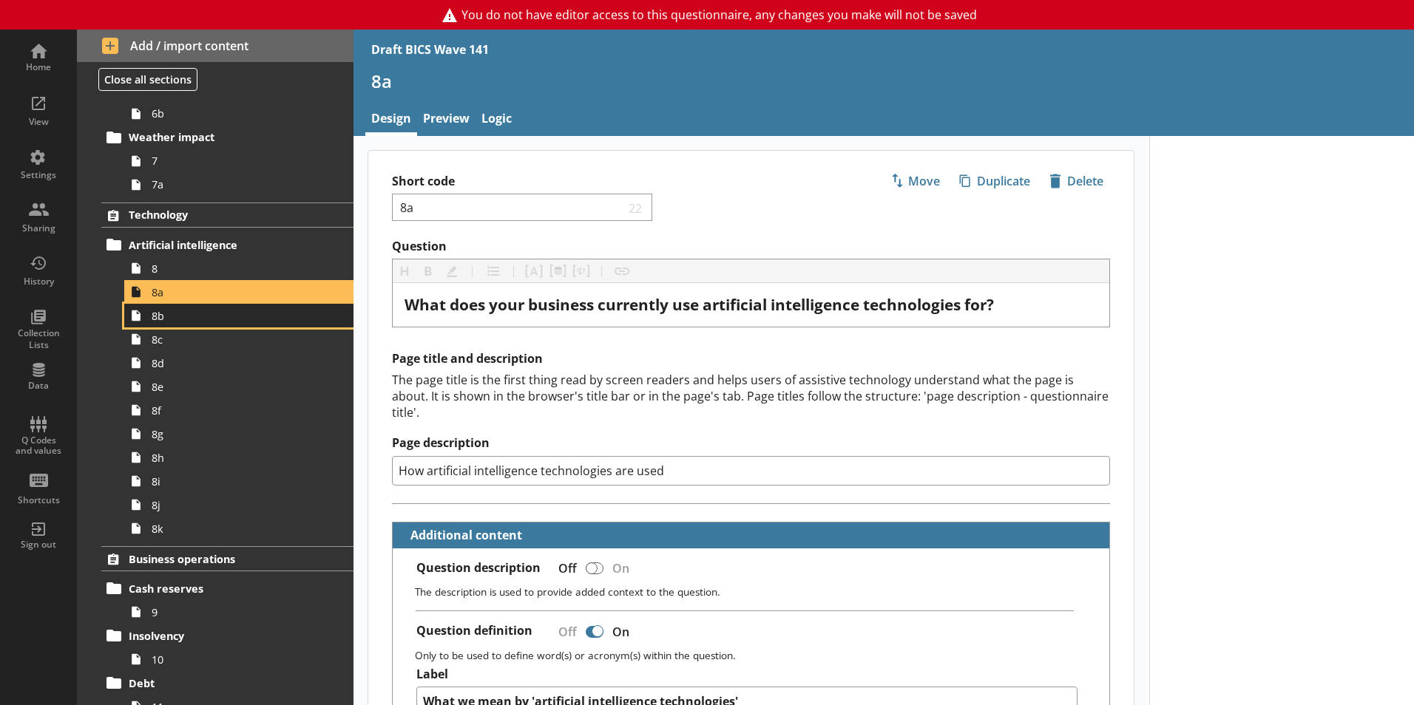
click at [194, 321] on span "8b" at bounding box center [234, 316] width 164 height 14
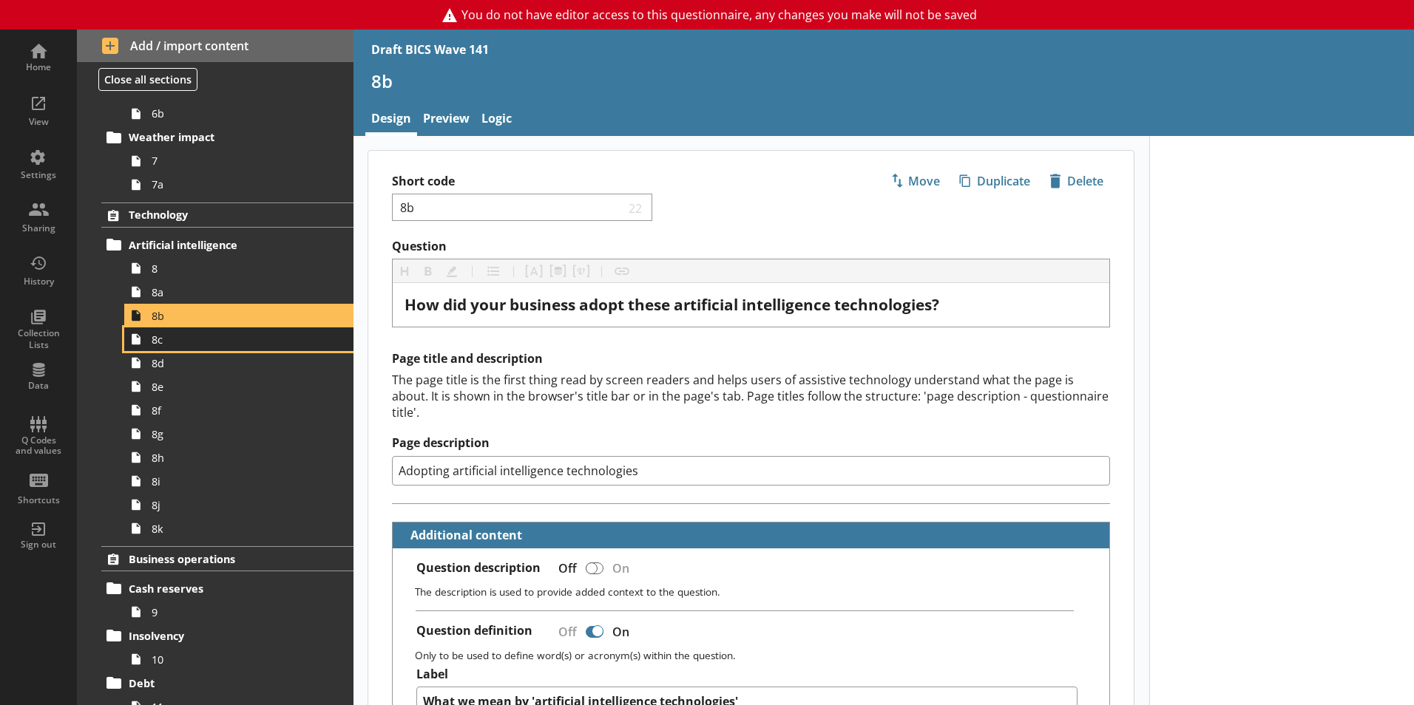
click at [190, 342] on span "8c" at bounding box center [234, 340] width 164 height 14
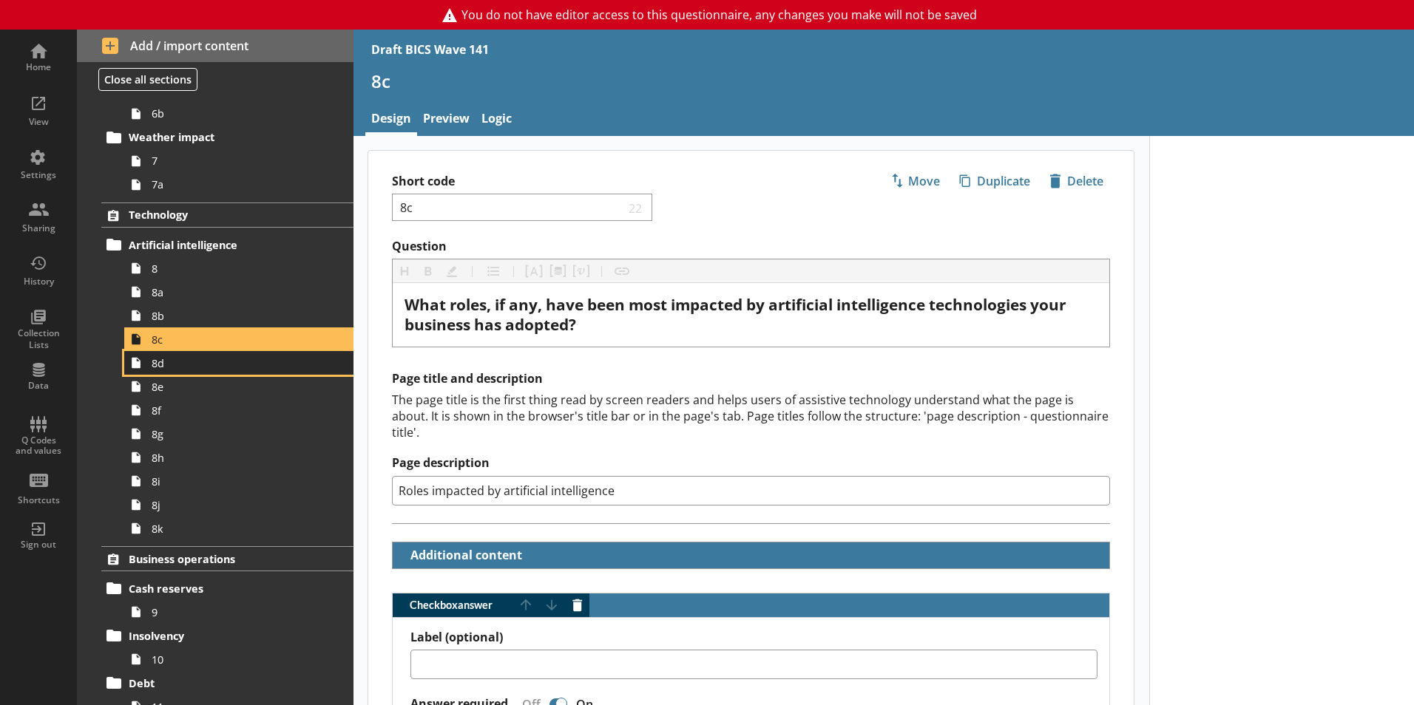
click at [189, 365] on span "8d" at bounding box center [234, 363] width 164 height 14
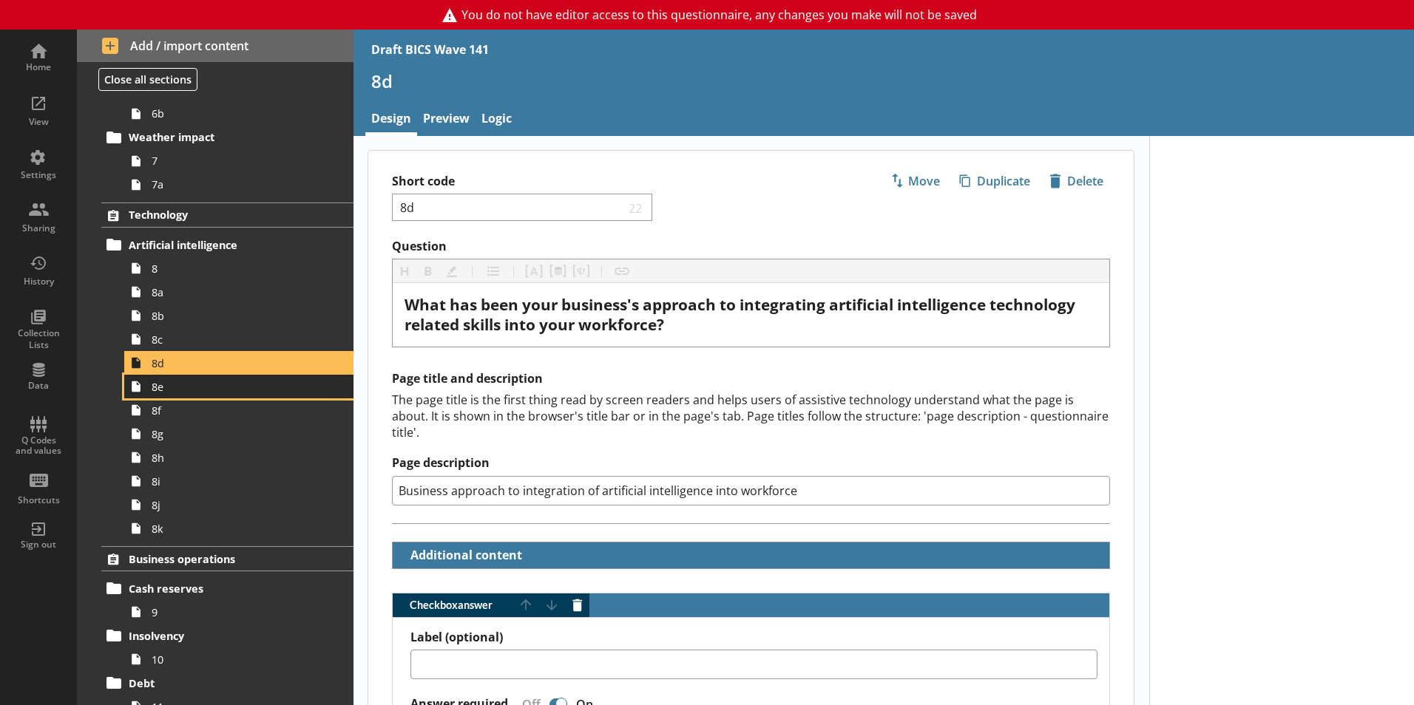
click at [192, 385] on span "8e" at bounding box center [234, 387] width 164 height 14
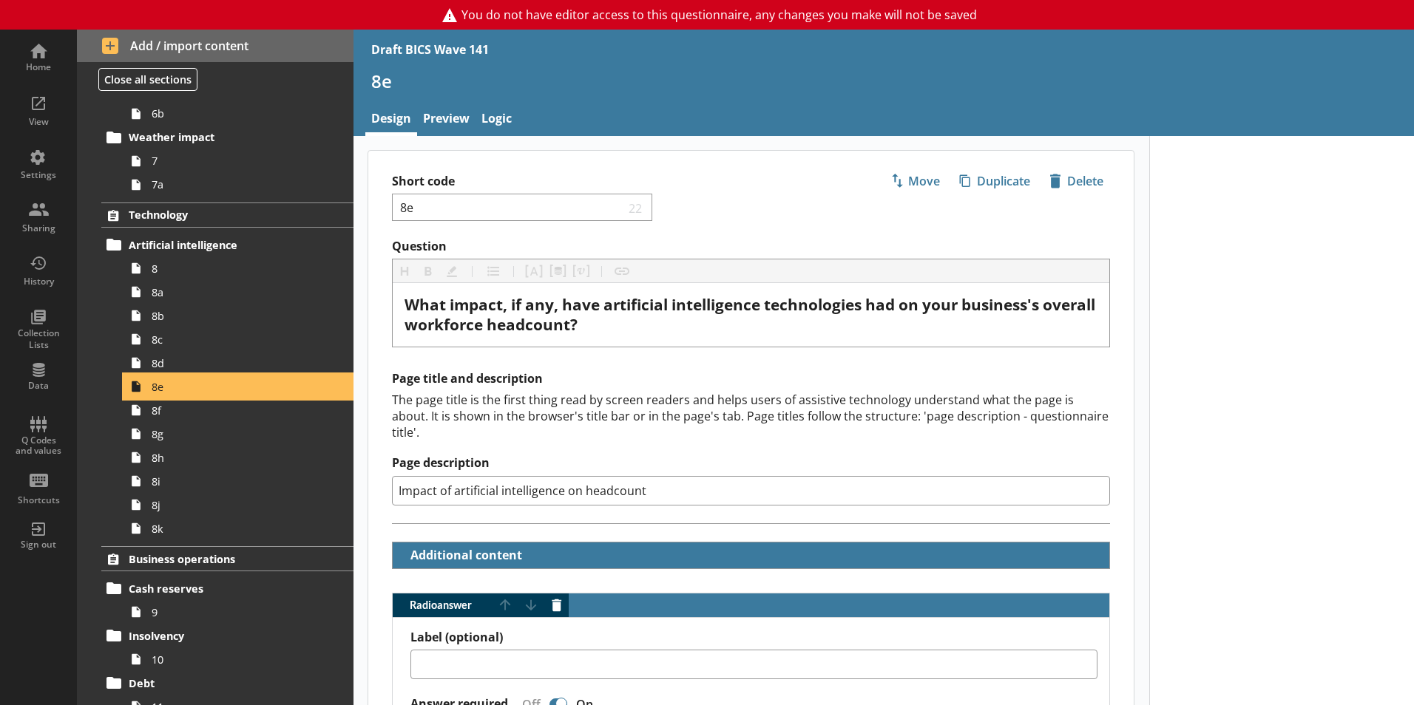
type textarea "x"
